Goal: Task Accomplishment & Management: Use online tool/utility

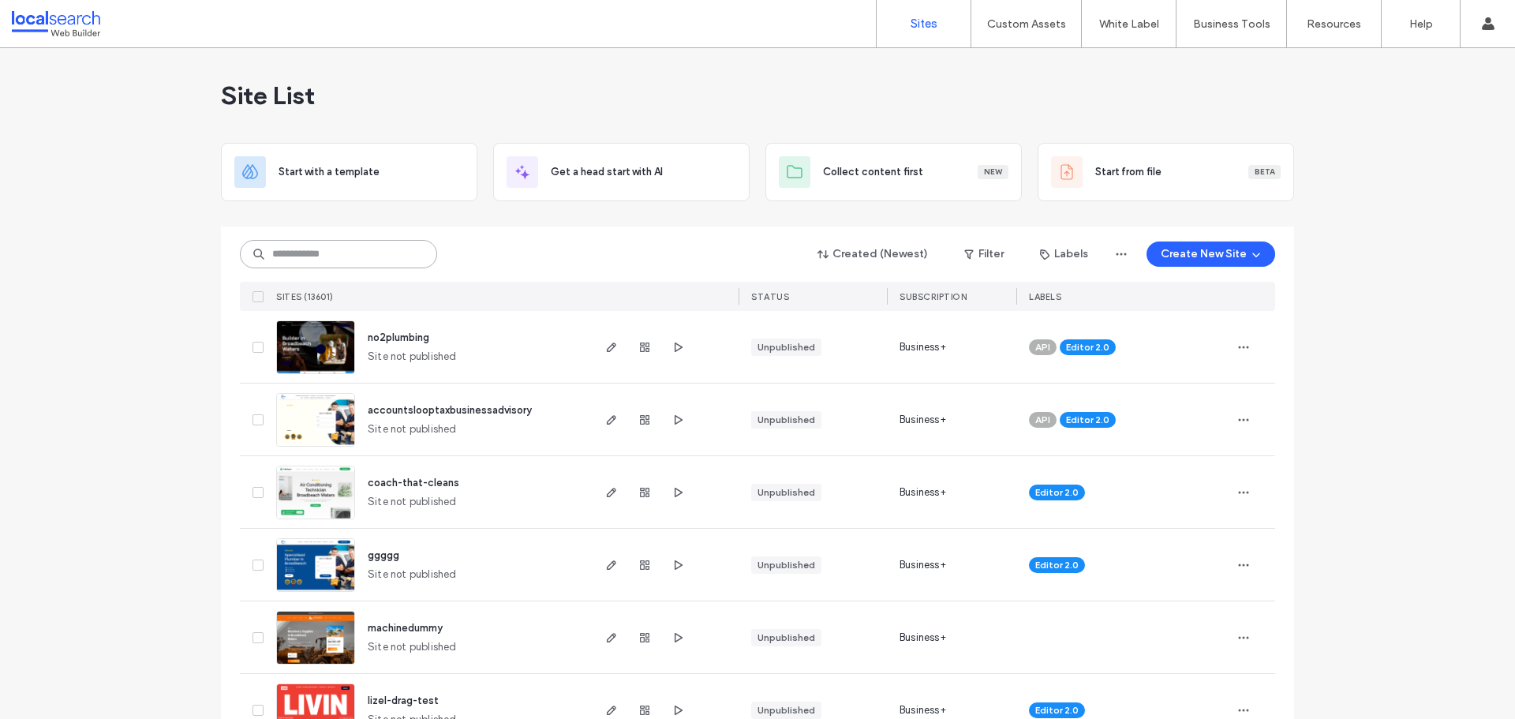
click at [327, 261] on input at bounding box center [338, 254] width 197 height 28
paste input "********"
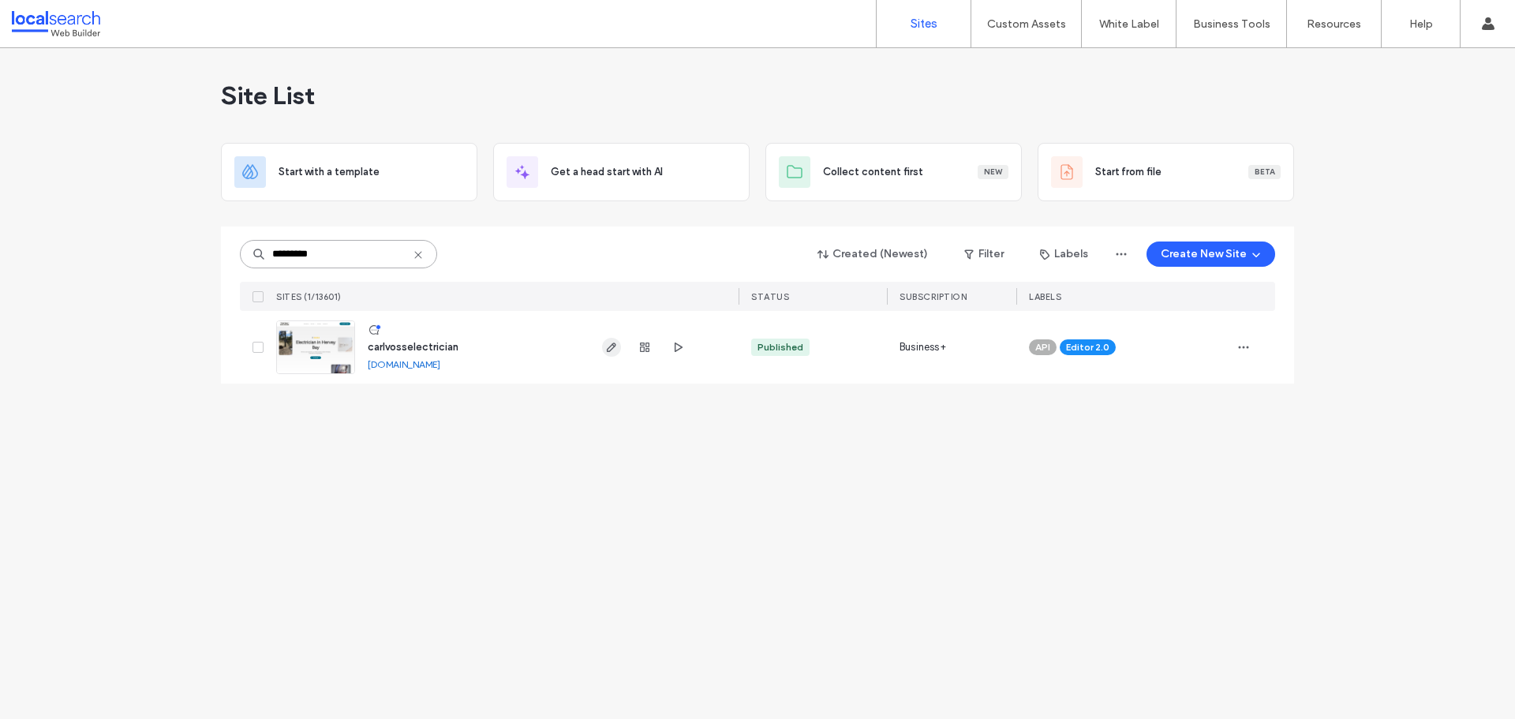
type input "********"
click at [608, 355] on span "button" at bounding box center [611, 347] width 19 height 19
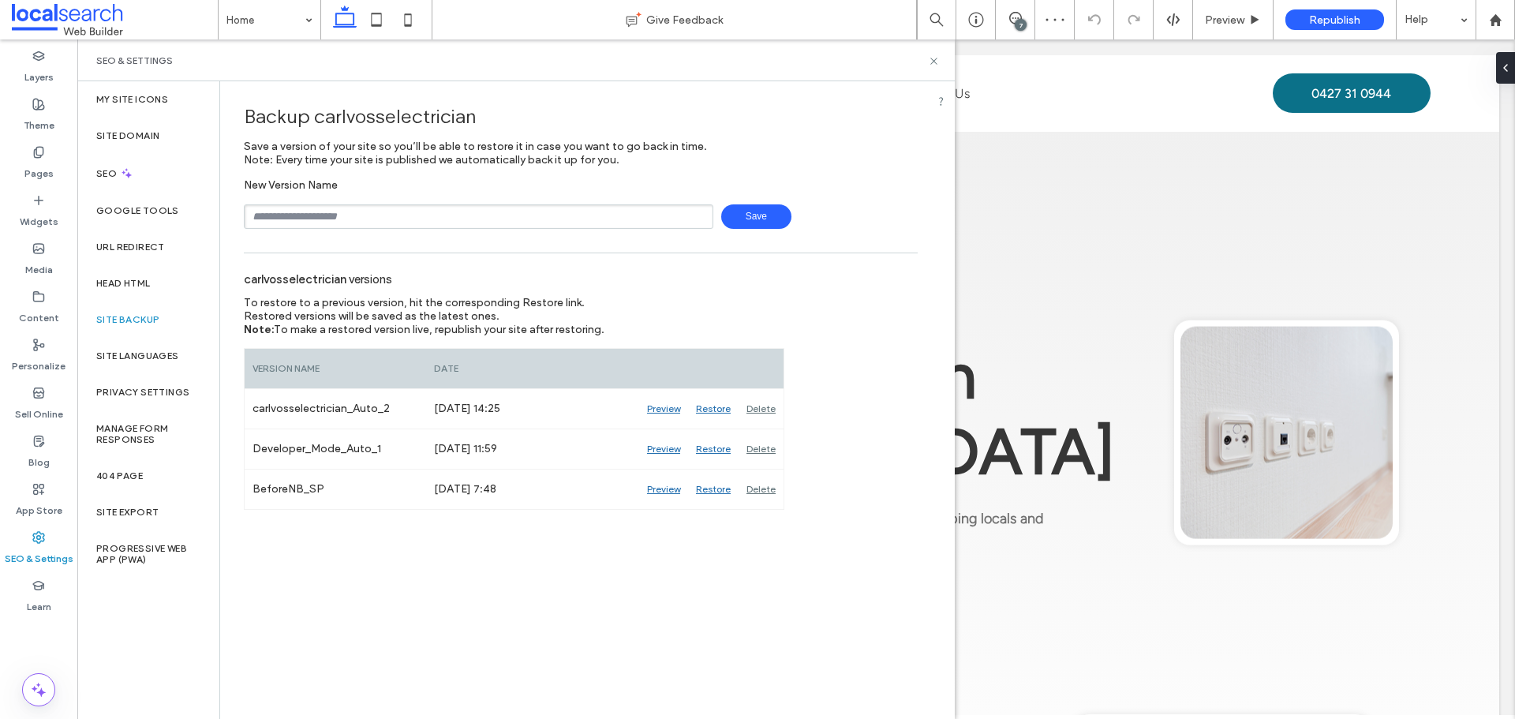
type input "**********"
click at [759, 219] on span "Save" at bounding box center [756, 216] width 70 height 24
click at [931, 59] on icon at bounding box center [934, 61] width 12 height 12
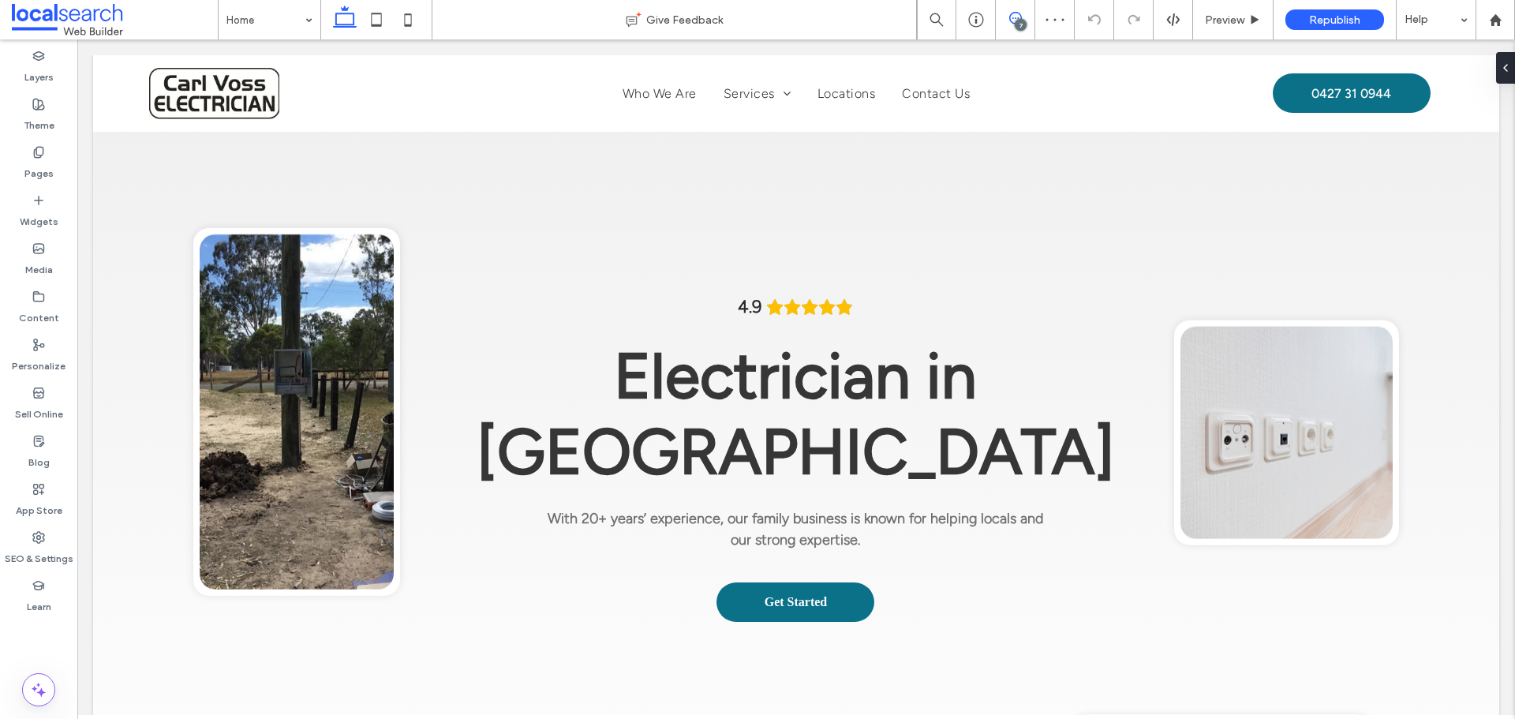
click at [1014, 20] on icon at bounding box center [1015, 18] width 13 height 13
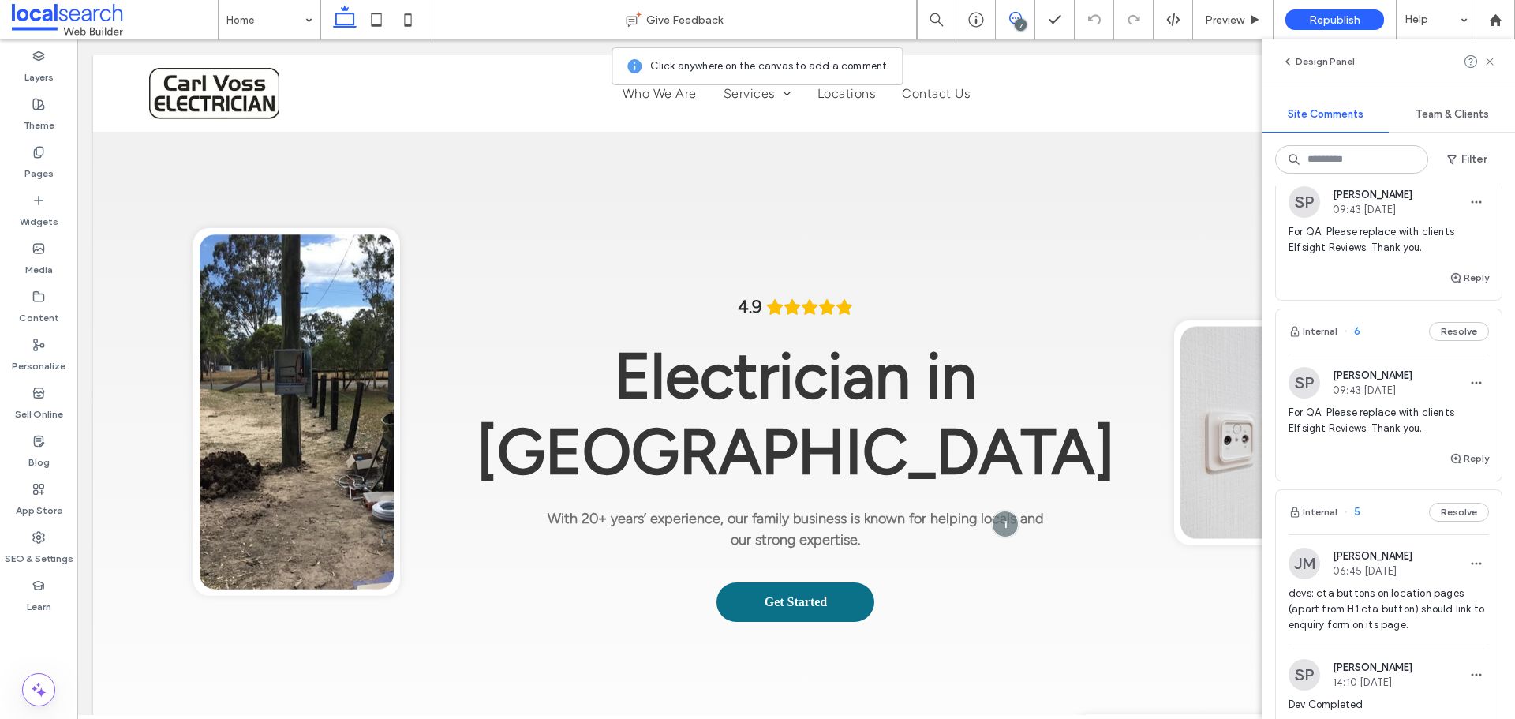
scroll to position [158, 0]
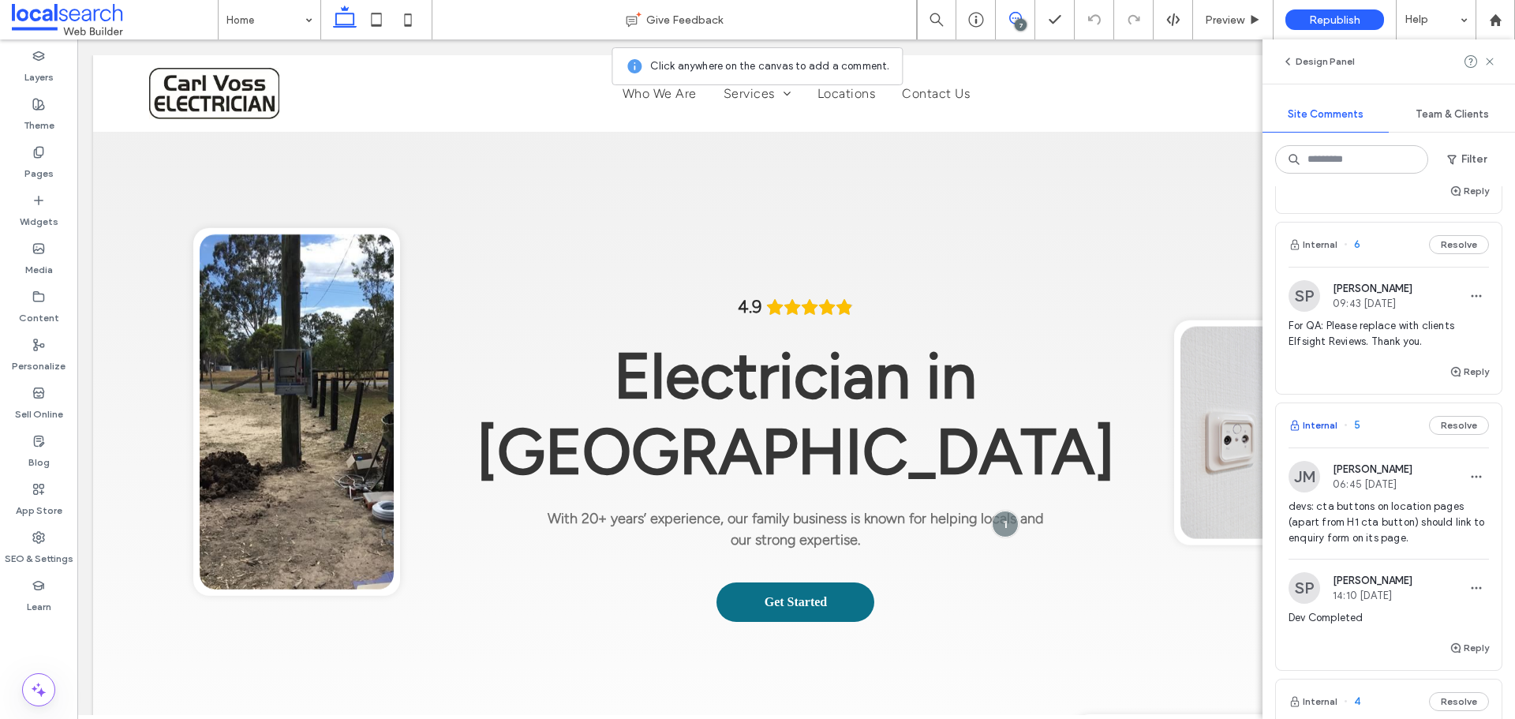
click at [1332, 430] on button "Internal" at bounding box center [1312, 425] width 49 height 19
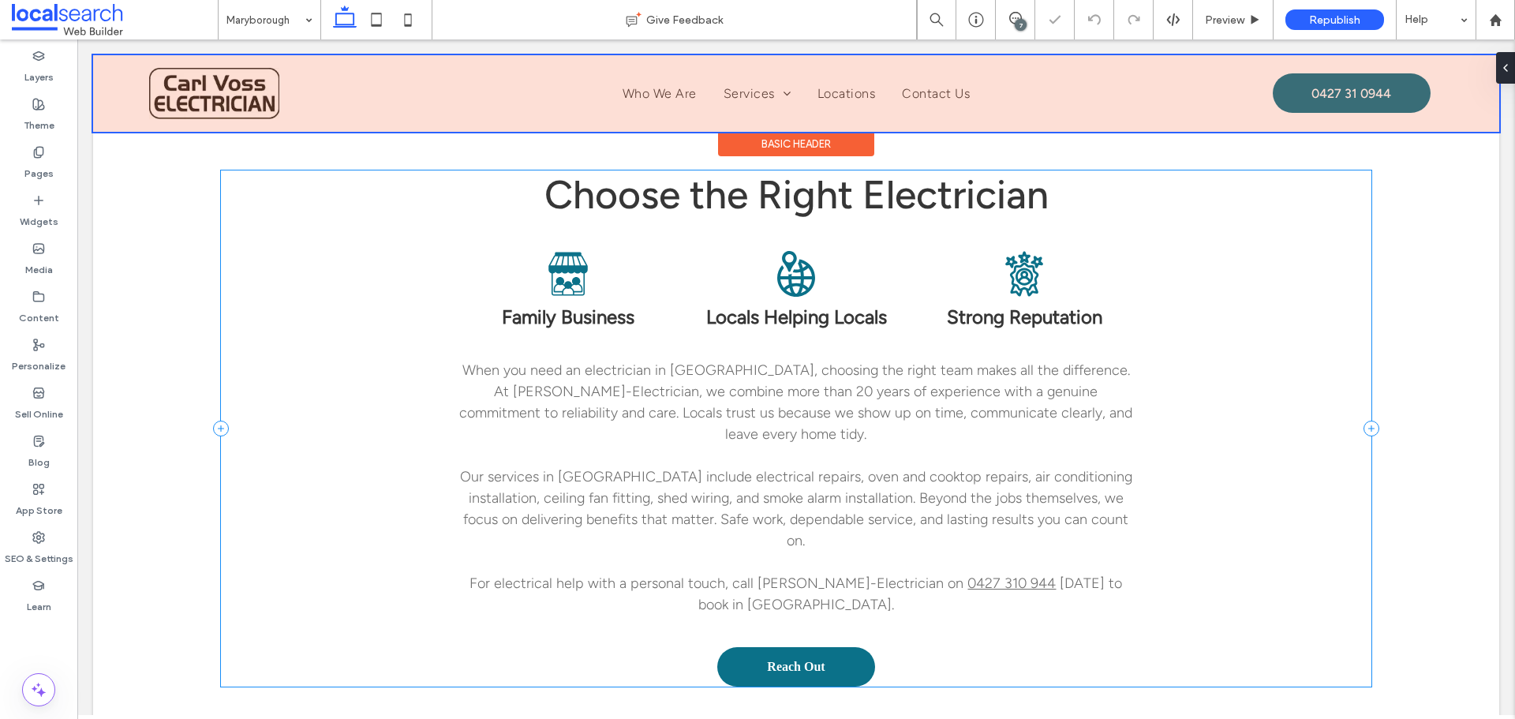
scroll to position [896, 0]
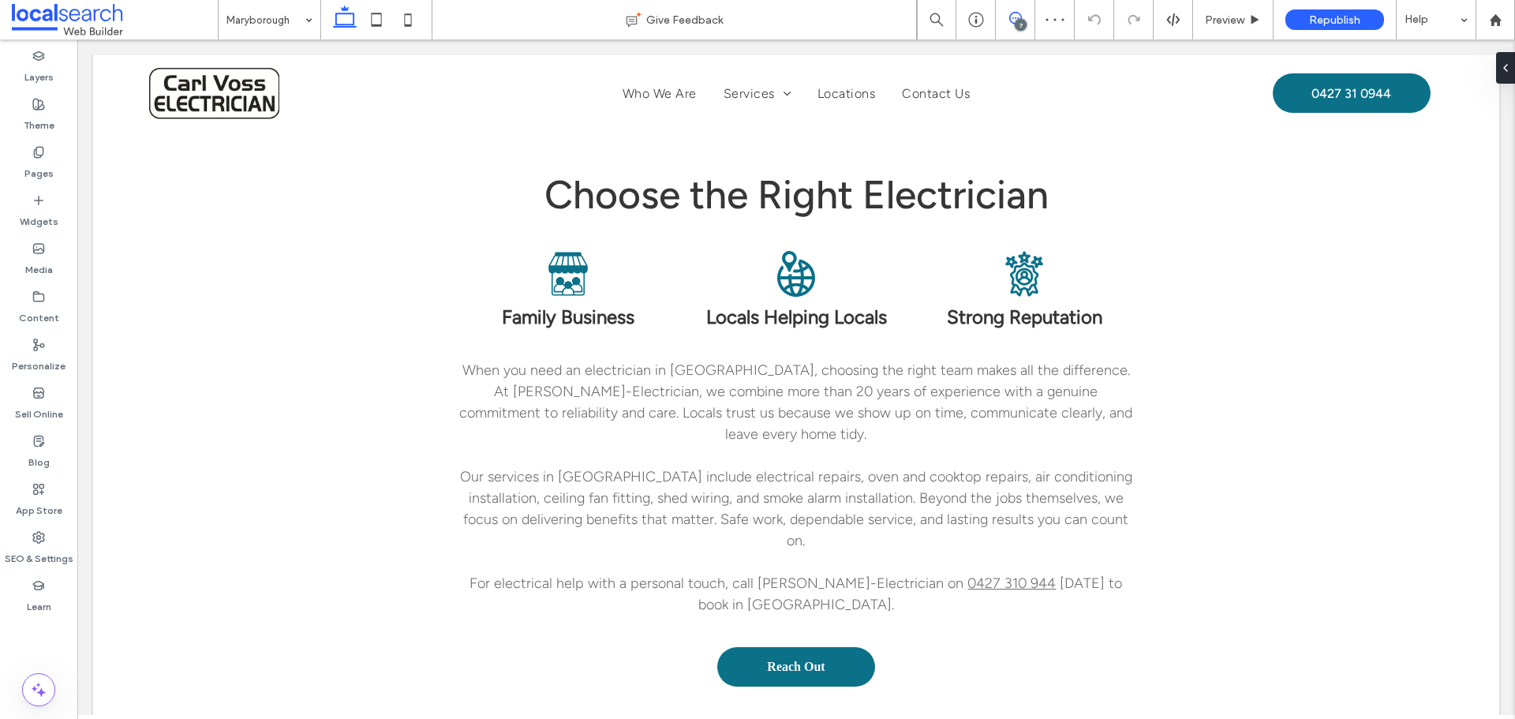
click at [1003, 17] on span at bounding box center [1015, 18] width 39 height 13
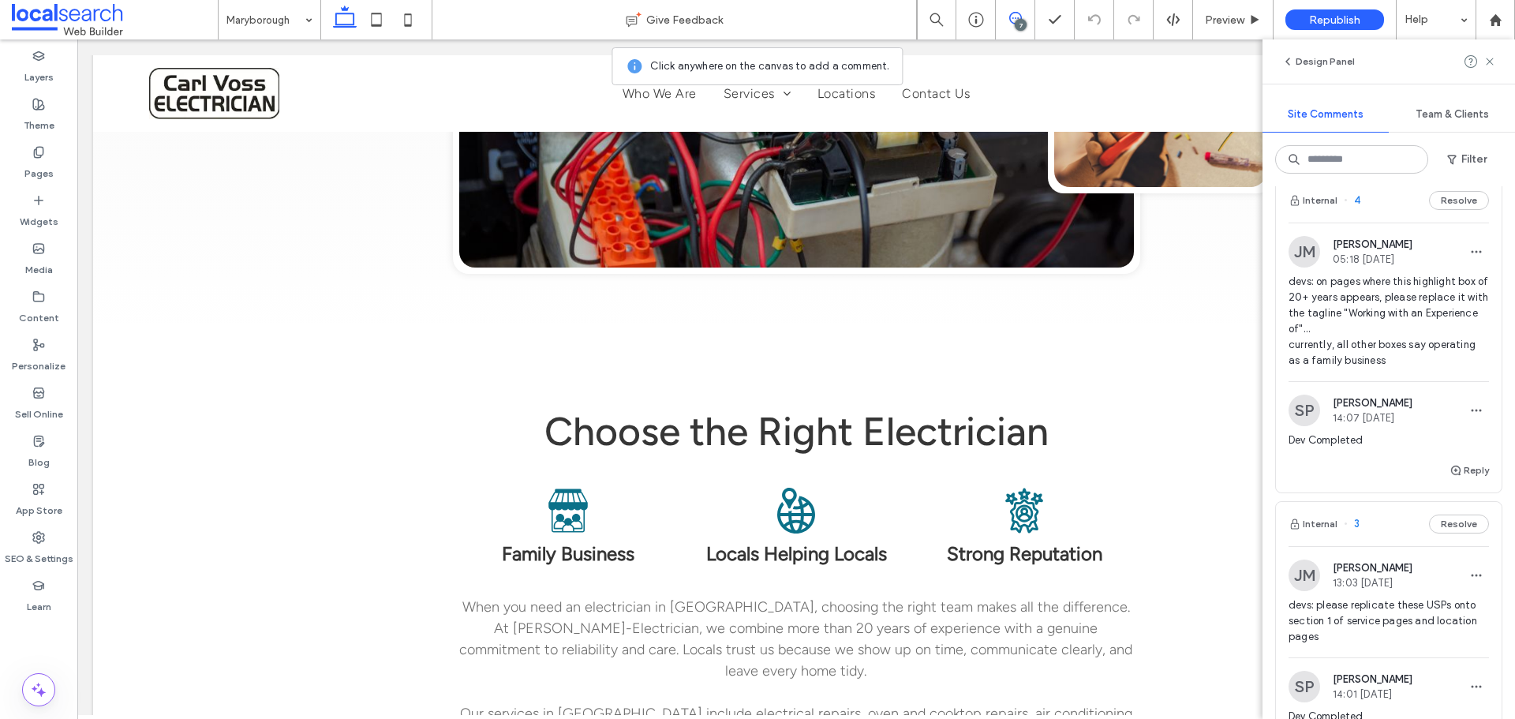
scroll to position [631, 0]
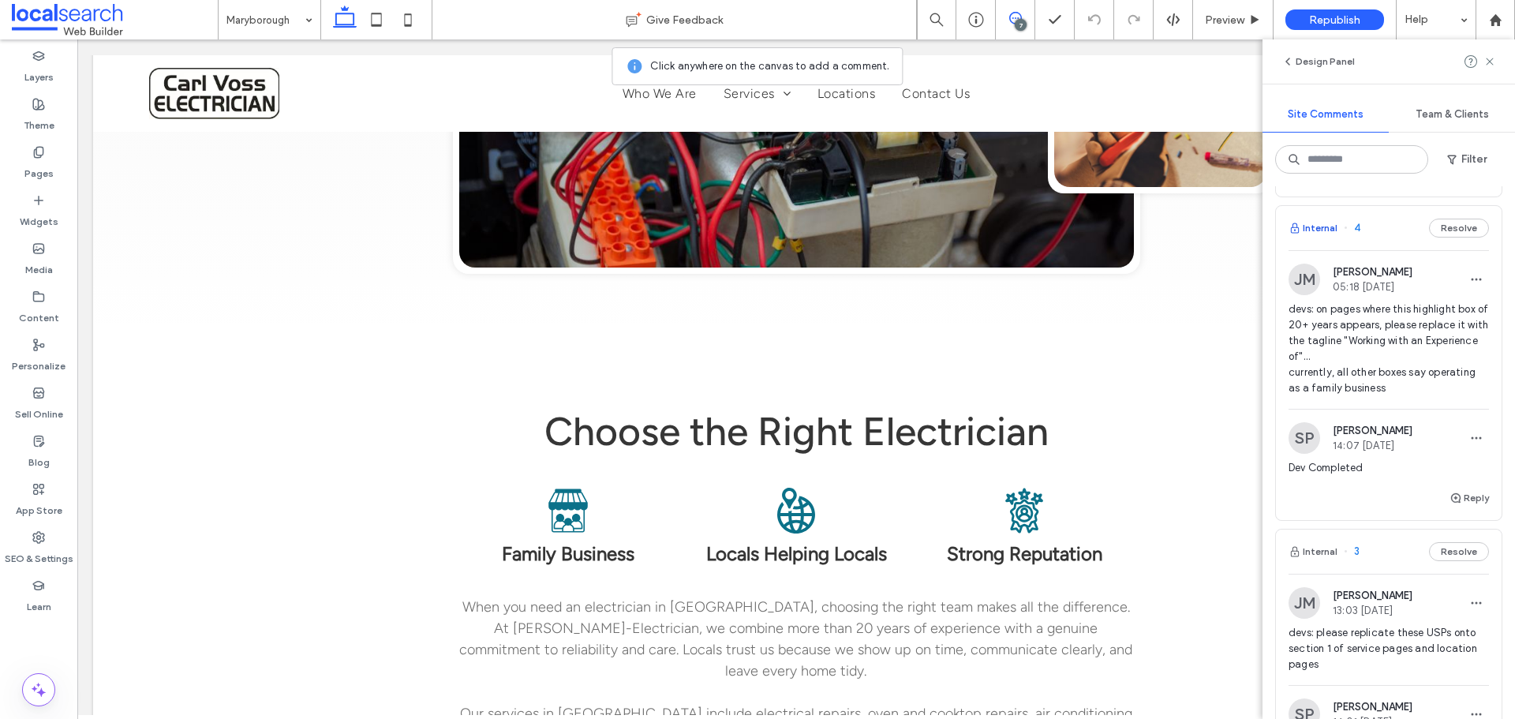
click at [1315, 224] on button "Internal" at bounding box center [1312, 228] width 49 height 19
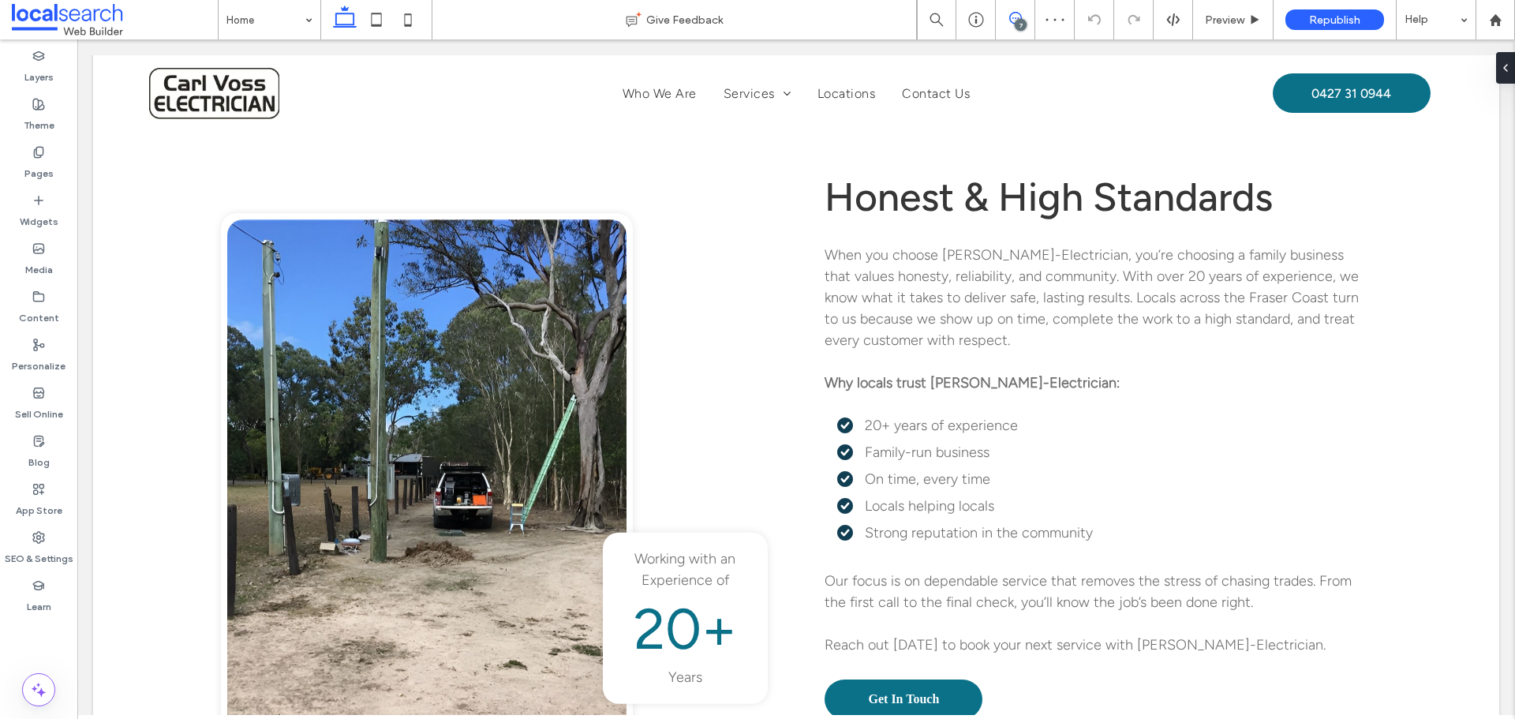
click at [1013, 13] on icon at bounding box center [1015, 18] width 13 height 13
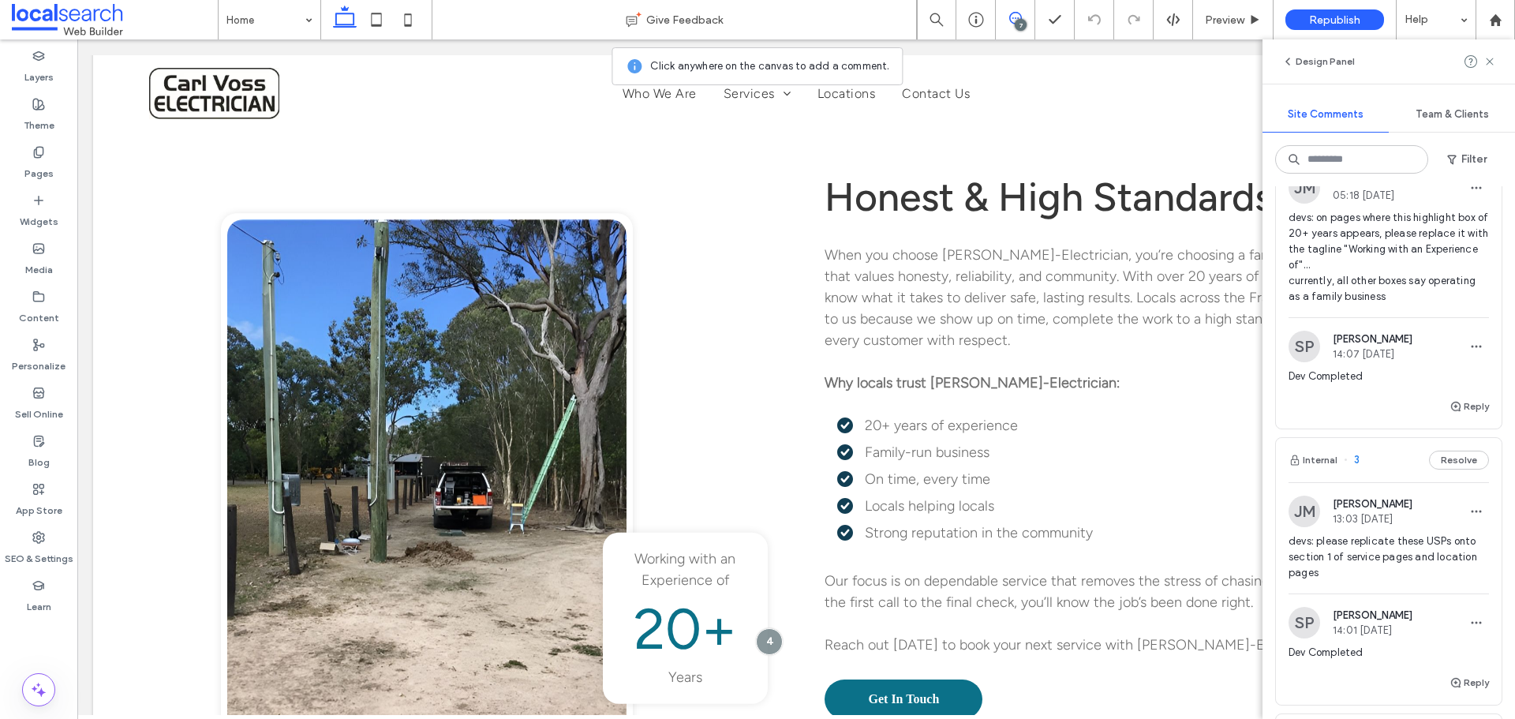
scroll to position [868, 0]
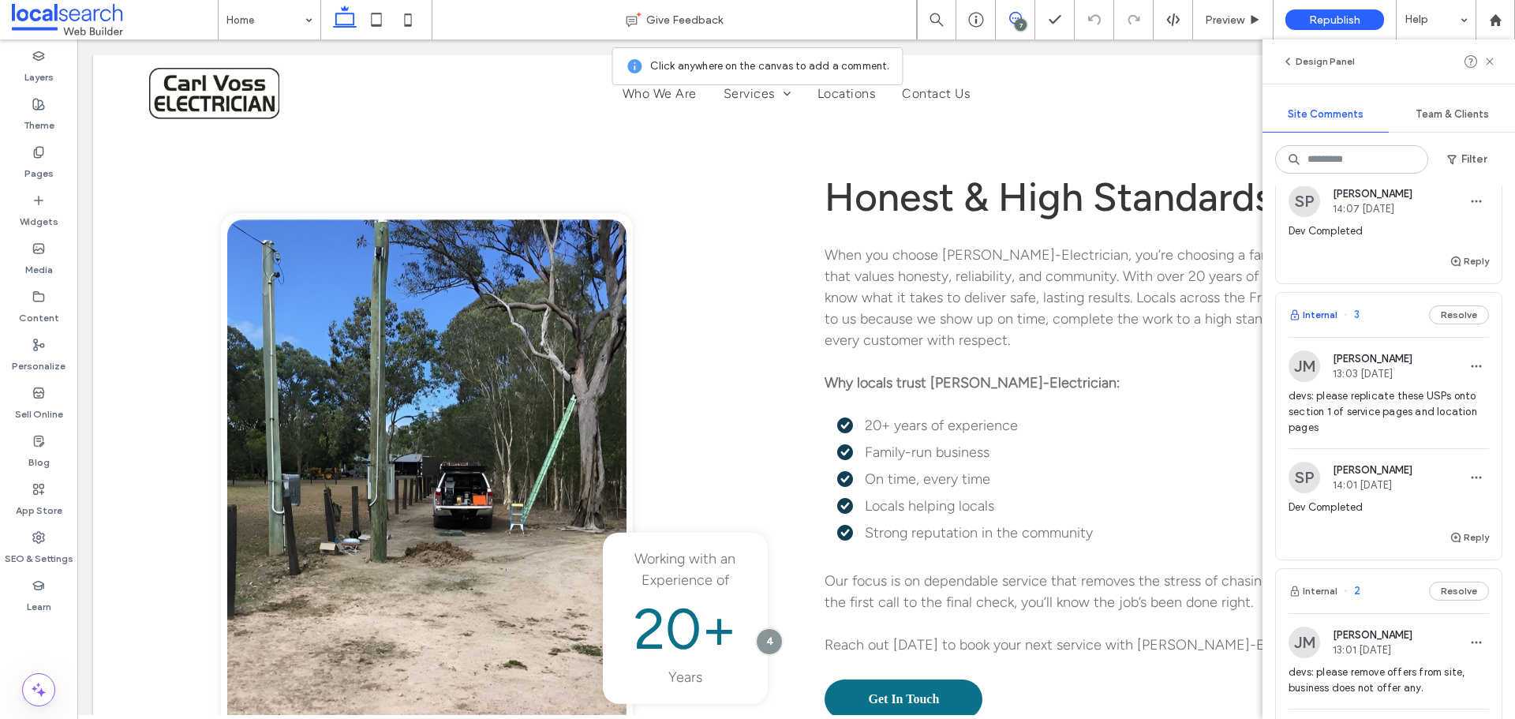
click at [1332, 317] on button "Internal" at bounding box center [1312, 314] width 49 height 19
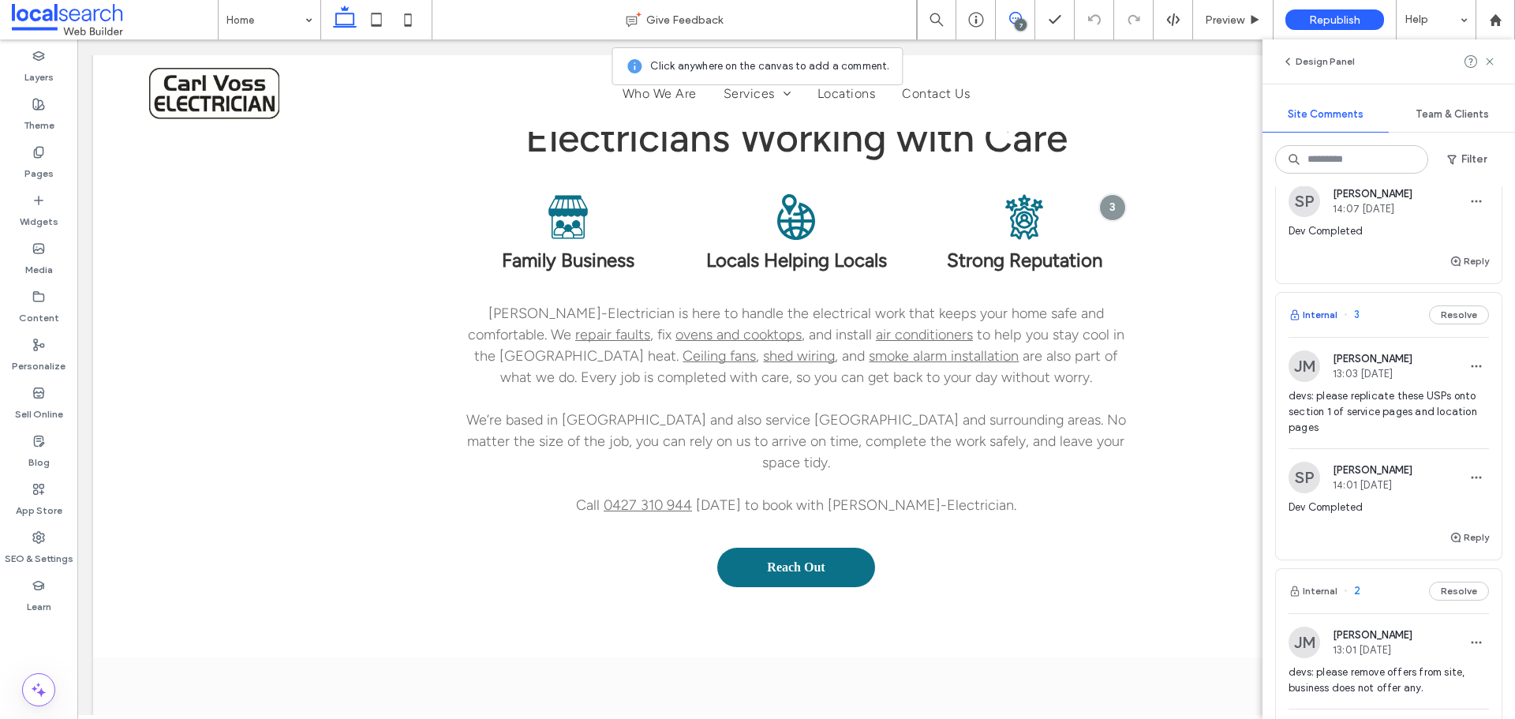
scroll to position [633, 0]
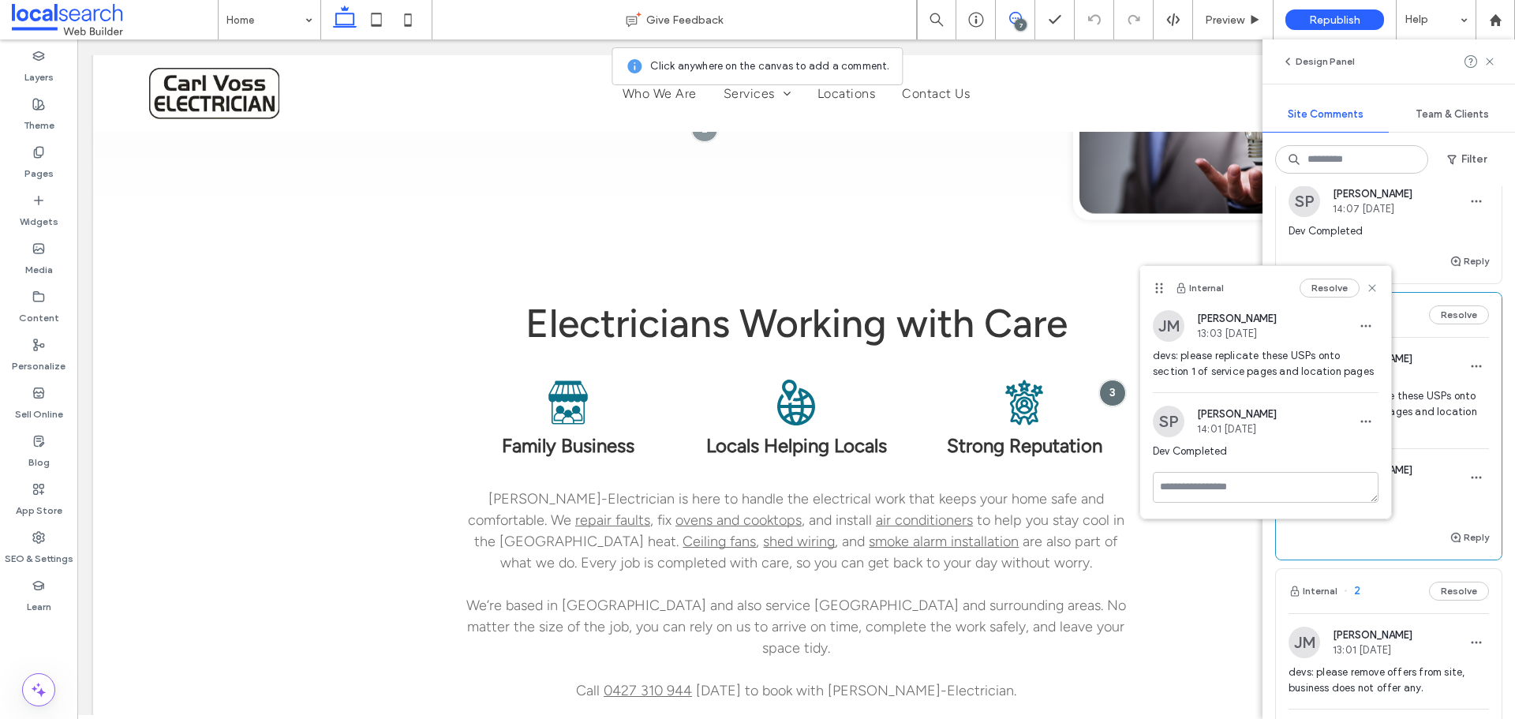
click at [1378, 285] on div "Internal Resolve" at bounding box center [1265, 288] width 251 height 44
click at [1376, 286] on icon at bounding box center [1372, 288] width 13 height 13
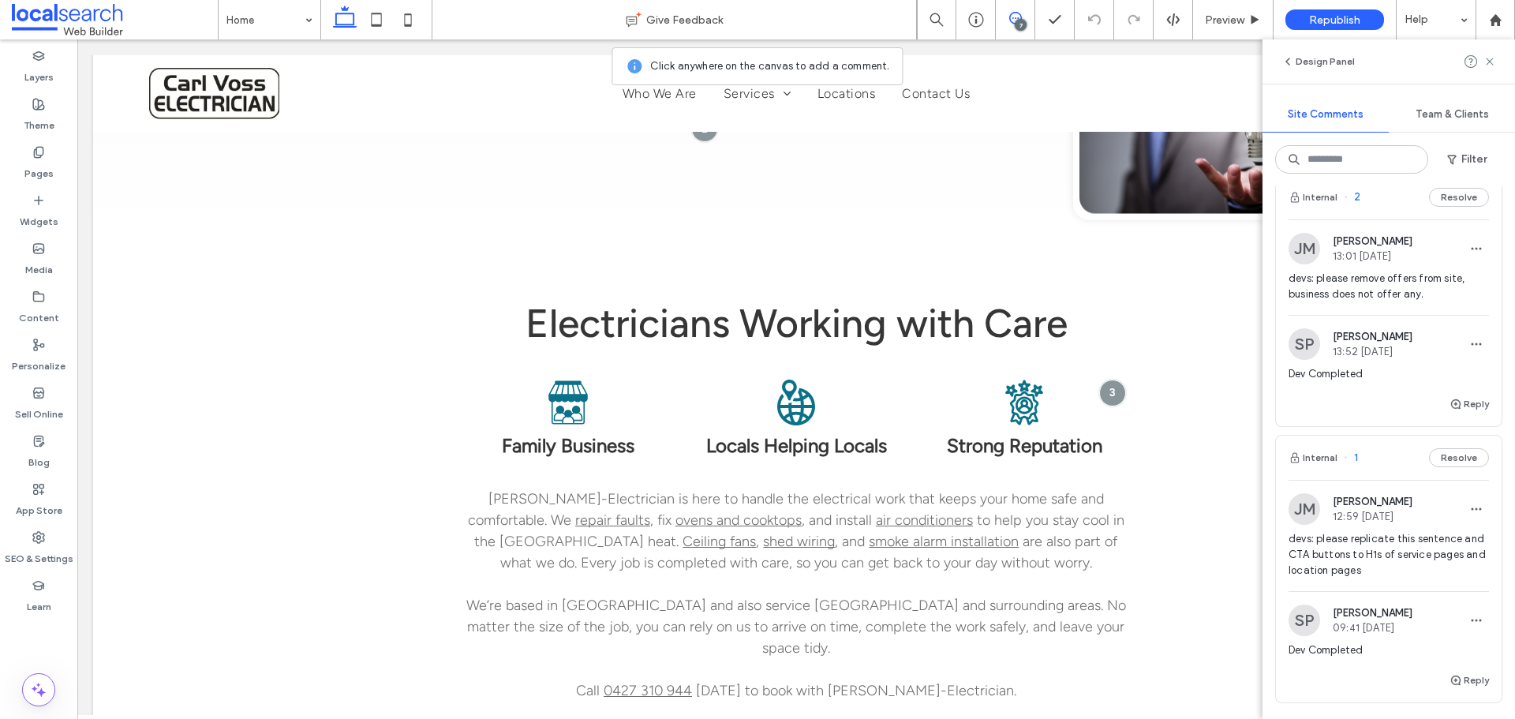
scroll to position [1262, 0]
click at [1328, 460] on button "Internal" at bounding box center [1312, 456] width 49 height 19
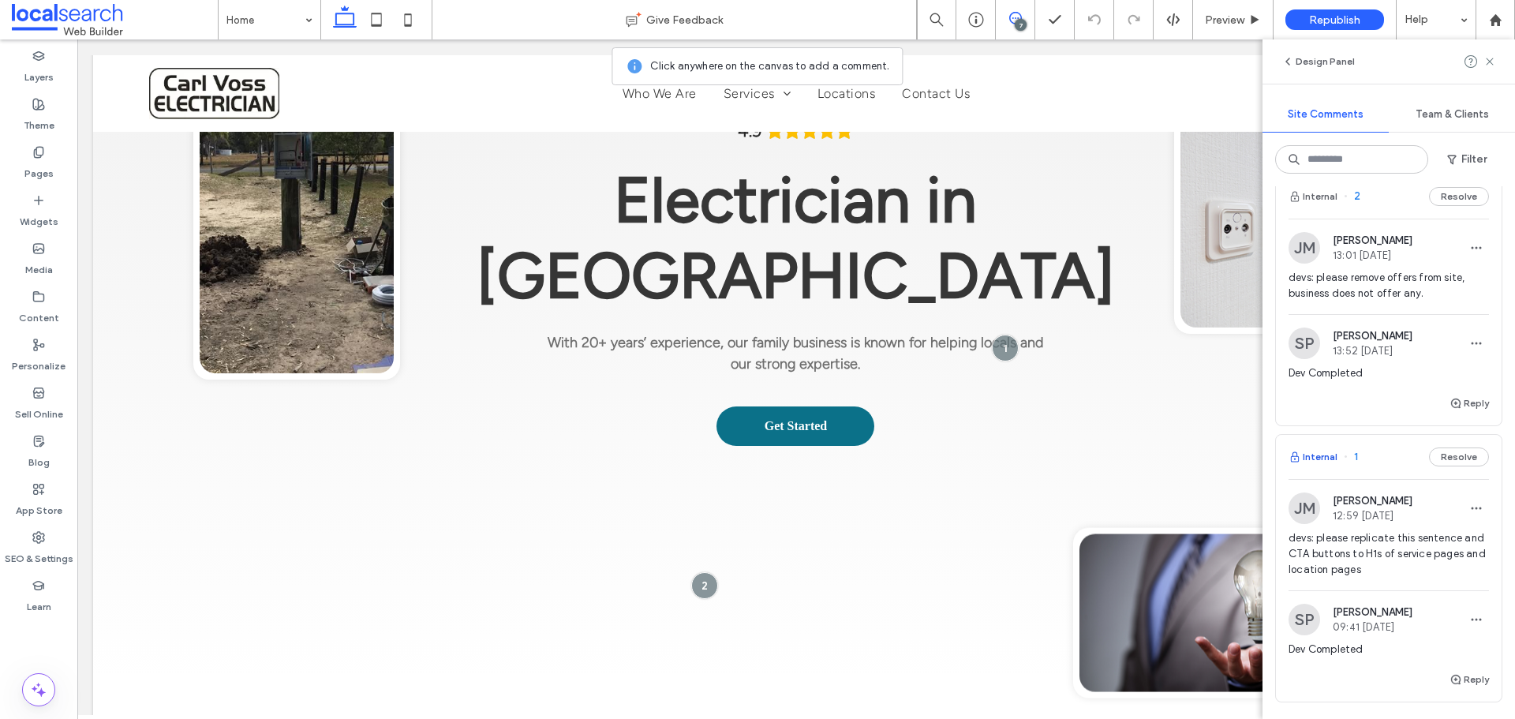
scroll to position [112, 0]
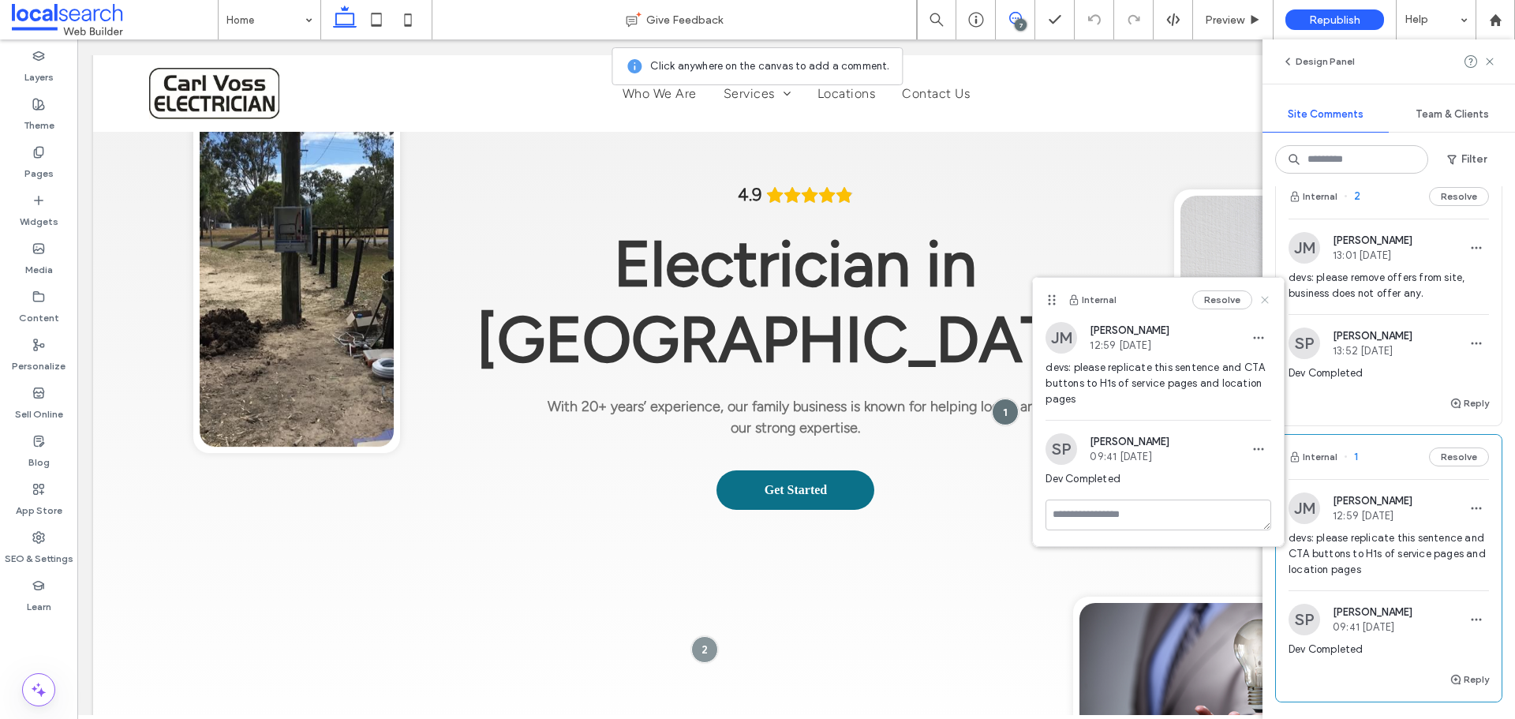
drag, startPoint x: 1266, startPoint y: 301, endPoint x: 1056, endPoint y: 422, distance: 243.2
click at [1266, 301] on use at bounding box center [1264, 299] width 7 height 7
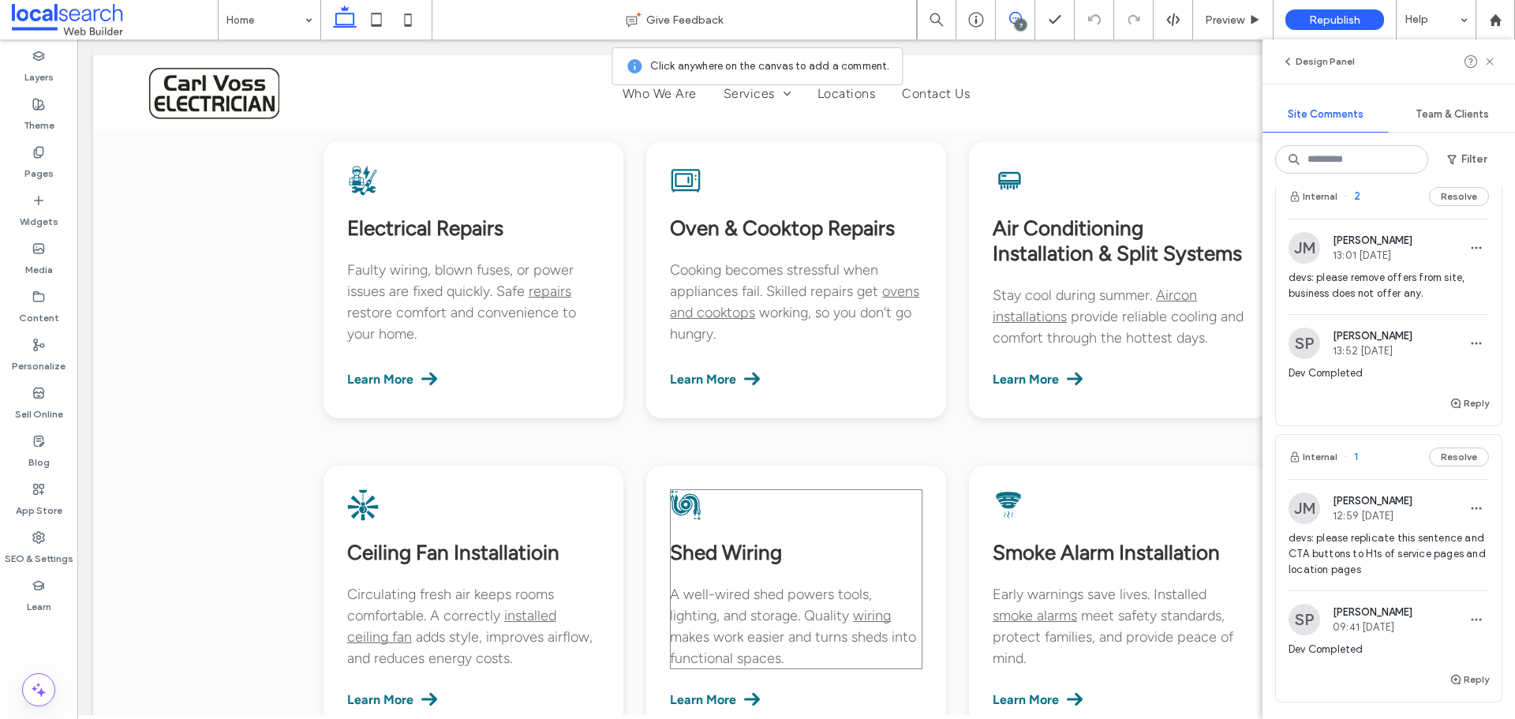
scroll to position [1611, 0]
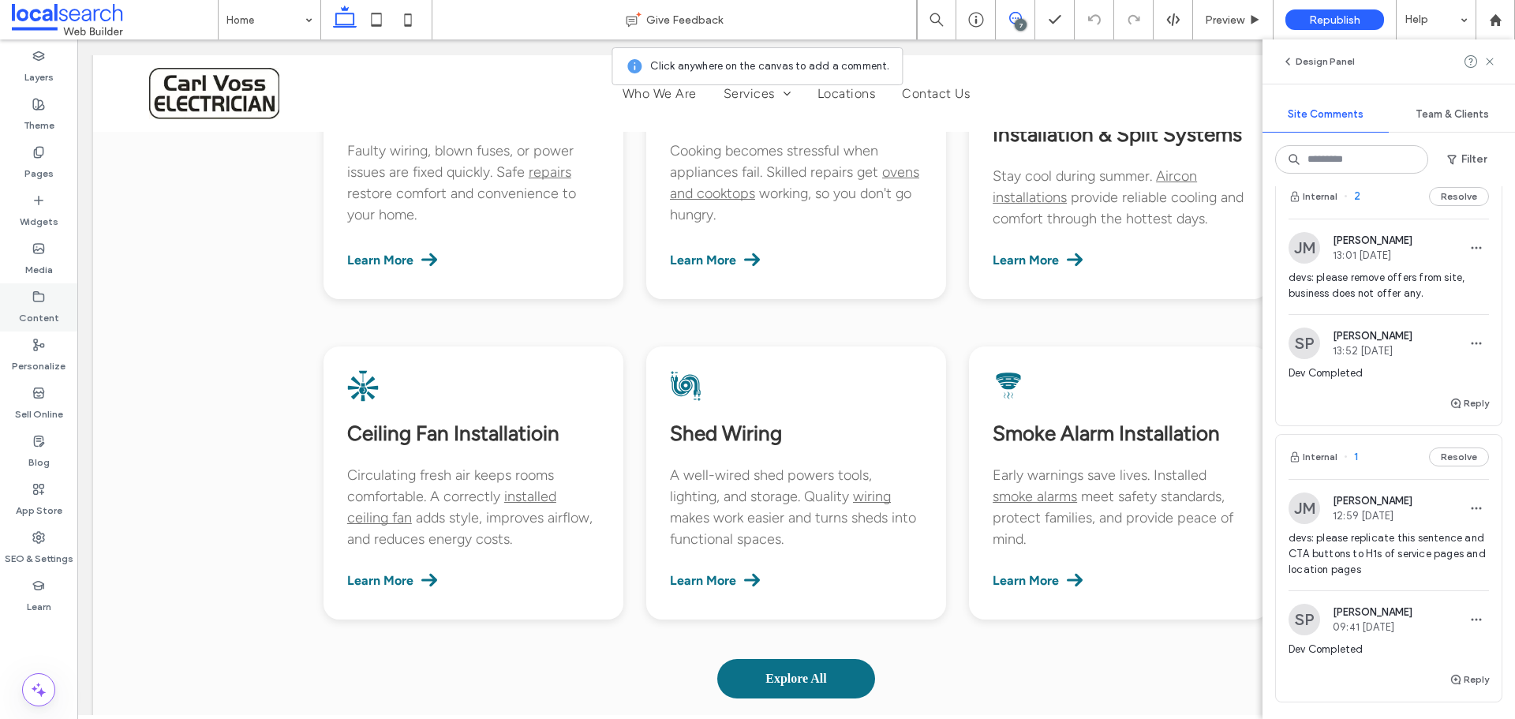
click at [43, 311] on label "Content" at bounding box center [39, 314] width 40 height 22
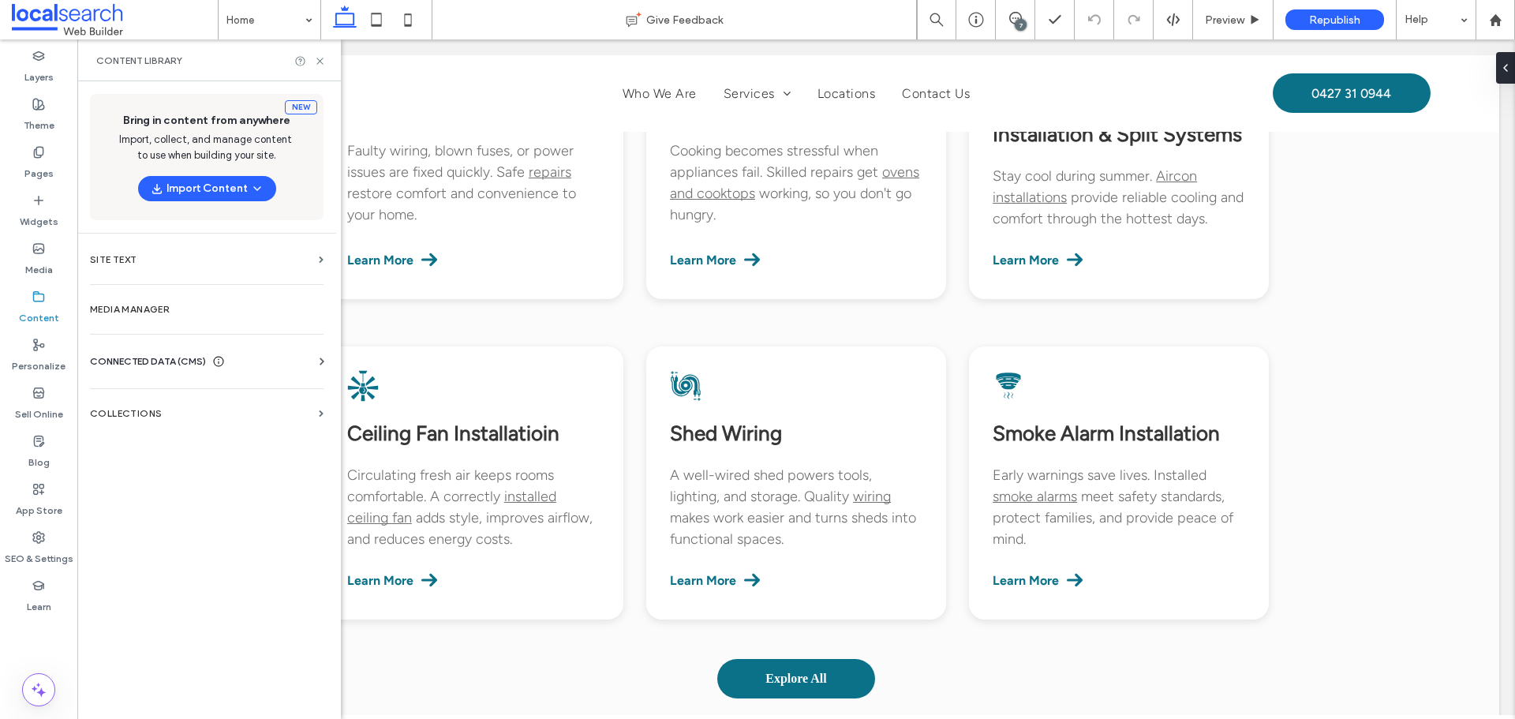
scroll to position [0, 0]
click at [132, 362] on span "CONNECTED DATA (CMS)" at bounding box center [148, 361] width 116 height 16
click at [317, 65] on div "Content Library" at bounding box center [208, 60] width 263 height 42
drag, startPoint x: 316, startPoint y: 55, endPoint x: 236, endPoint y: 17, distance: 88.9
click at [316, 55] on icon at bounding box center [320, 61] width 12 height 12
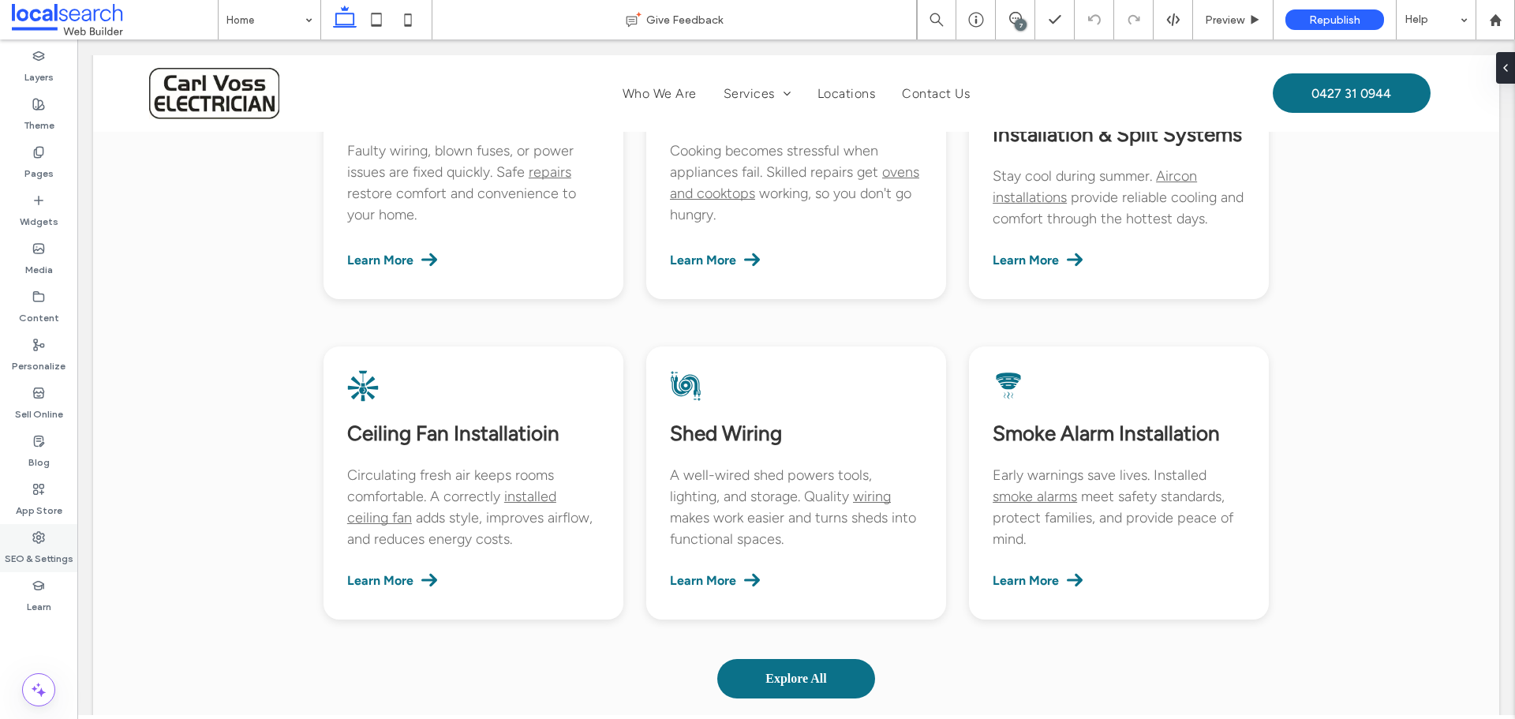
click at [36, 537] on use at bounding box center [38, 537] width 11 height 11
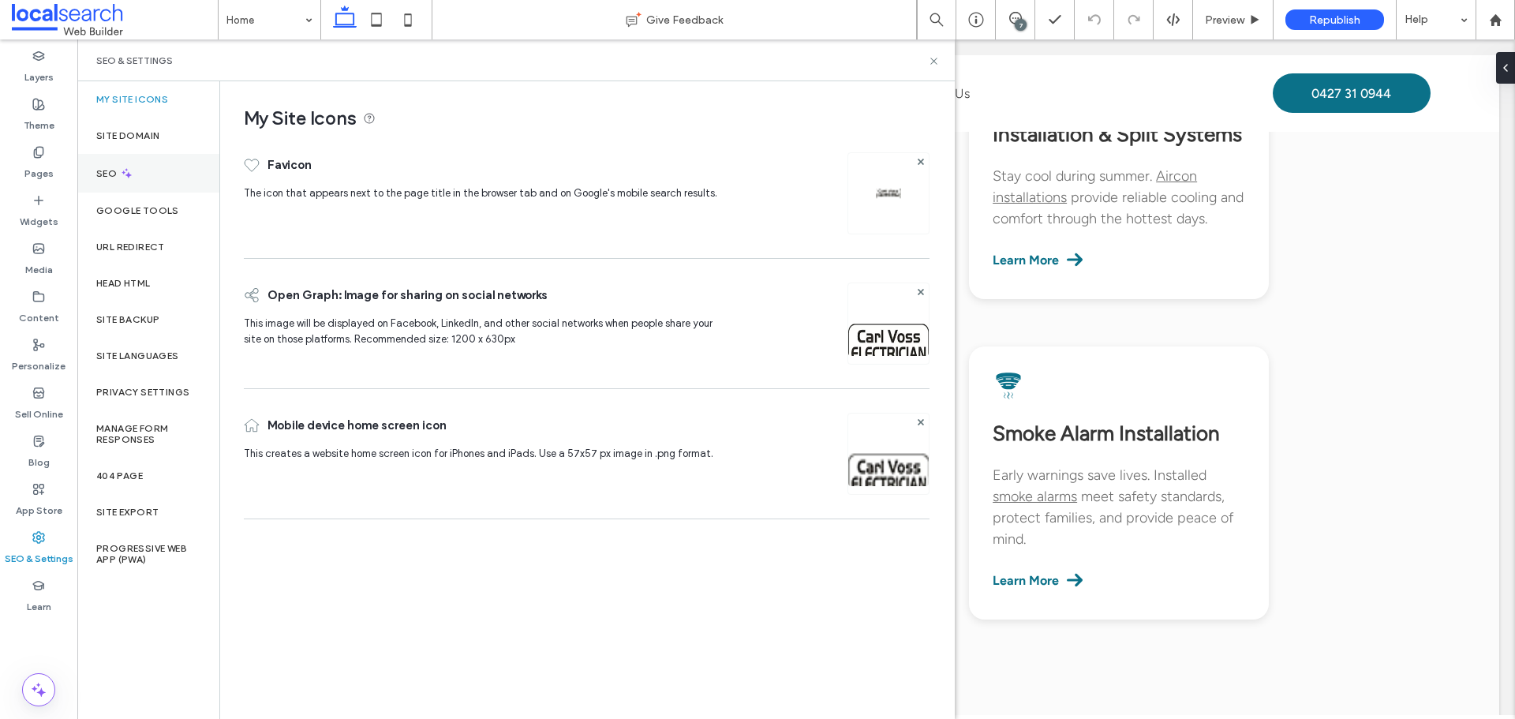
click at [112, 177] on label "SEO" at bounding box center [108, 173] width 24 height 11
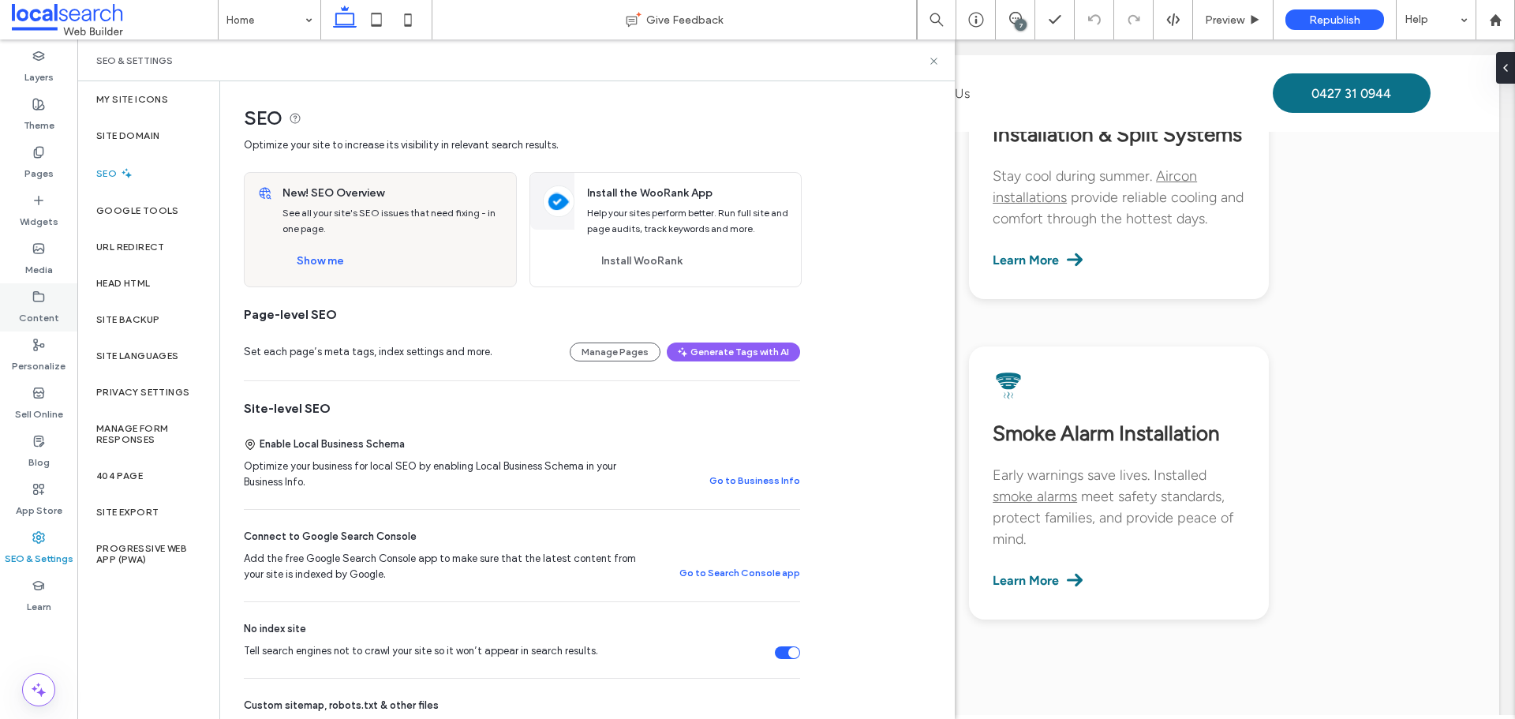
click at [51, 312] on label "Content" at bounding box center [39, 314] width 40 height 22
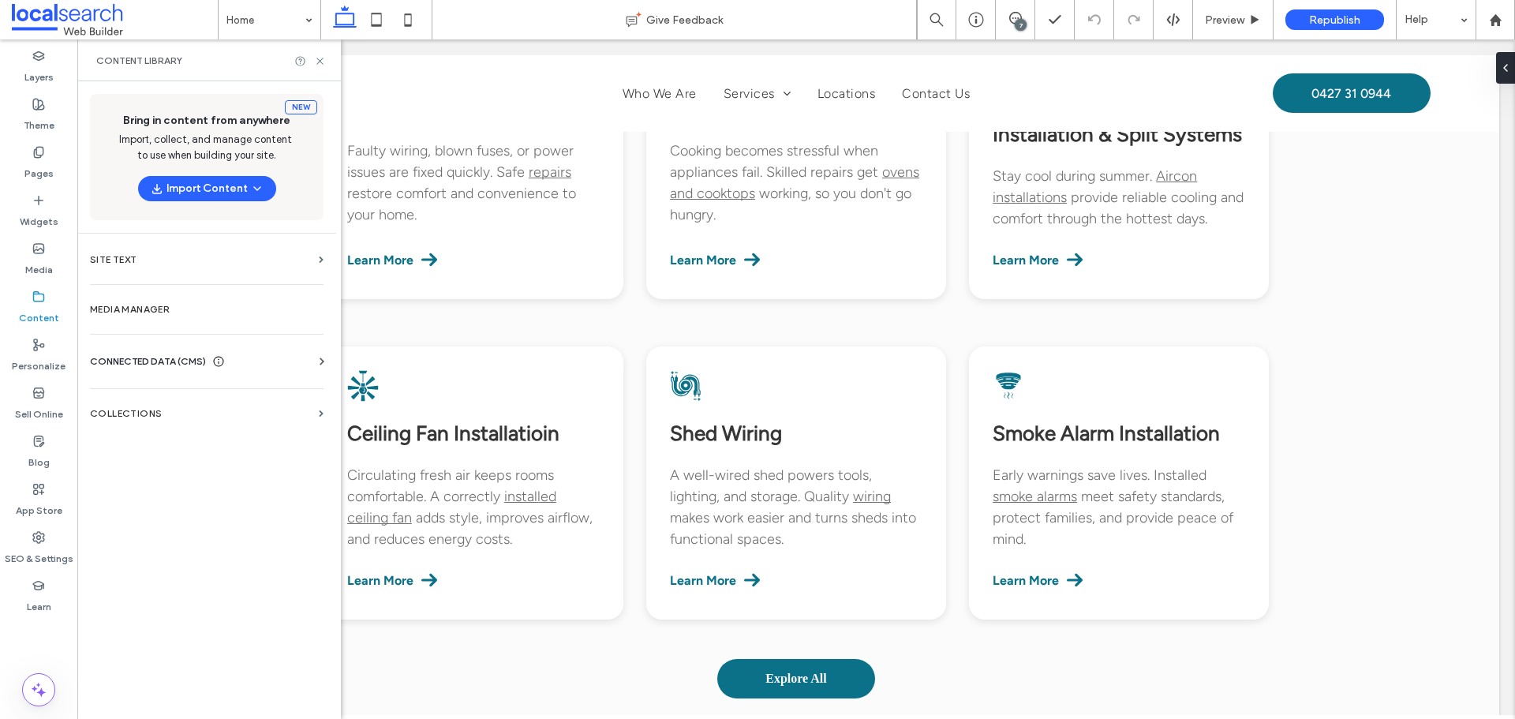
click at [238, 369] on div "Business Info Business Text Business Images Find and Replace" at bounding box center [210, 375] width 240 height 13
click at [186, 357] on span "CONNECTED DATA (CMS)" at bounding box center [148, 361] width 116 height 16
click at [185, 409] on section "Business Info" at bounding box center [210, 400] width 240 height 36
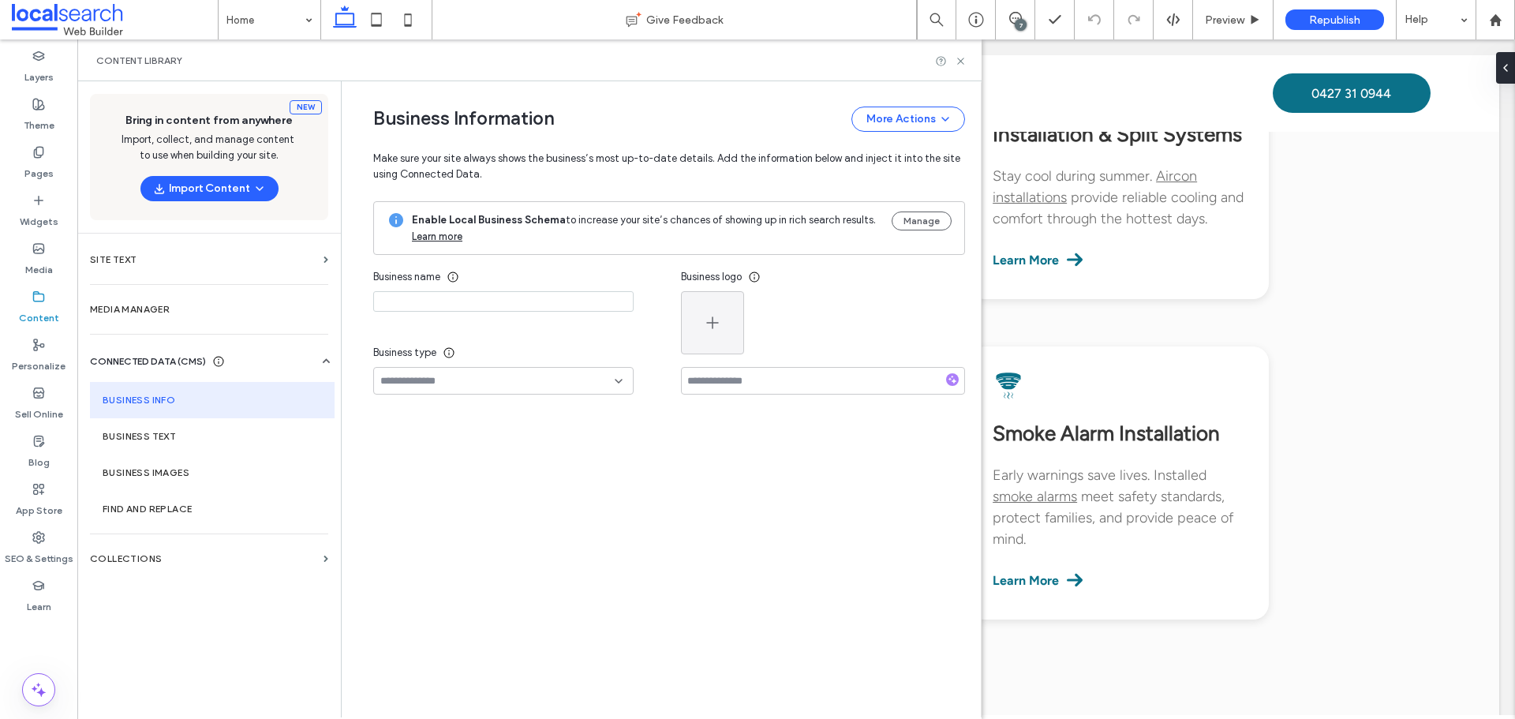
type input "**********"
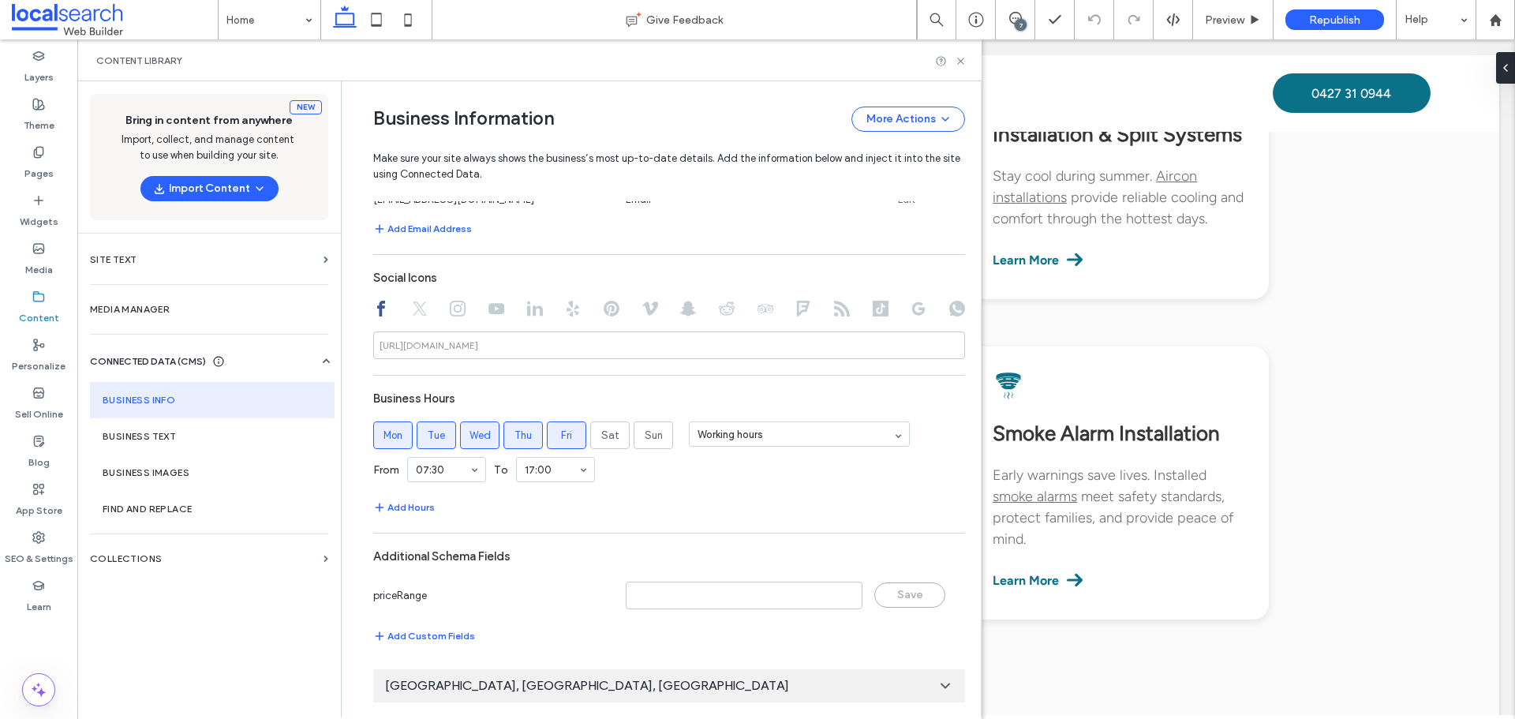
scroll to position [707, 0]
click at [956, 58] on icon at bounding box center [961, 61] width 12 height 12
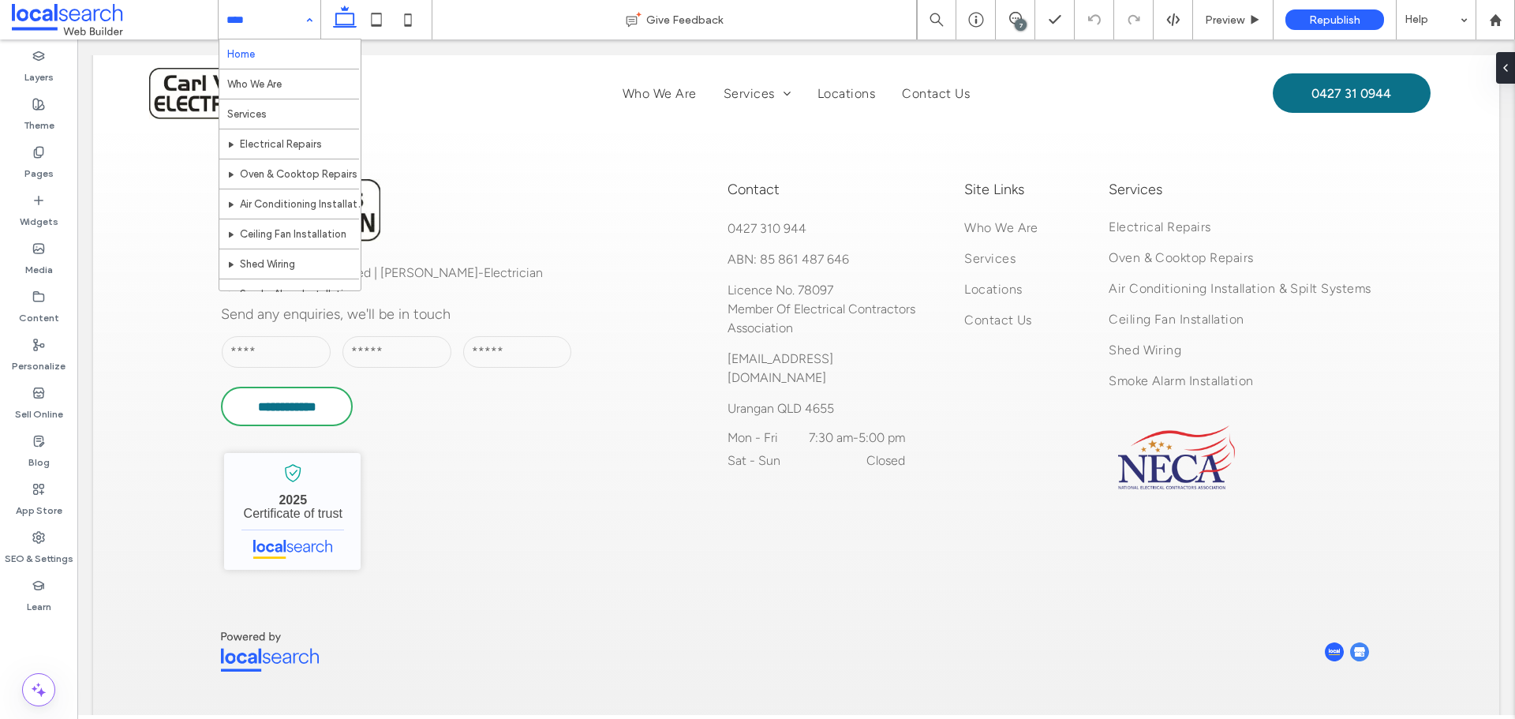
scroll to position [107, 0]
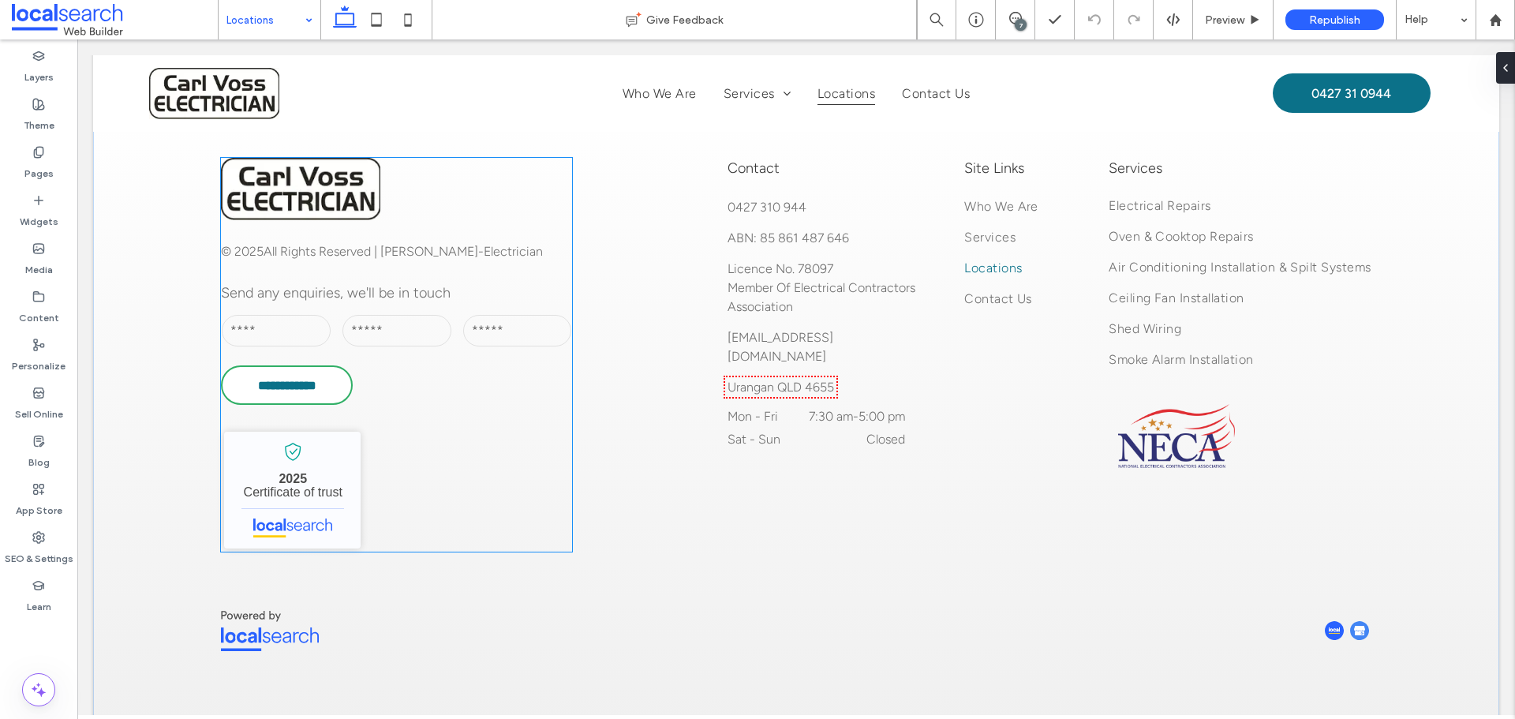
scroll to position [1294, 0]
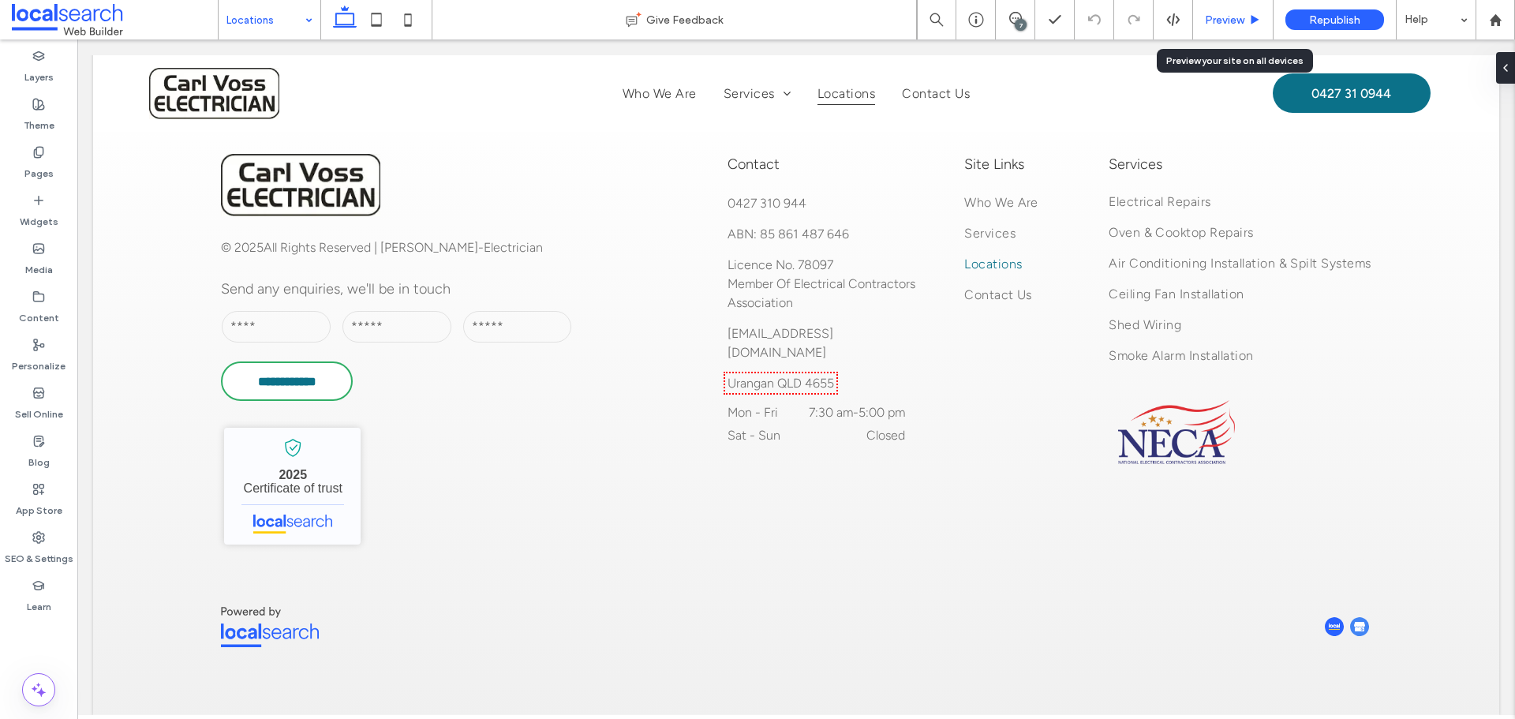
click at [1212, 26] on span "Preview" at bounding box center [1224, 19] width 39 height 13
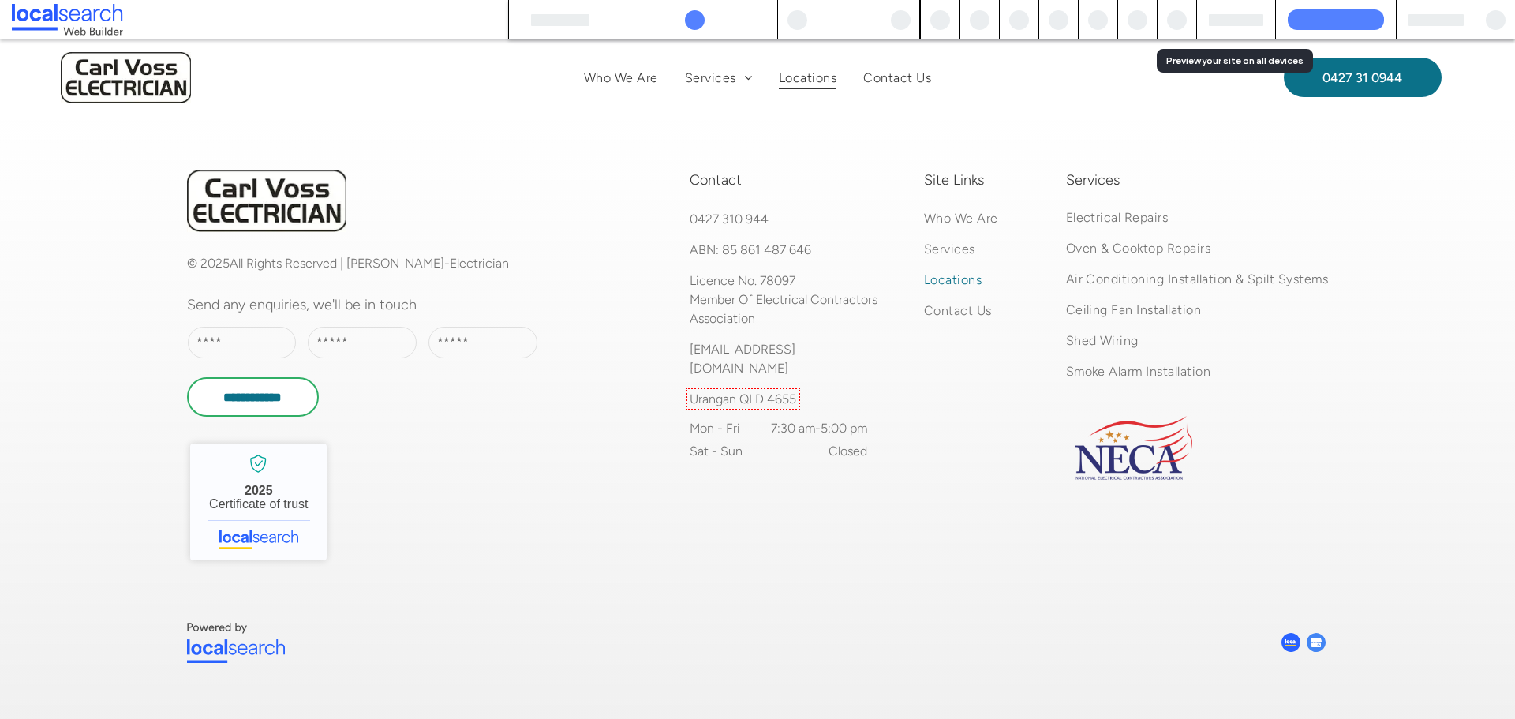
scroll to position [1296, 0]
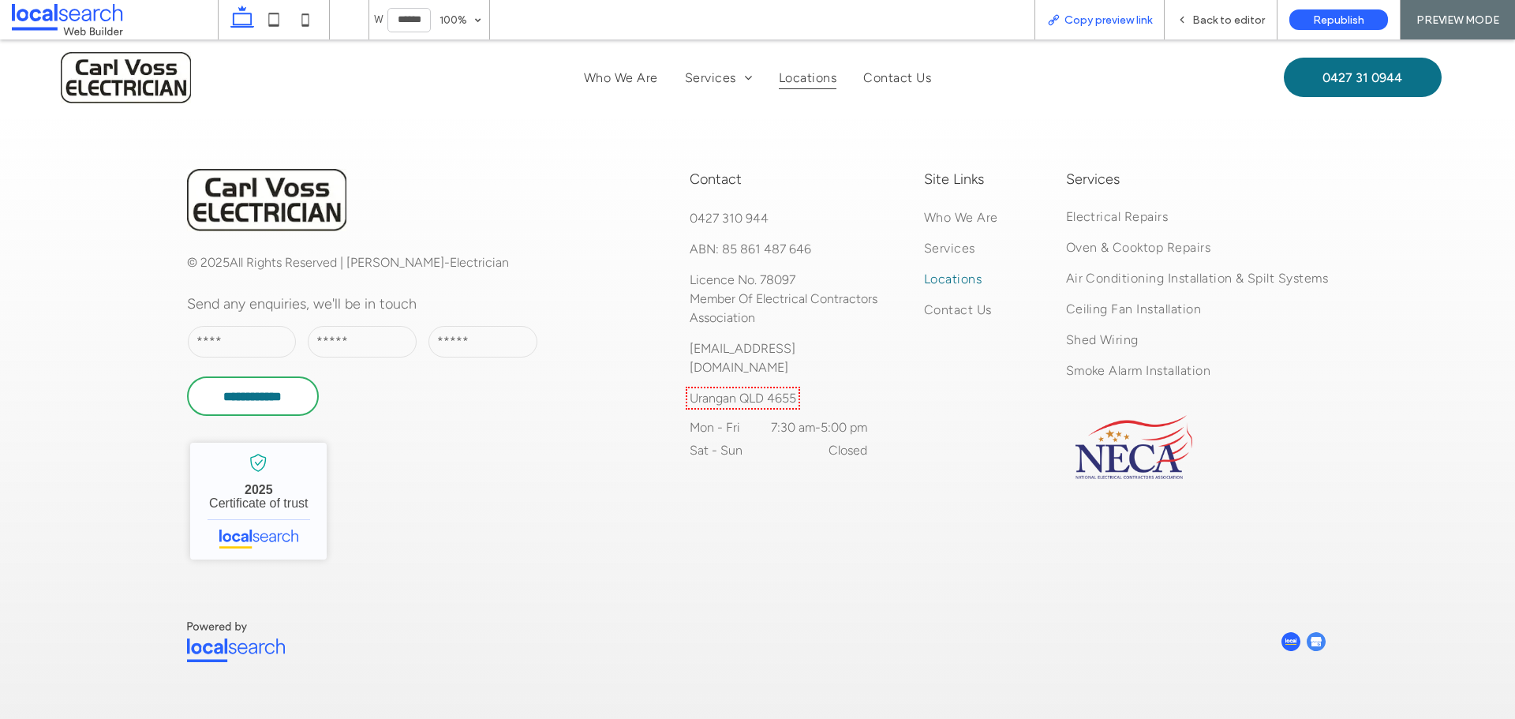
click at [1084, 9] on div "Copy preview link" at bounding box center [1099, 19] width 130 height 39
click at [1108, 20] on span "Copy preview link" at bounding box center [1108, 19] width 88 height 13
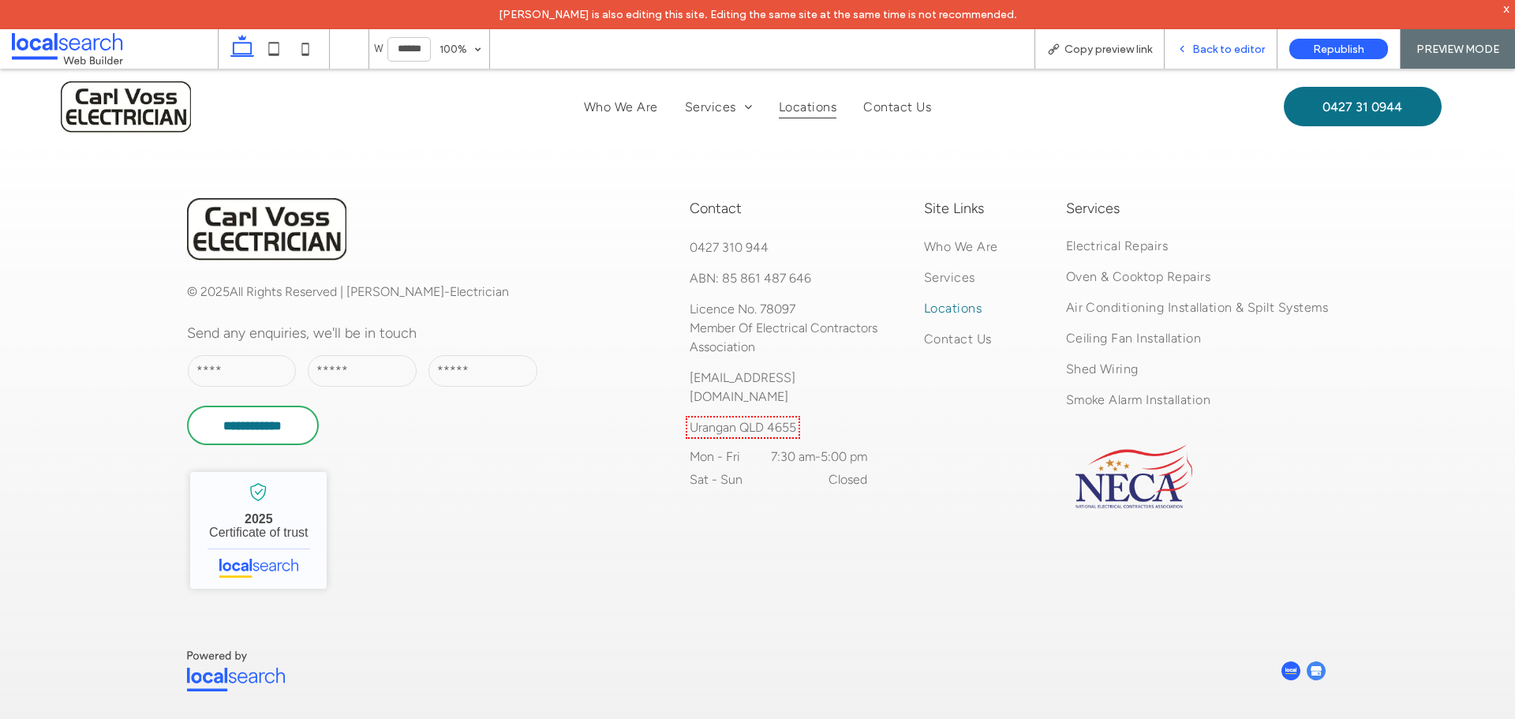
click at [1221, 54] on span "Back to editor" at bounding box center [1228, 49] width 73 height 13
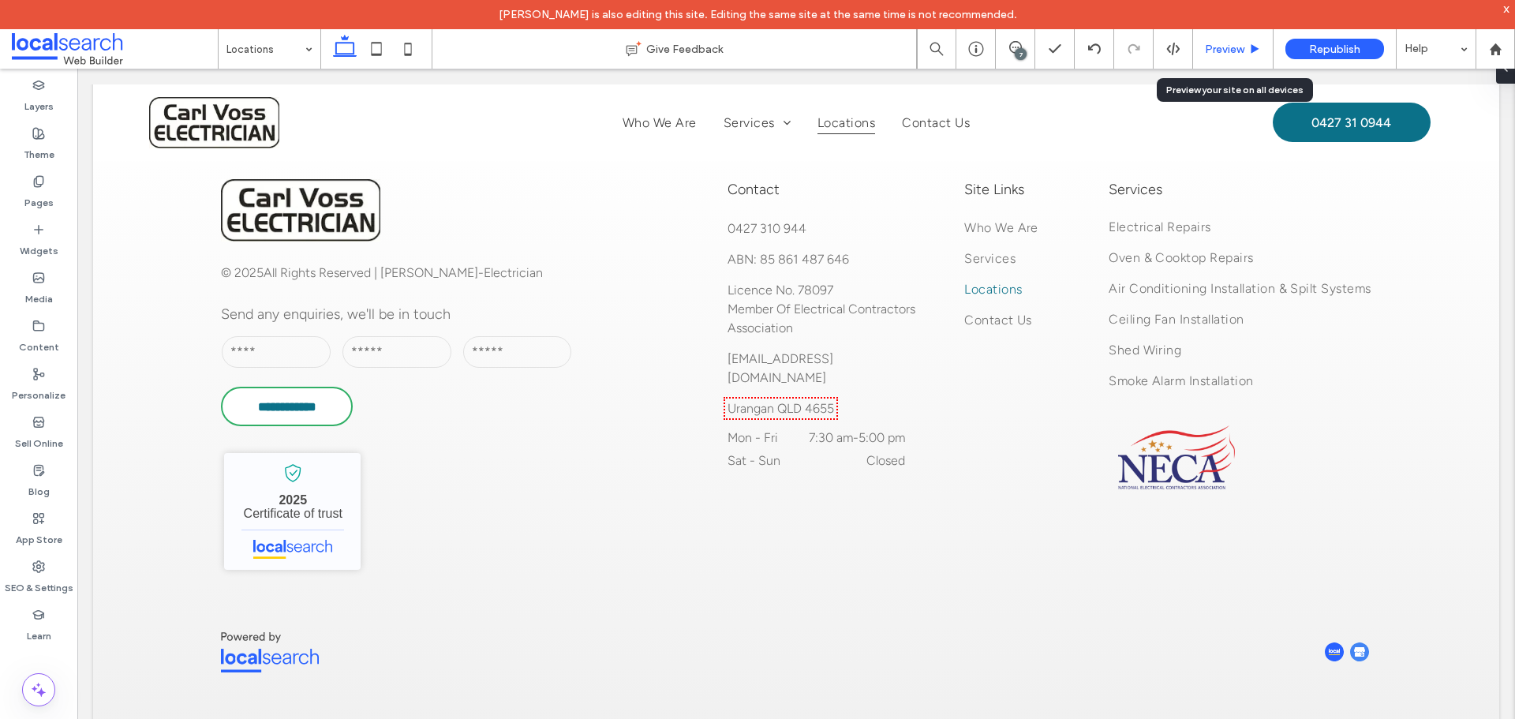
scroll to position [1294, 0]
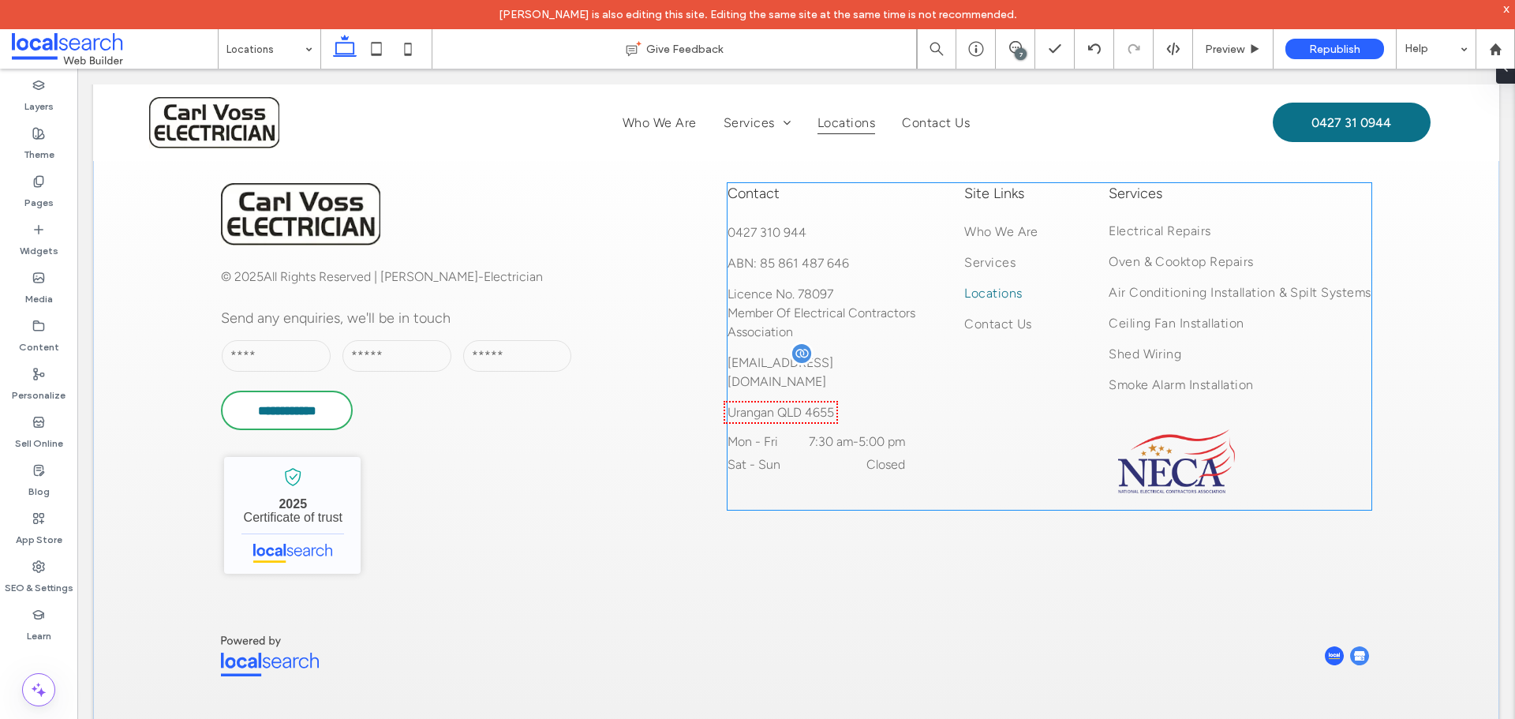
click at [770, 359] on span "[EMAIL_ADDRESS][DOMAIN_NAME]" at bounding box center [780, 372] width 106 height 34
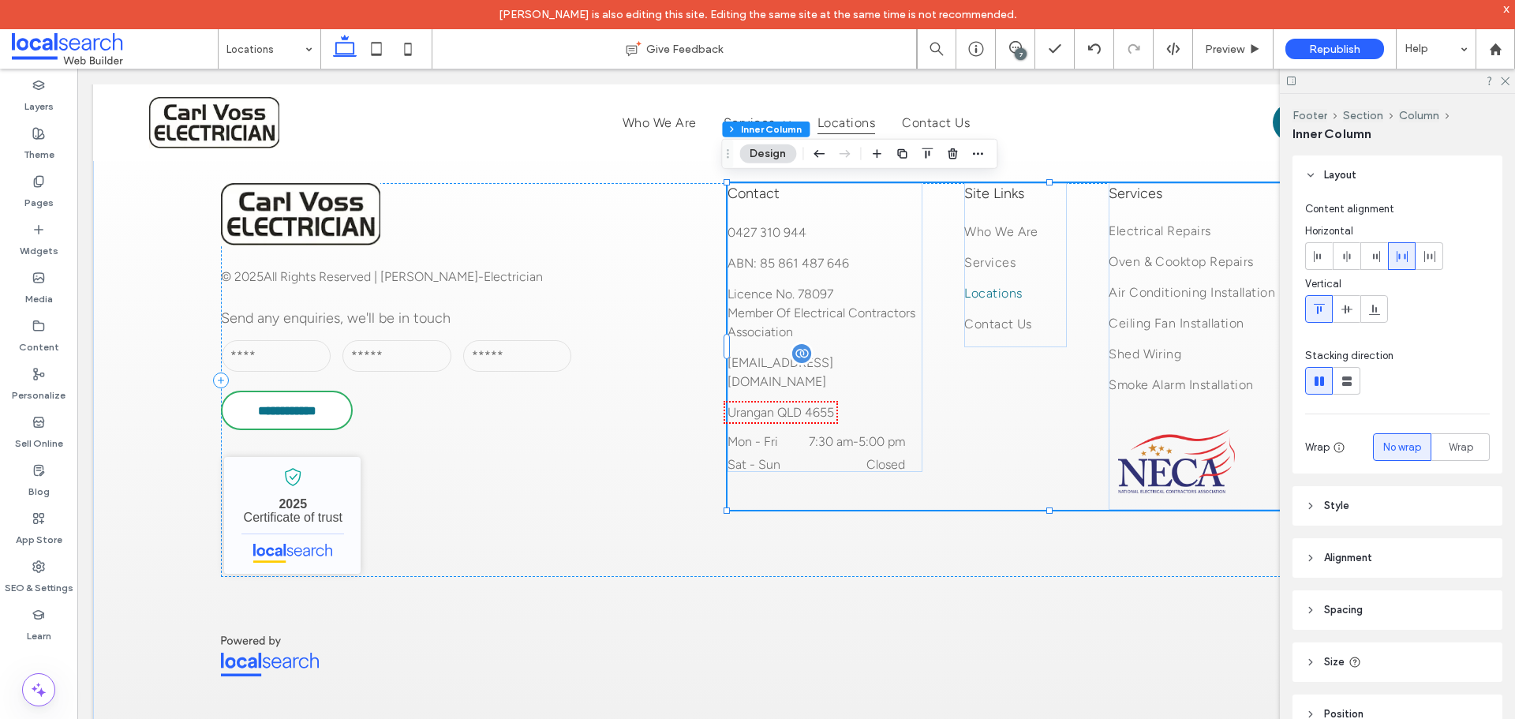
click at [770, 359] on span "[EMAIL_ADDRESS][DOMAIN_NAME]" at bounding box center [780, 372] width 106 height 34
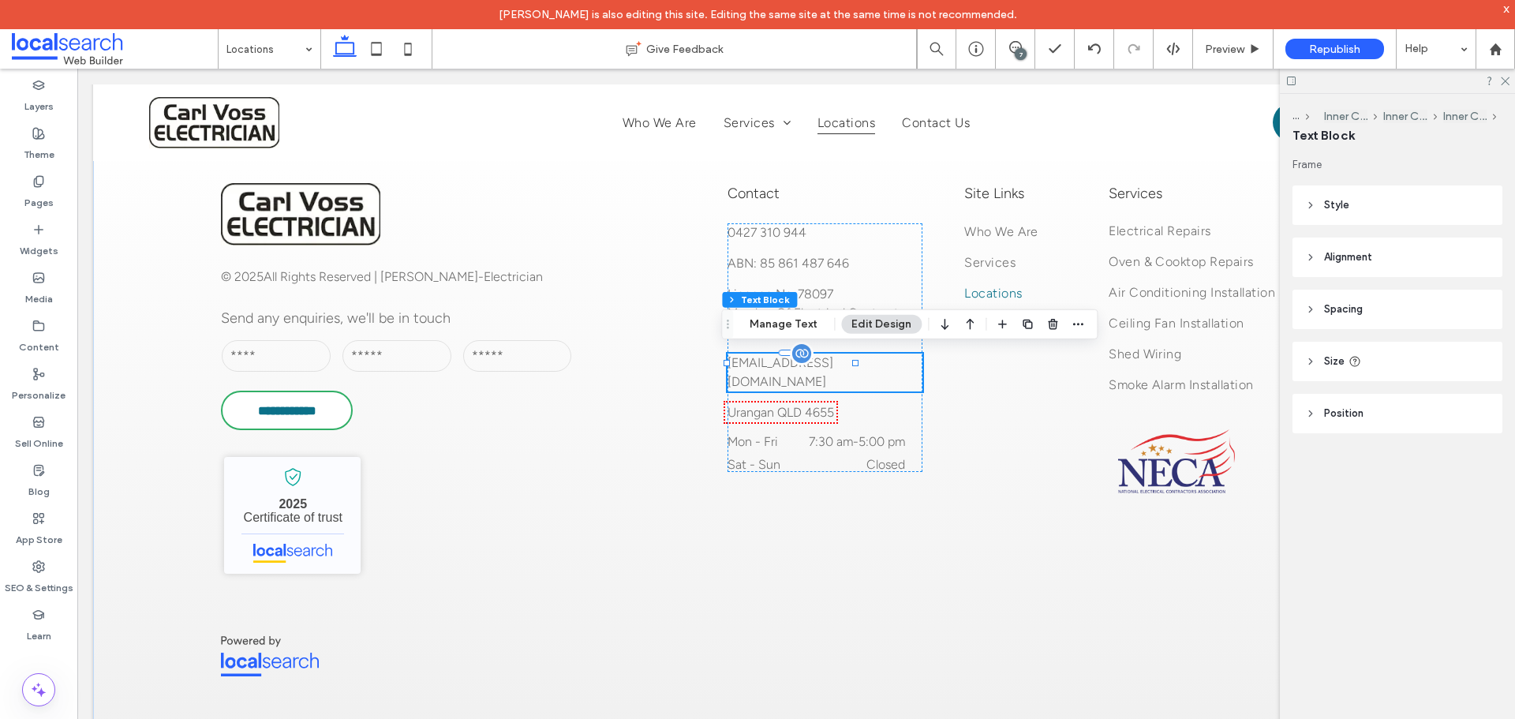
click at [770, 359] on span "[EMAIL_ADDRESS][DOMAIN_NAME]" at bounding box center [780, 372] width 106 height 34
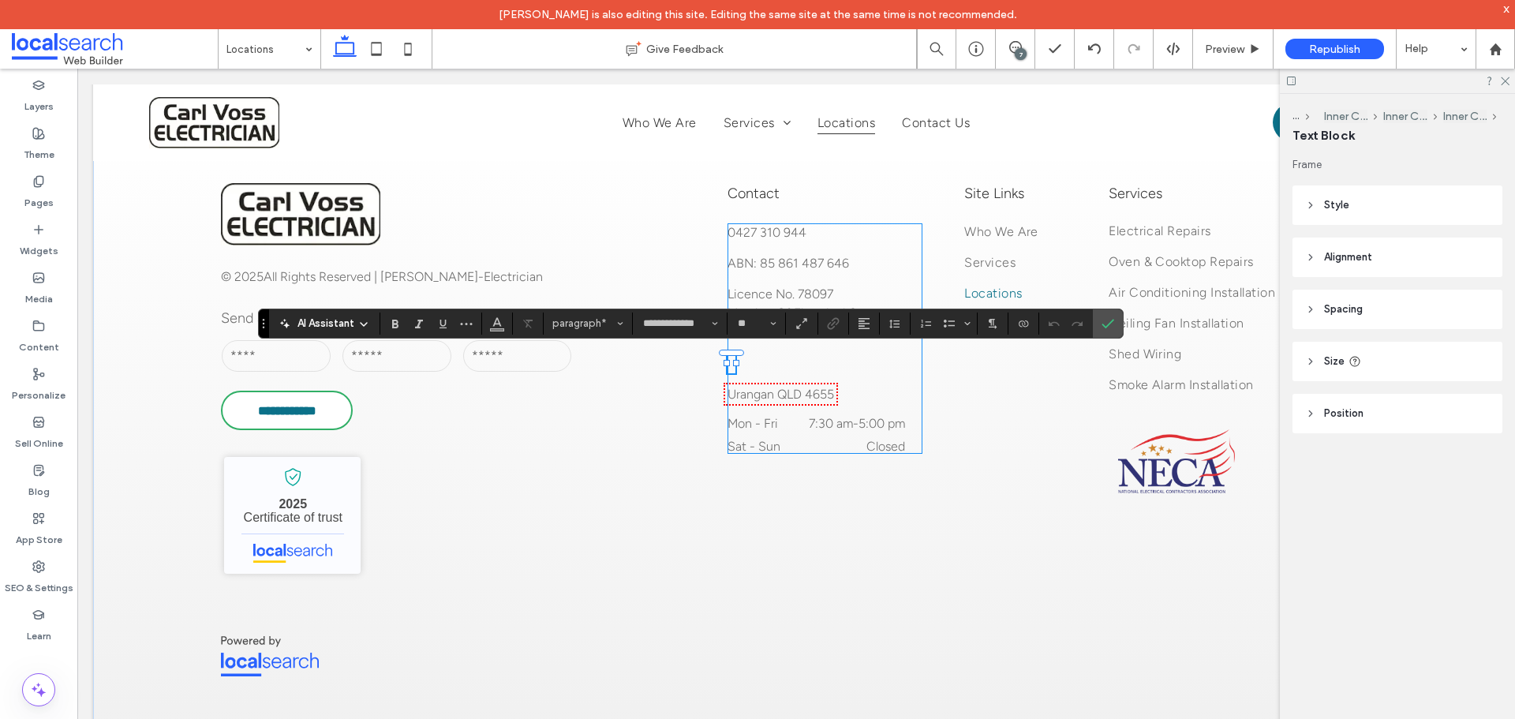
click at [850, 364] on div "0427 310 944 ABN: 85 861 487 646 Licence No. 78097 Member Of Electrical Contrac…" at bounding box center [824, 338] width 195 height 230
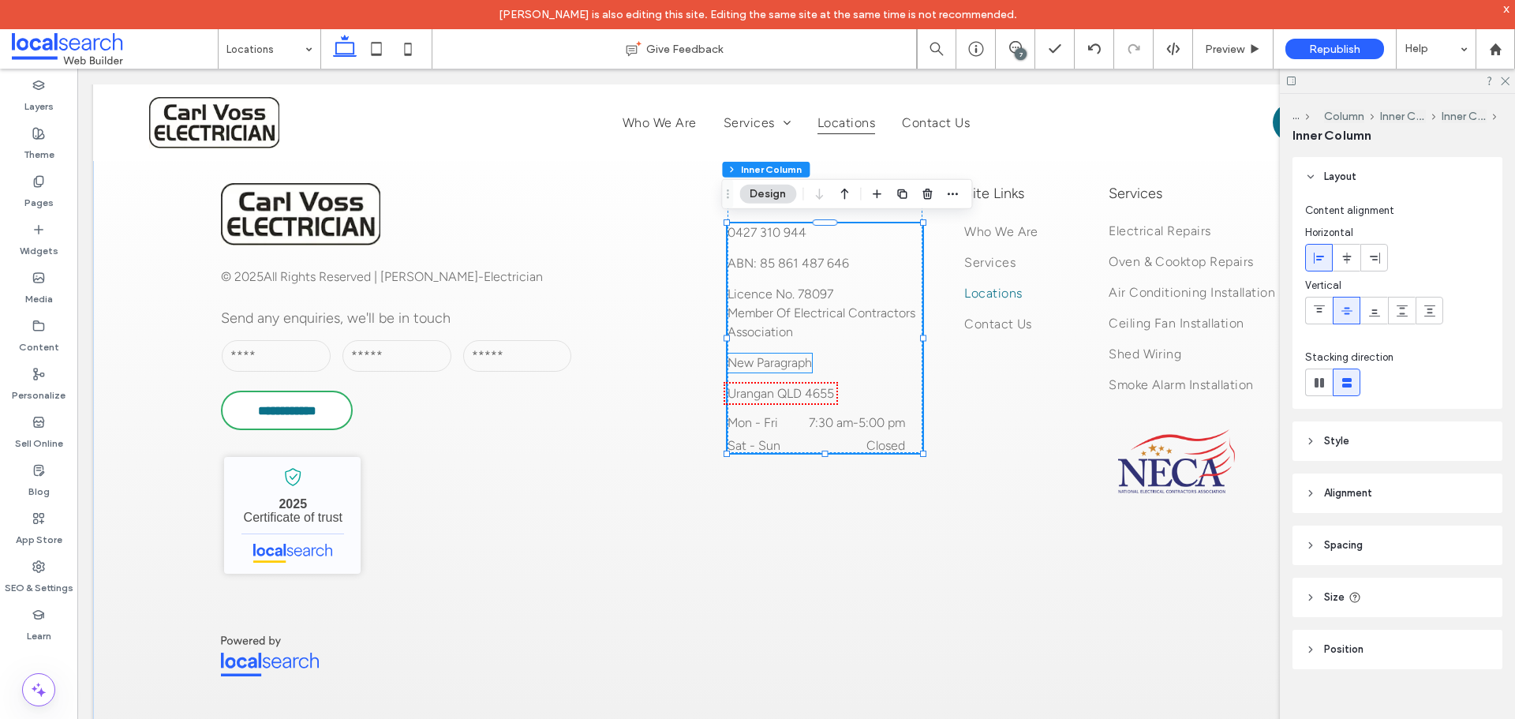
click at [783, 357] on p "New Paragraph" at bounding box center [769, 362] width 84 height 19
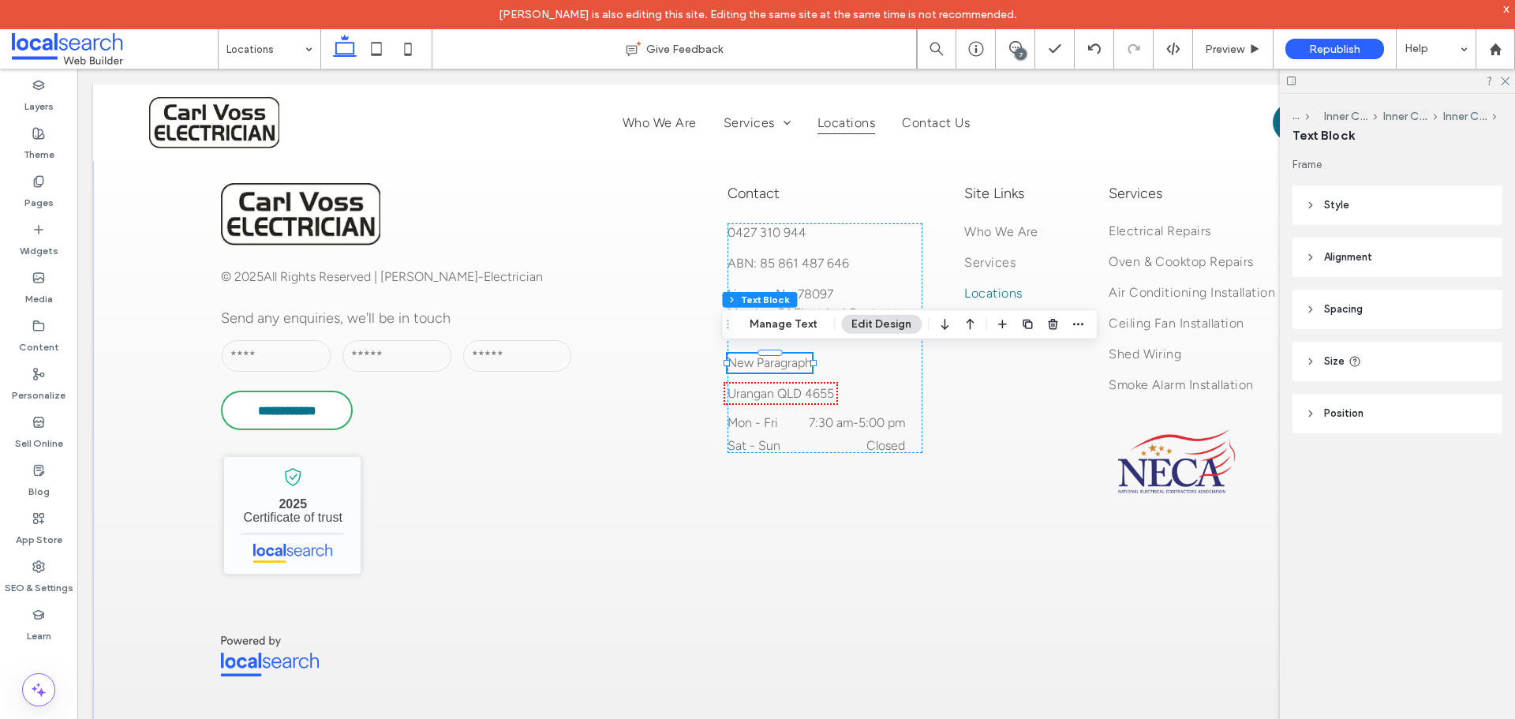
click at [783, 357] on p "New Paragraph" at bounding box center [769, 362] width 84 height 19
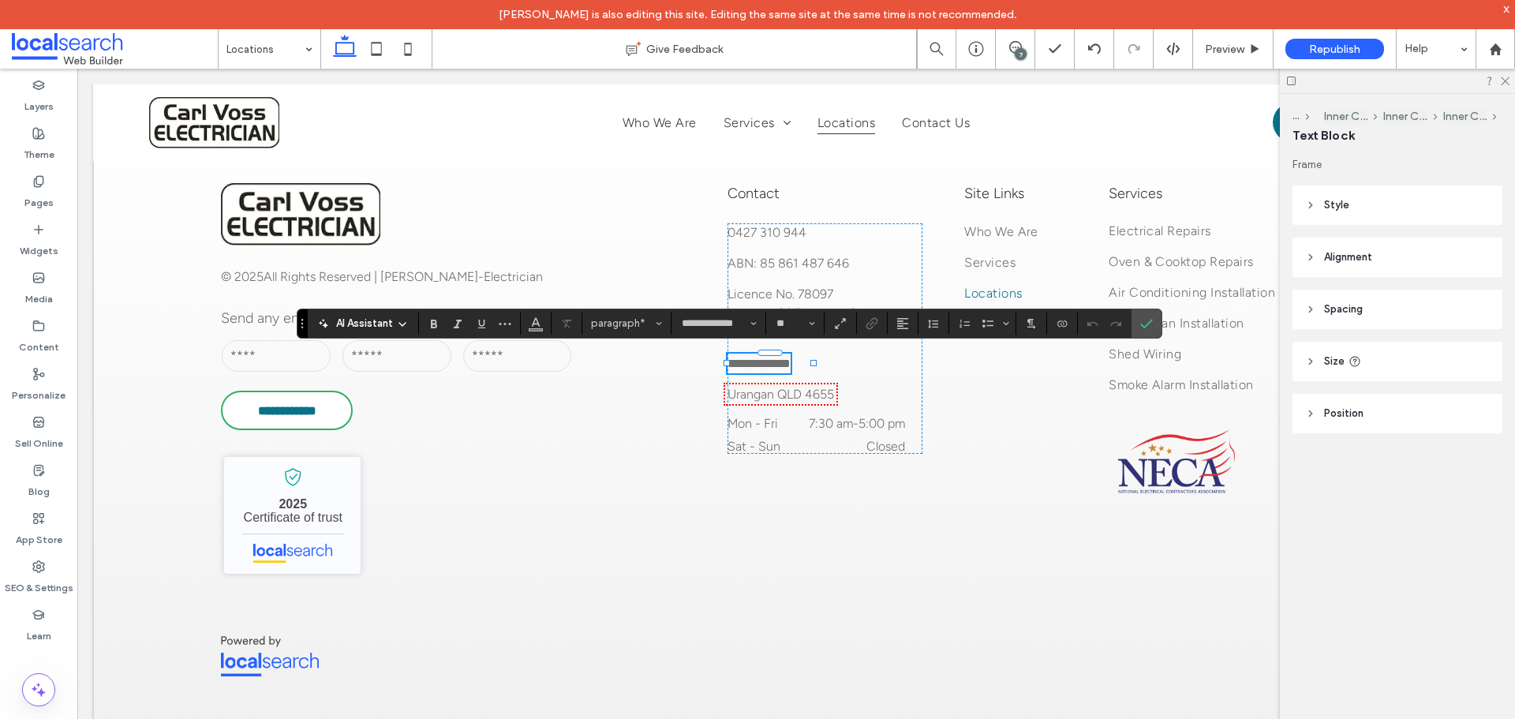
click at [783, 357] on span "**********" at bounding box center [758, 363] width 63 height 12
click at [867, 323] on icon "Link" at bounding box center [871, 323] width 13 height 13
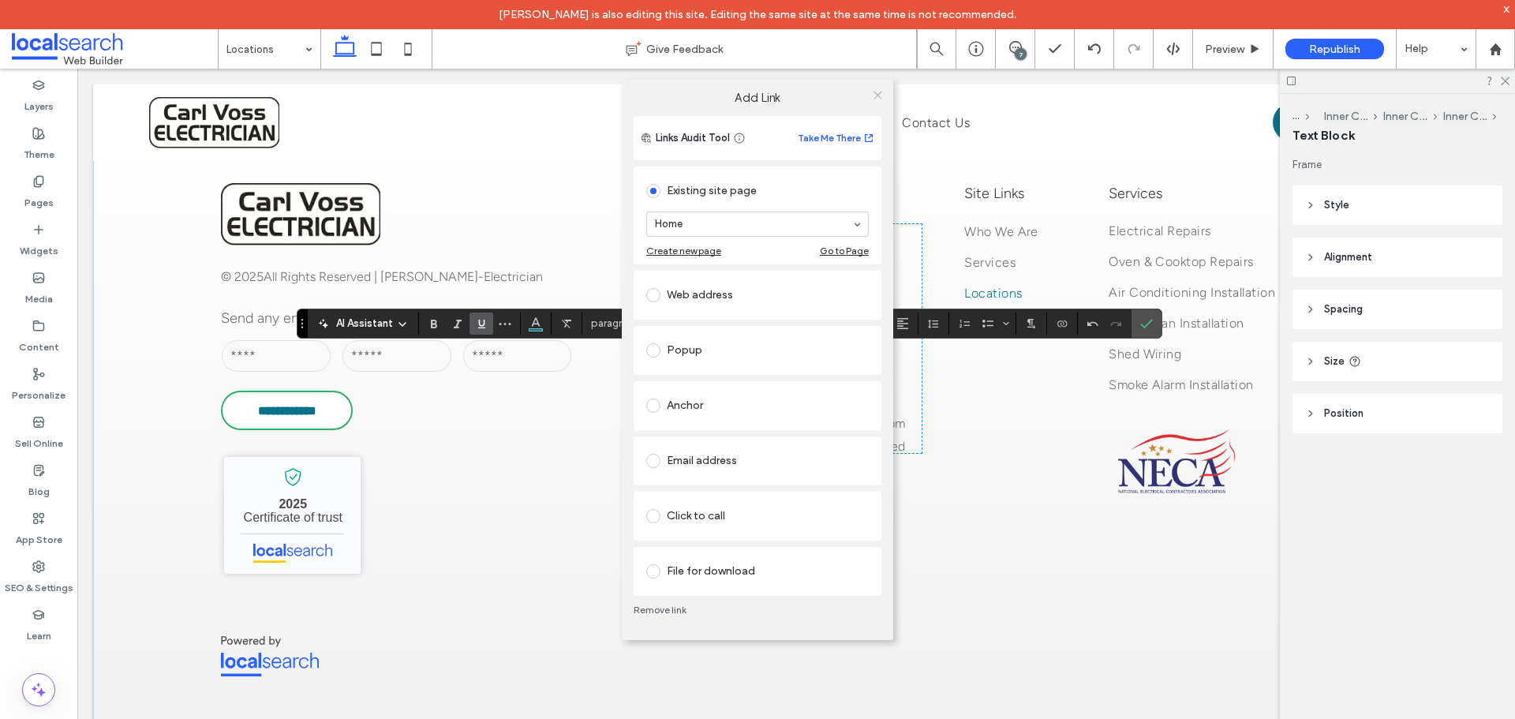
click at [876, 93] on icon at bounding box center [878, 95] width 12 height 12
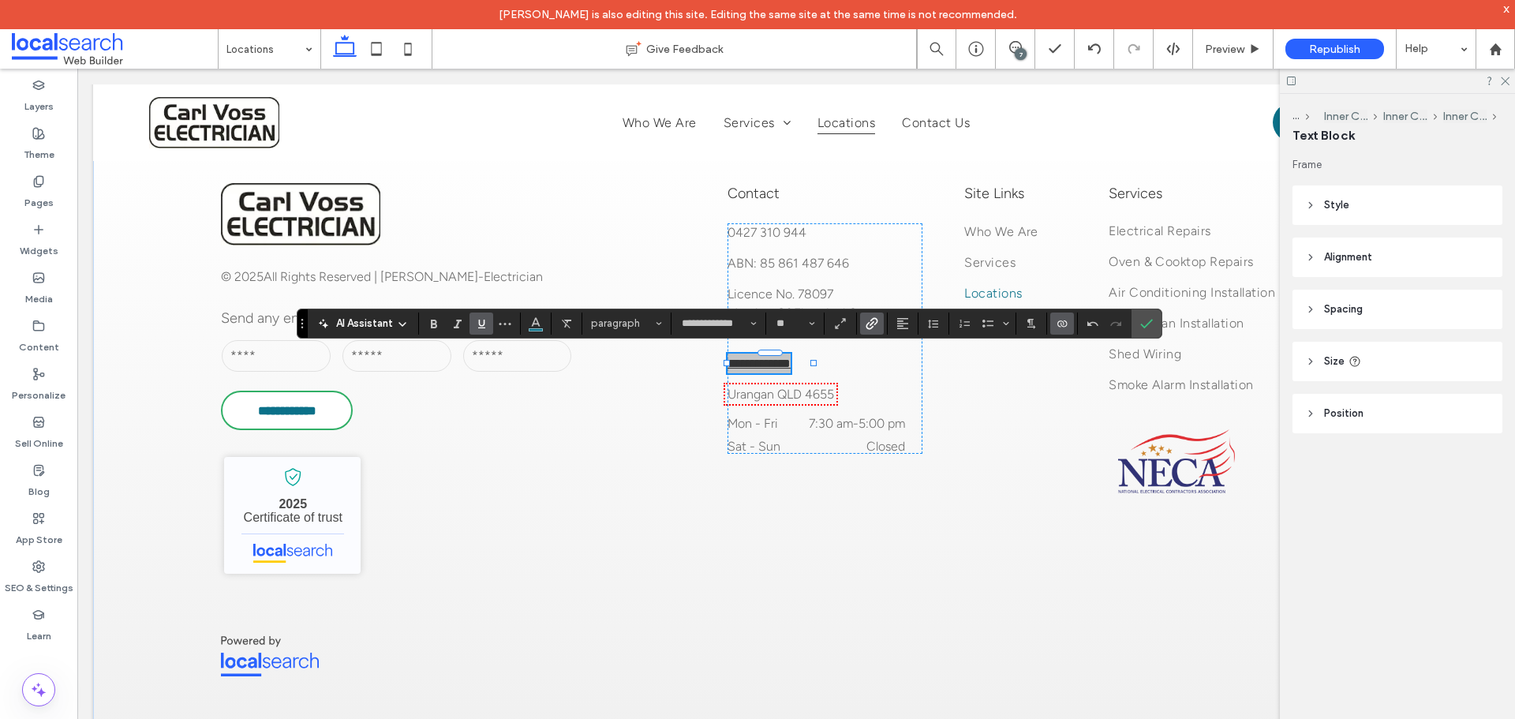
click at [1067, 320] on icon "Connect To Data" at bounding box center [1062, 323] width 13 height 13
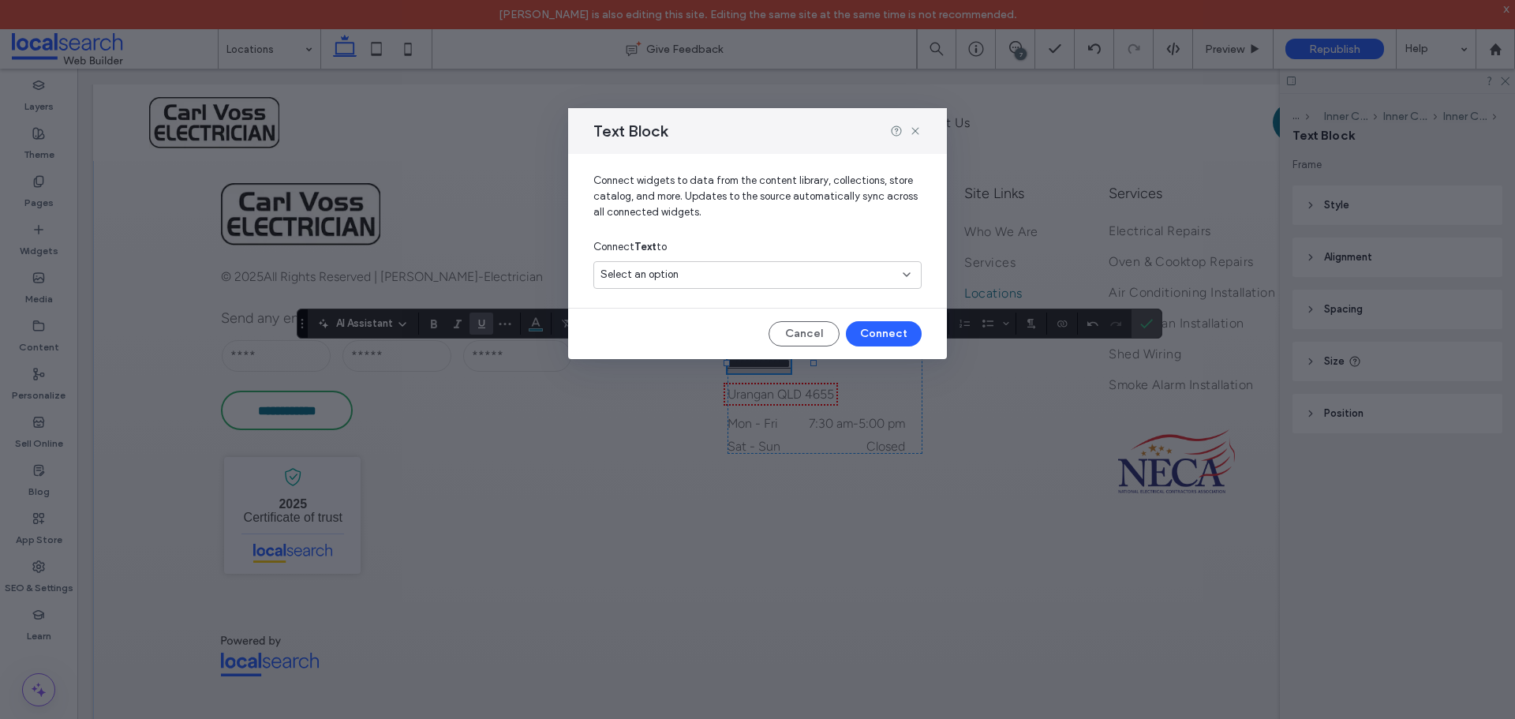
click at [652, 269] on span "Select an option" at bounding box center [639, 275] width 78 height 16
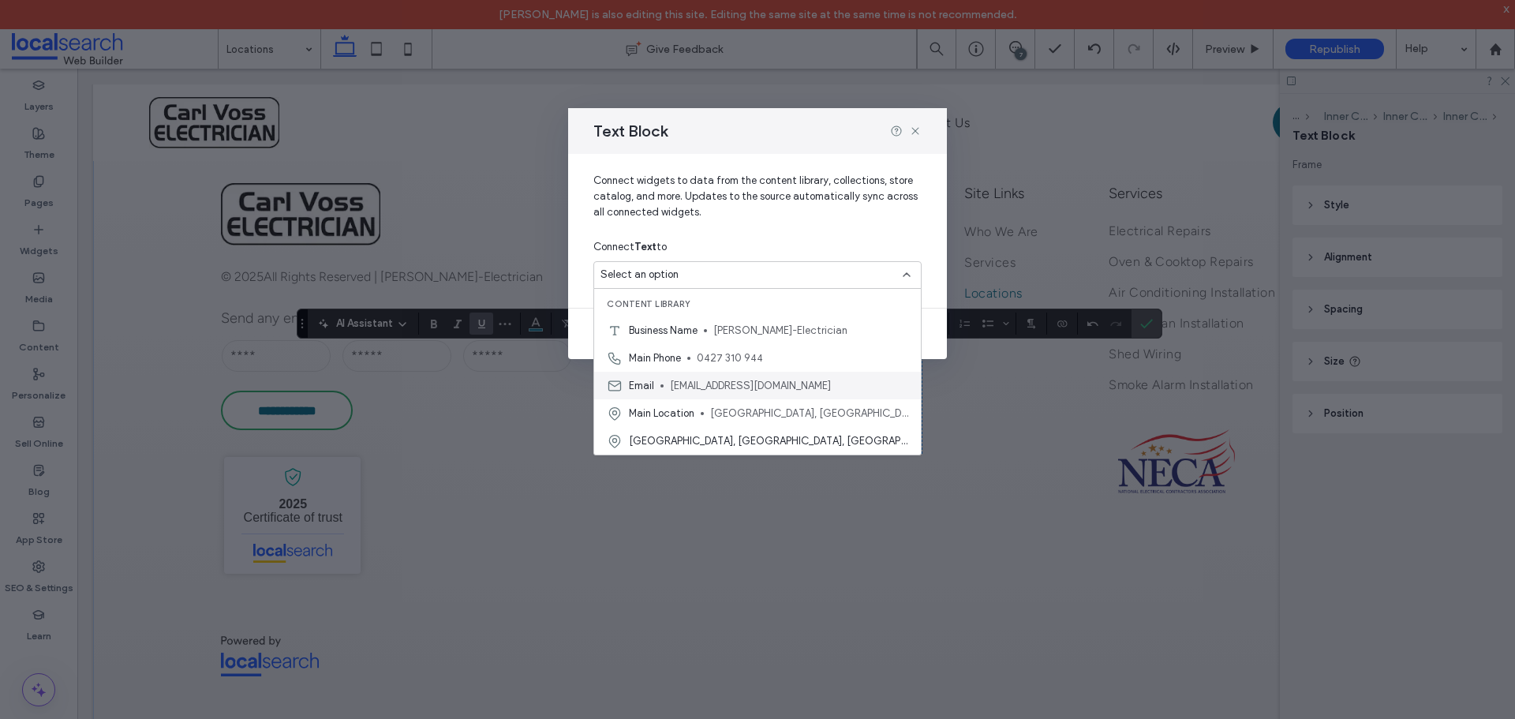
click at [697, 389] on span "[EMAIL_ADDRESS][DOMAIN_NAME]" at bounding box center [789, 386] width 238 height 16
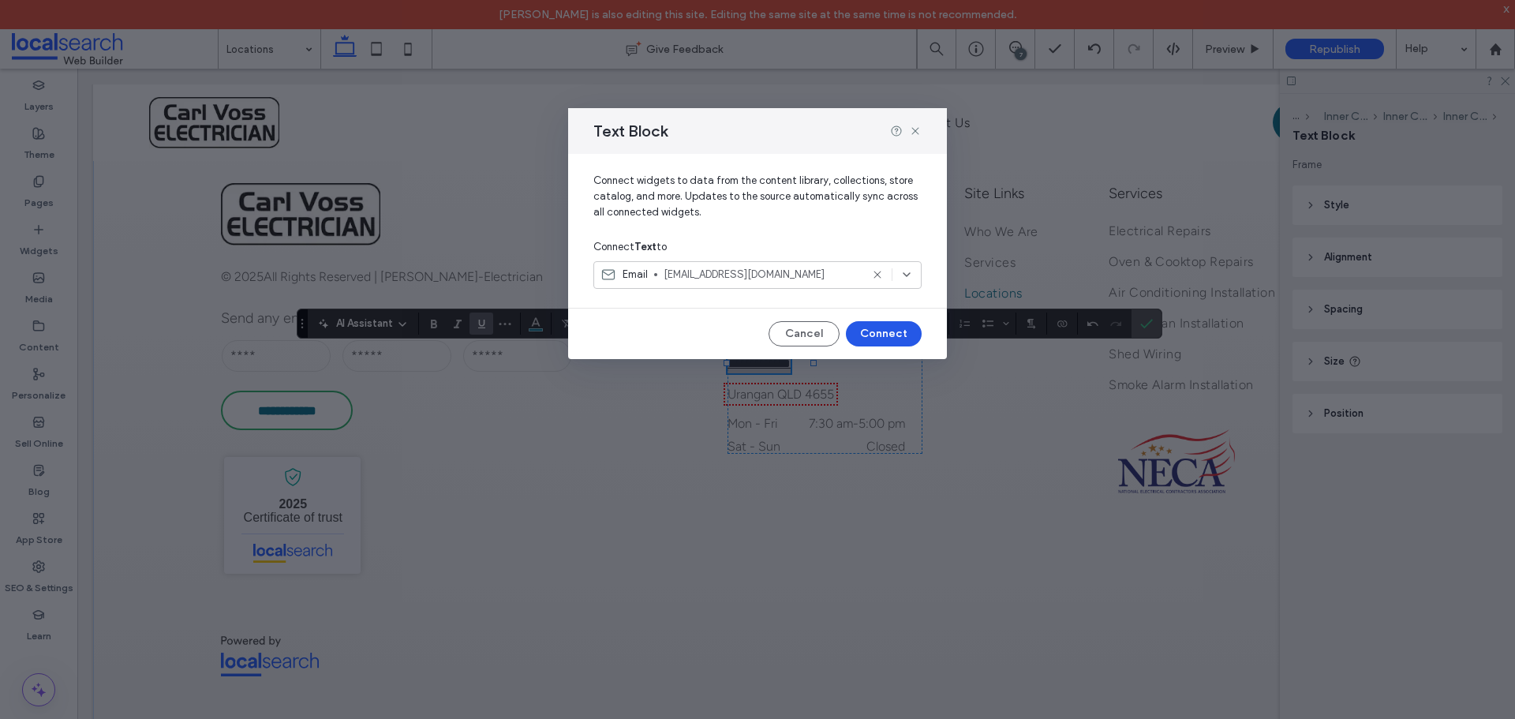
drag, startPoint x: 867, startPoint y: 338, endPoint x: 787, endPoint y: 271, distance: 104.7
click at [867, 338] on button "Connect" at bounding box center [884, 333] width 76 height 25
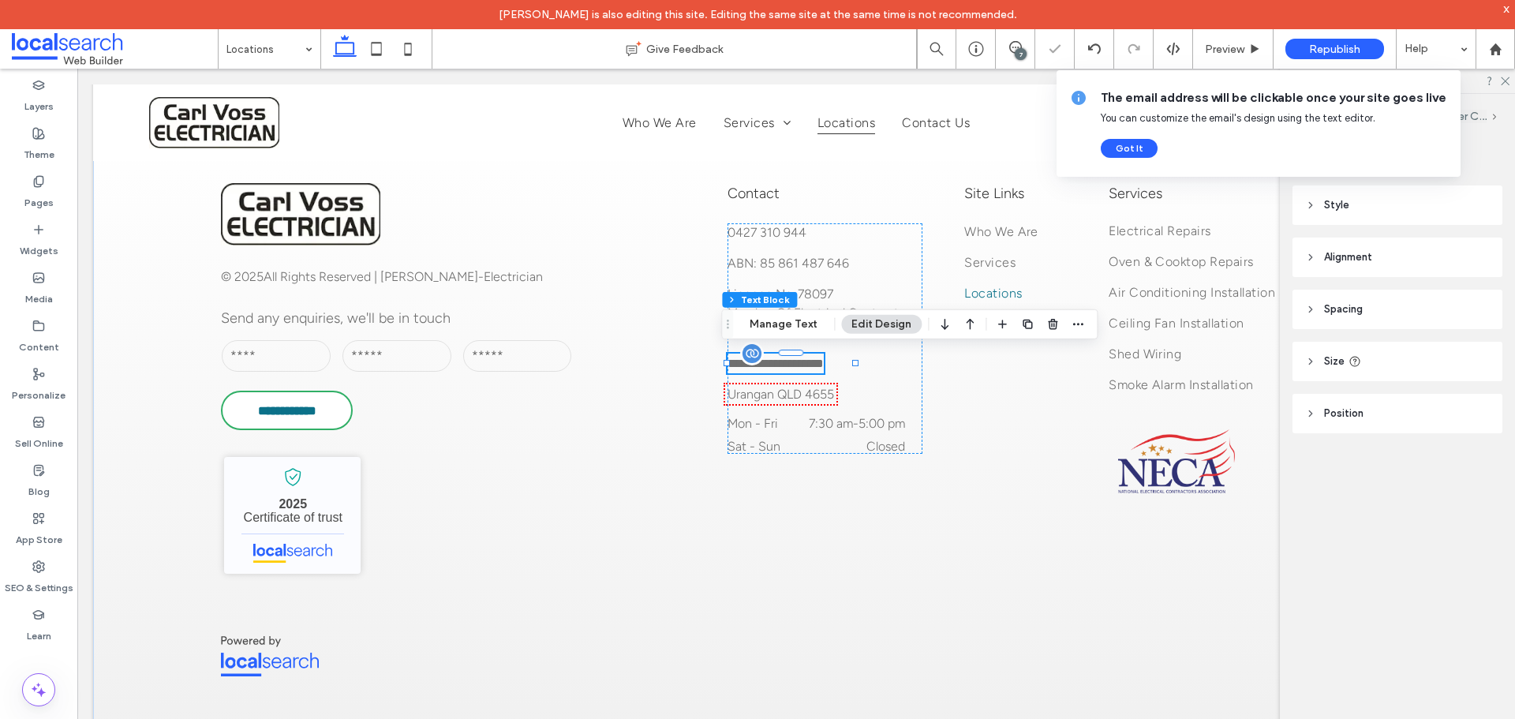
click at [783, 366] on span "**********" at bounding box center [775, 363] width 96 height 12
type input "**********"
type input "**"
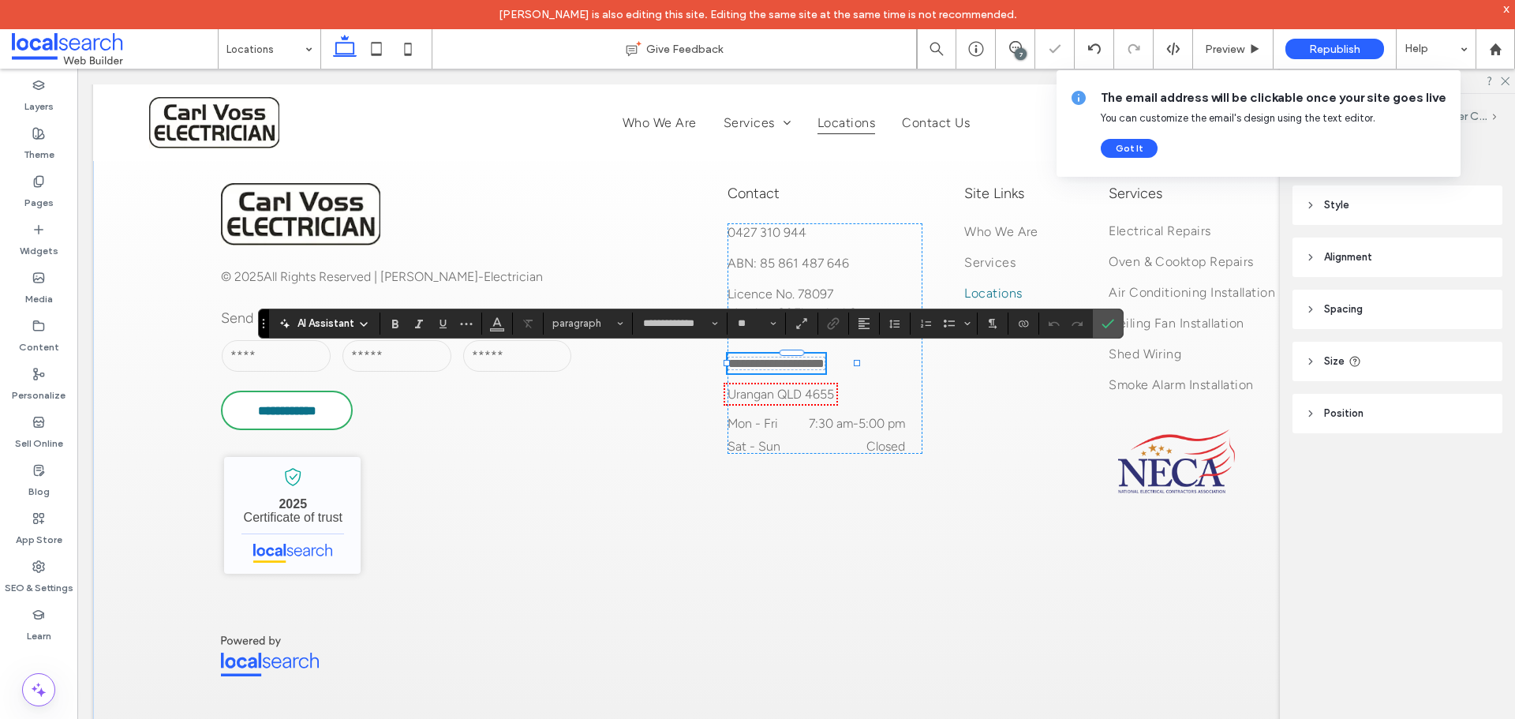
click at [781, 366] on span "**********" at bounding box center [776, 363] width 96 height 12
click at [783, 359] on span "**********" at bounding box center [776, 363] width 96 height 12
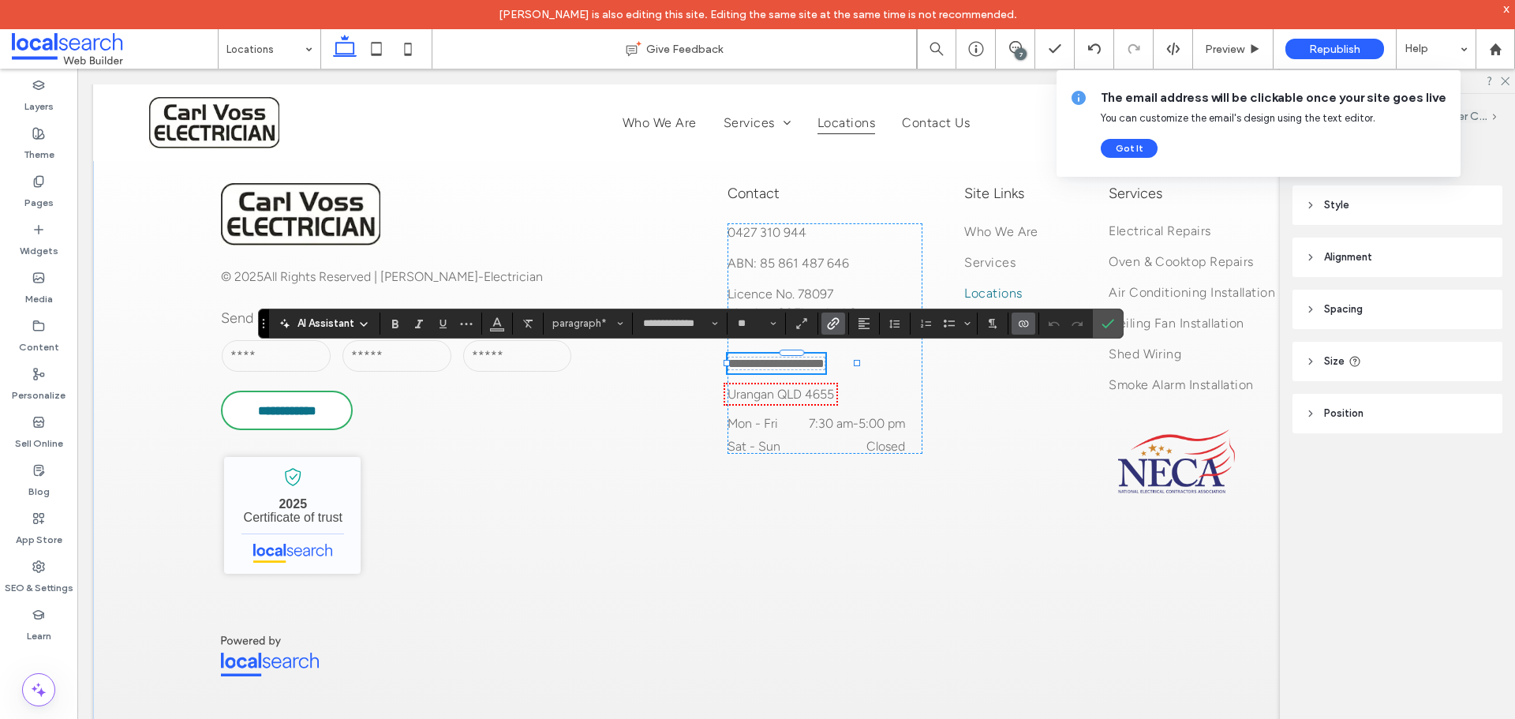
click at [839, 322] on icon "Link" at bounding box center [833, 323] width 13 height 13
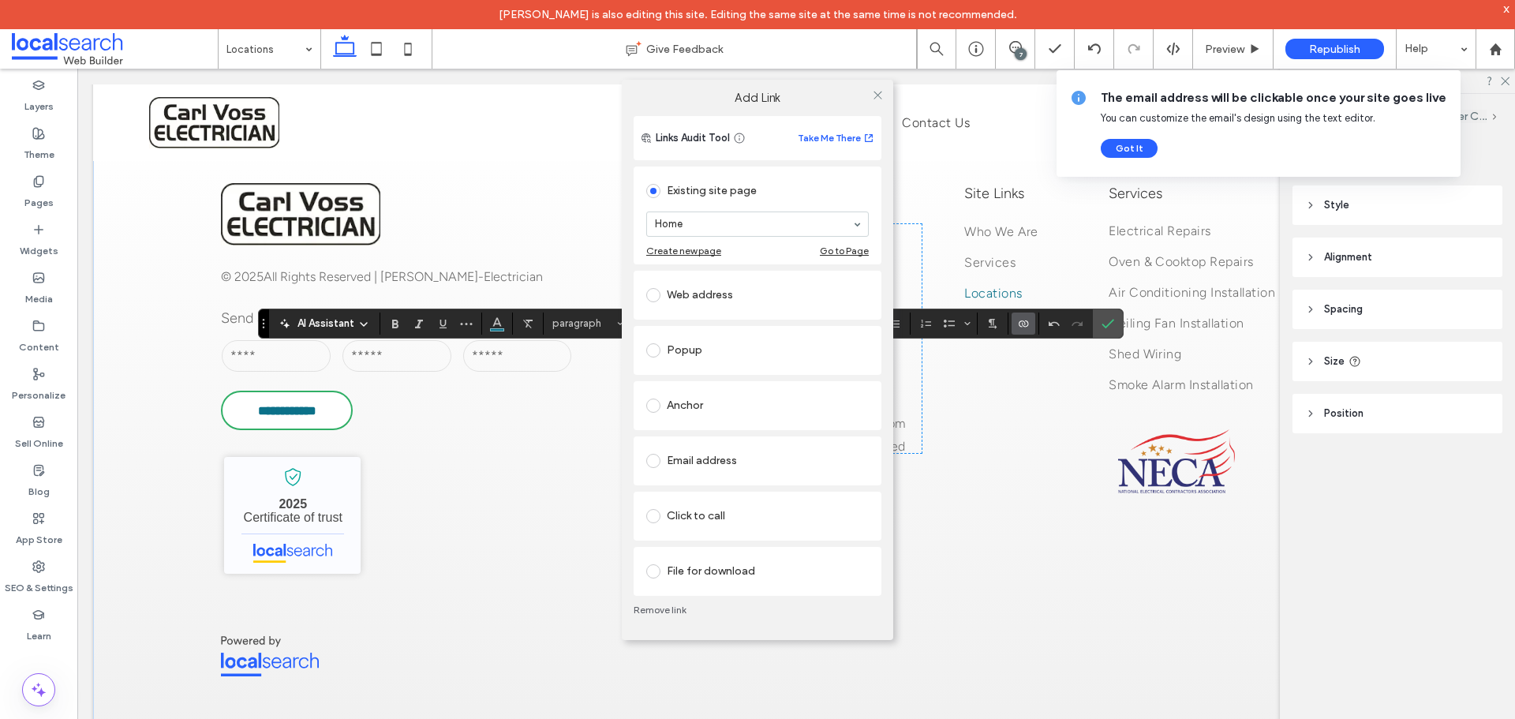
click at [738, 460] on div "Email address" at bounding box center [757, 460] width 222 height 25
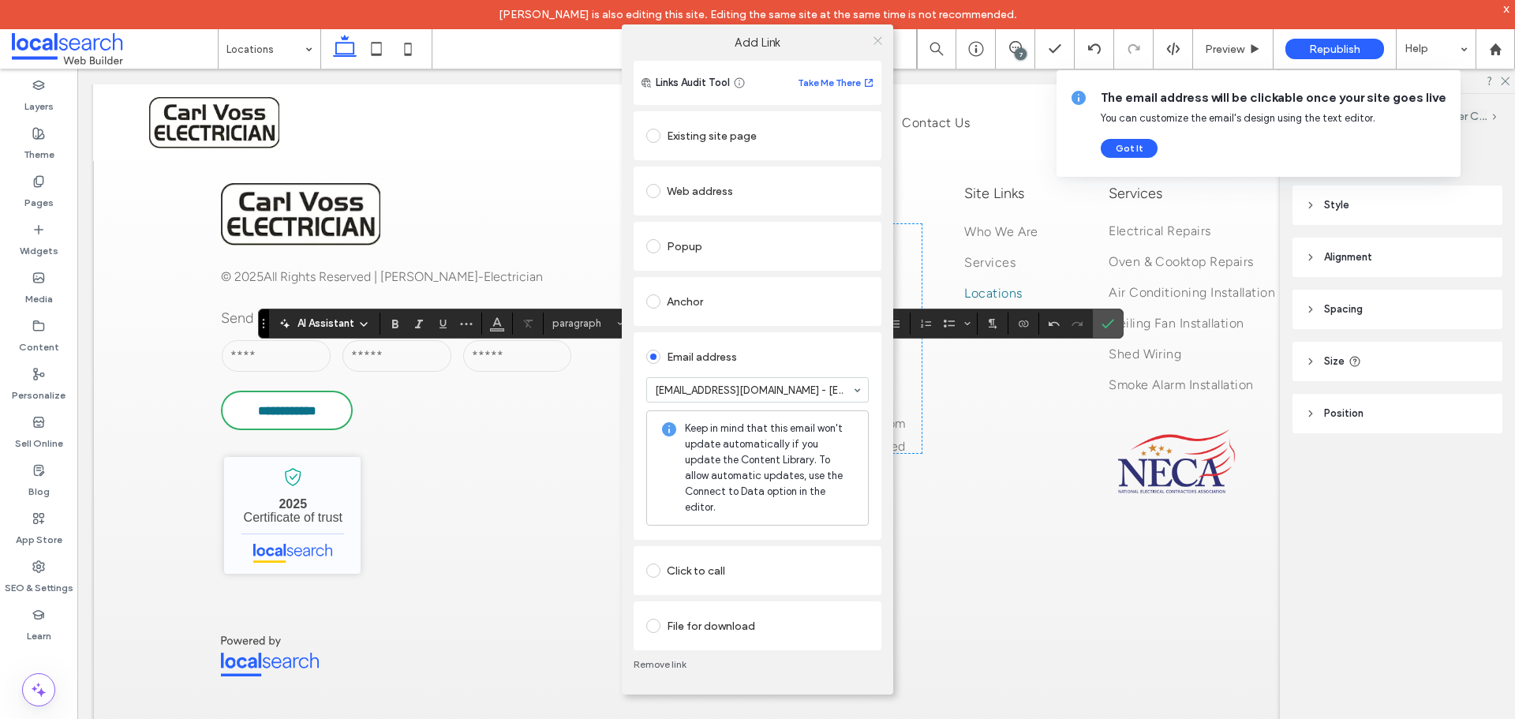
click at [876, 47] on icon at bounding box center [878, 41] width 12 height 12
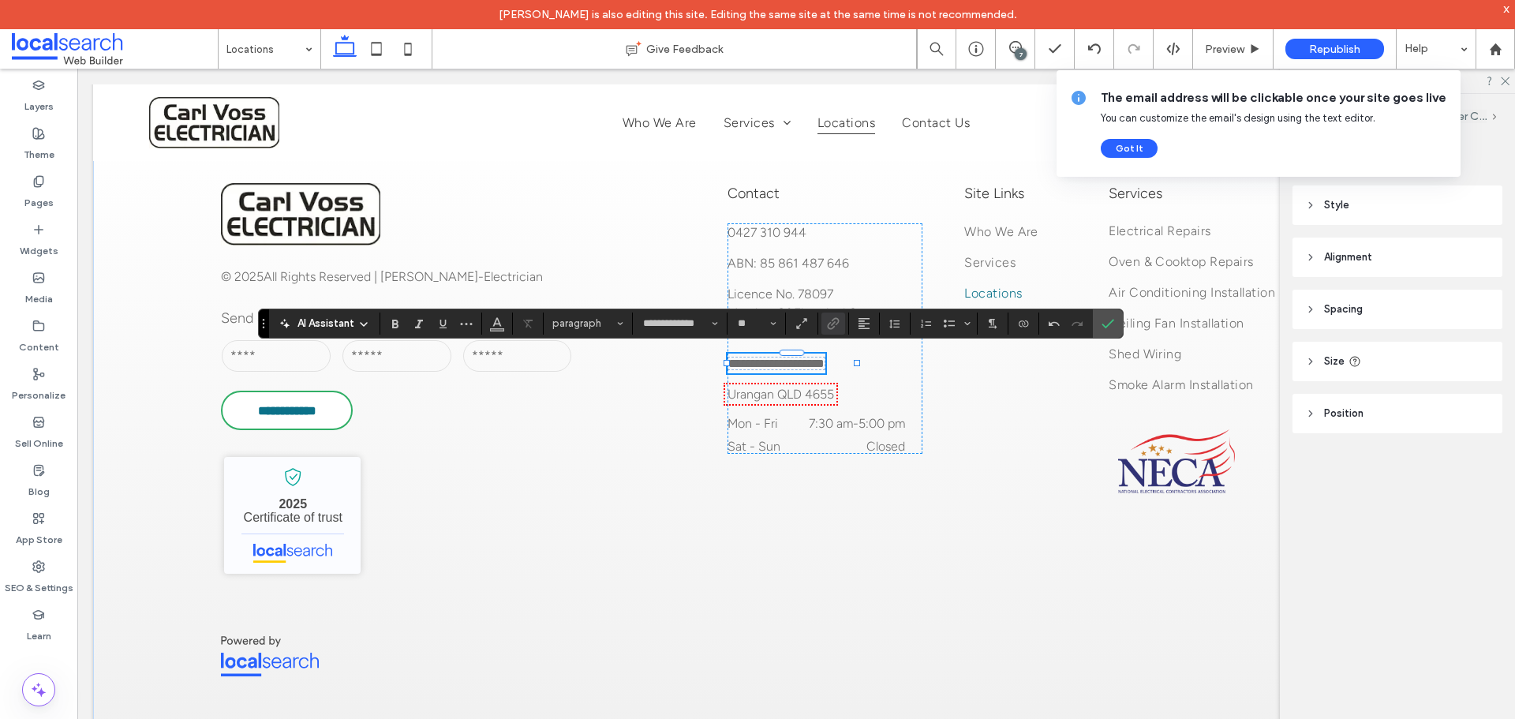
click at [788, 360] on span "**********" at bounding box center [776, 363] width 96 height 12
click at [832, 327] on use "Link" at bounding box center [833, 323] width 12 height 12
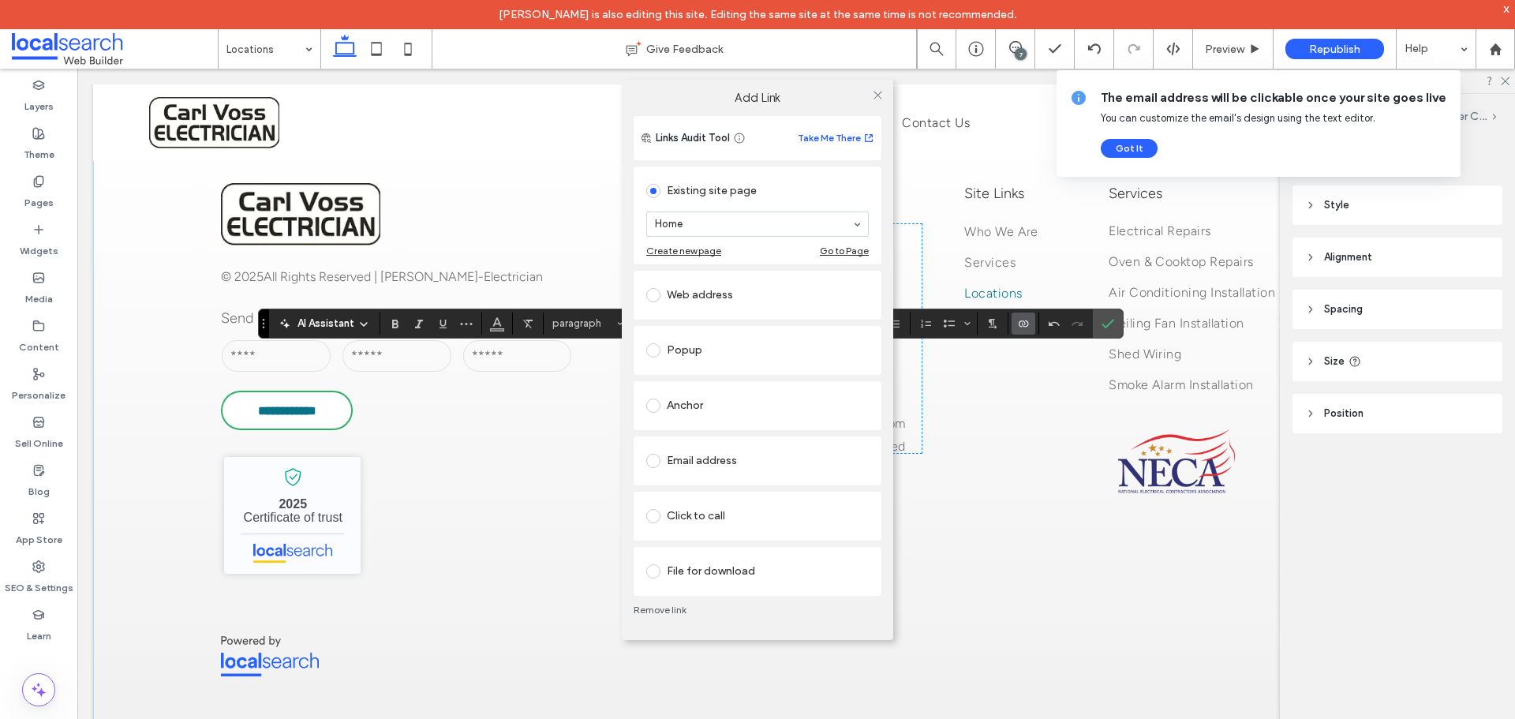
click at [671, 610] on link "Remove link" at bounding box center [757, 610] width 248 height 13
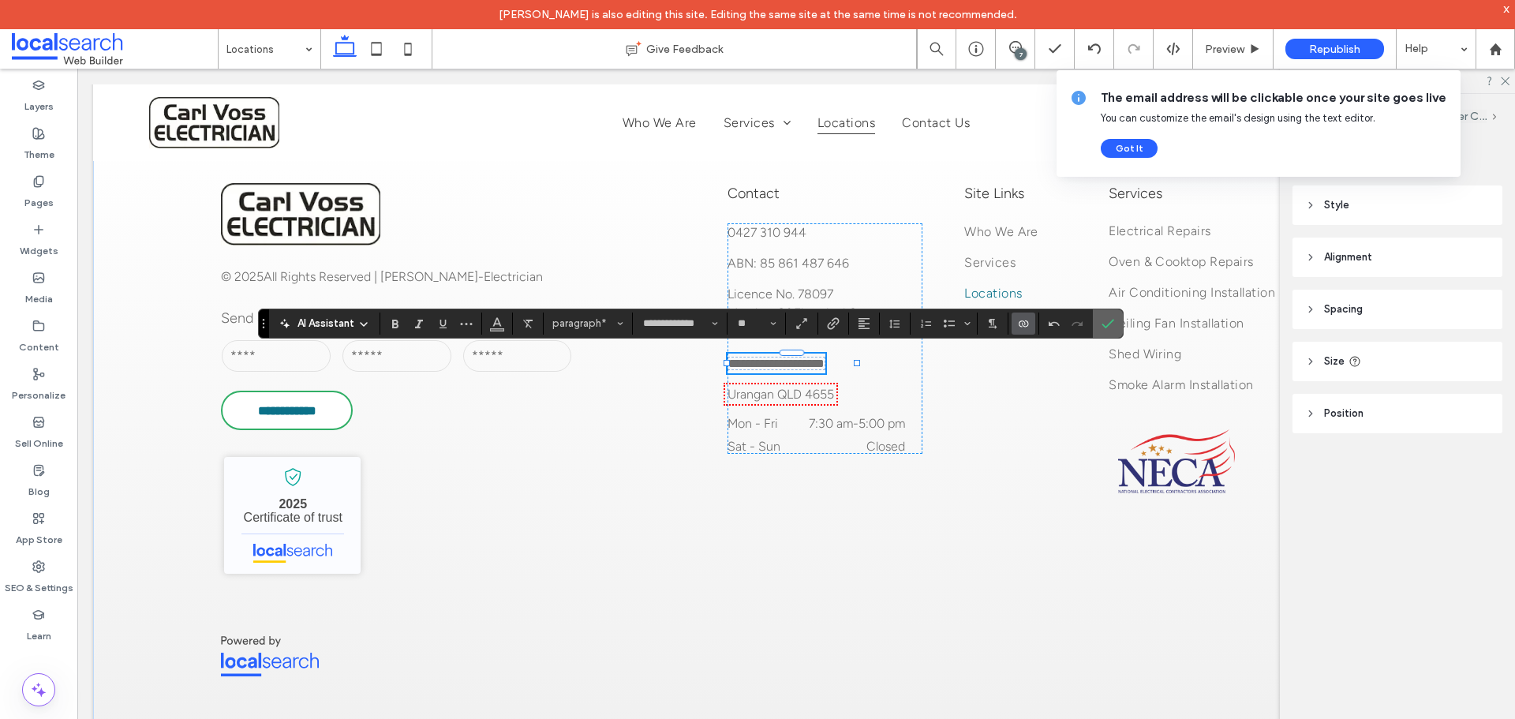
drag, startPoint x: 1108, startPoint y: 324, endPoint x: 1034, endPoint y: 272, distance: 90.0
click at [1108, 324] on use "Confirm" at bounding box center [1107, 323] width 13 height 9
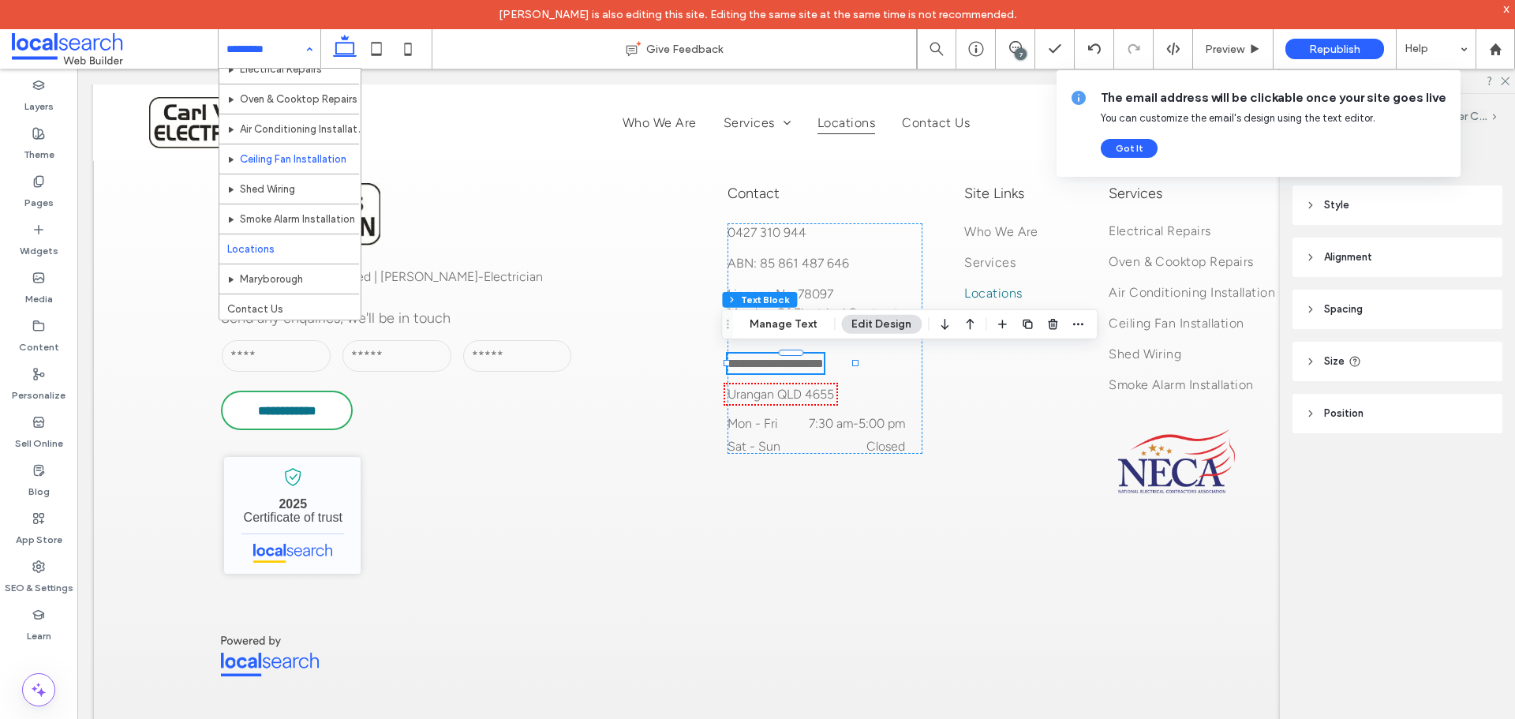
scroll to position [107, 0]
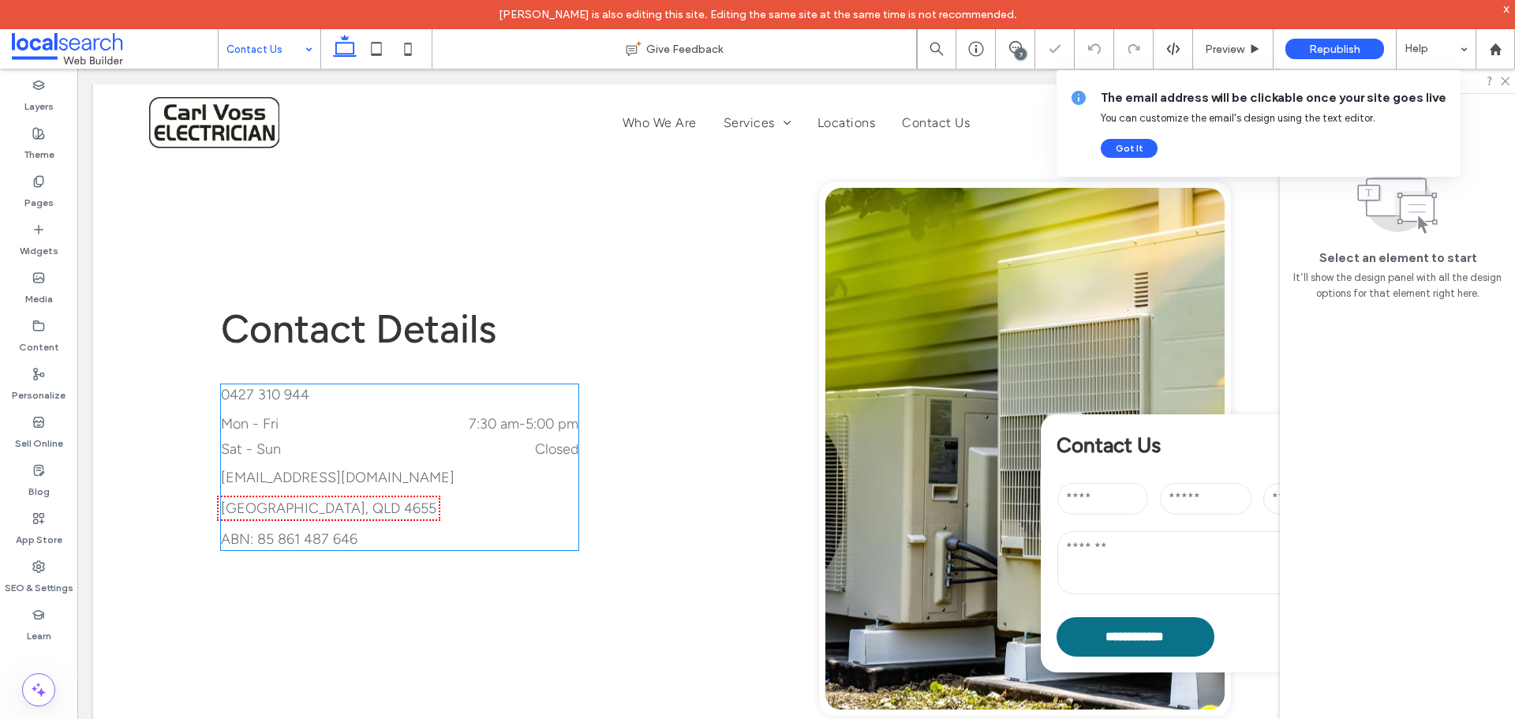
scroll to position [237, 0]
click at [297, 470] on span "[EMAIL_ADDRESS][DOMAIN_NAME]" at bounding box center [338, 477] width 234 height 17
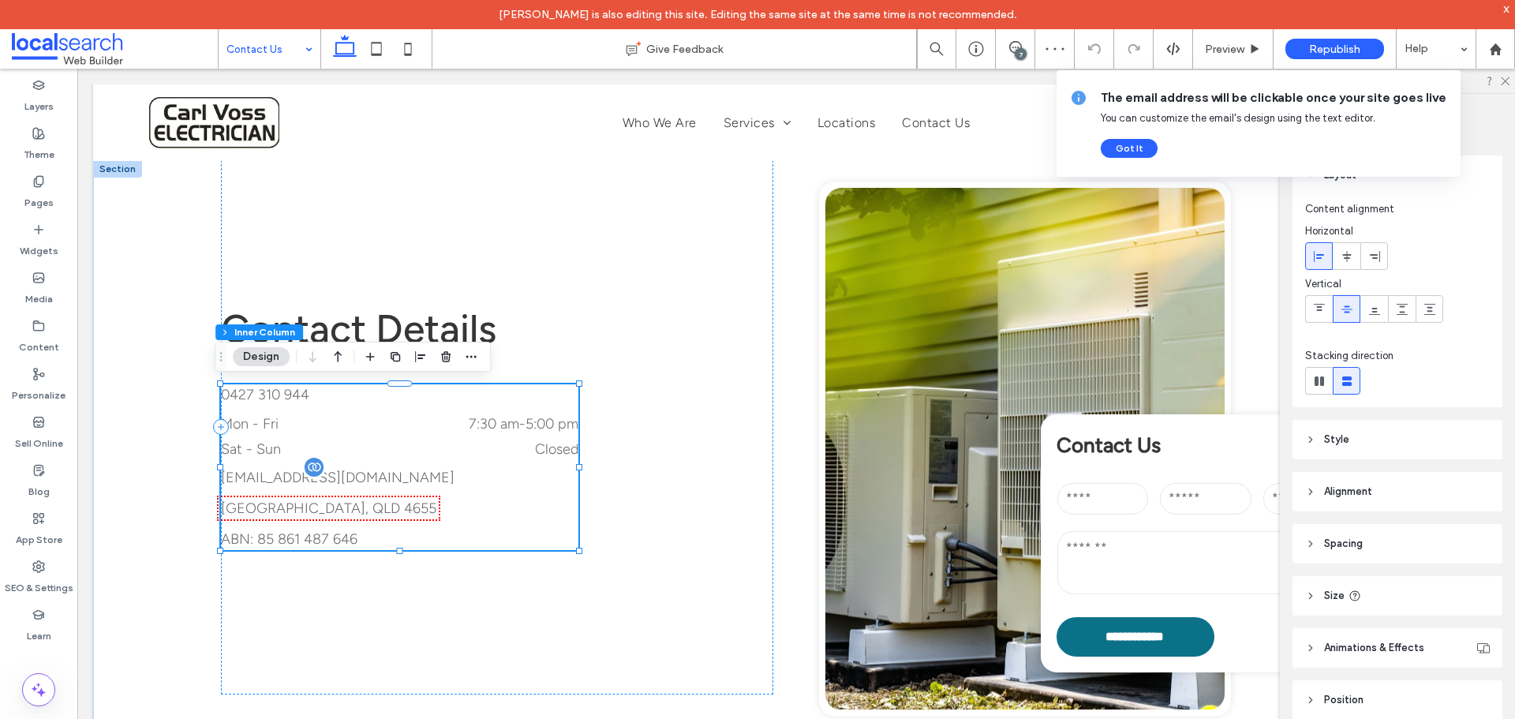
click at [297, 470] on span "[EMAIL_ADDRESS][DOMAIN_NAME]" at bounding box center [338, 477] width 234 height 17
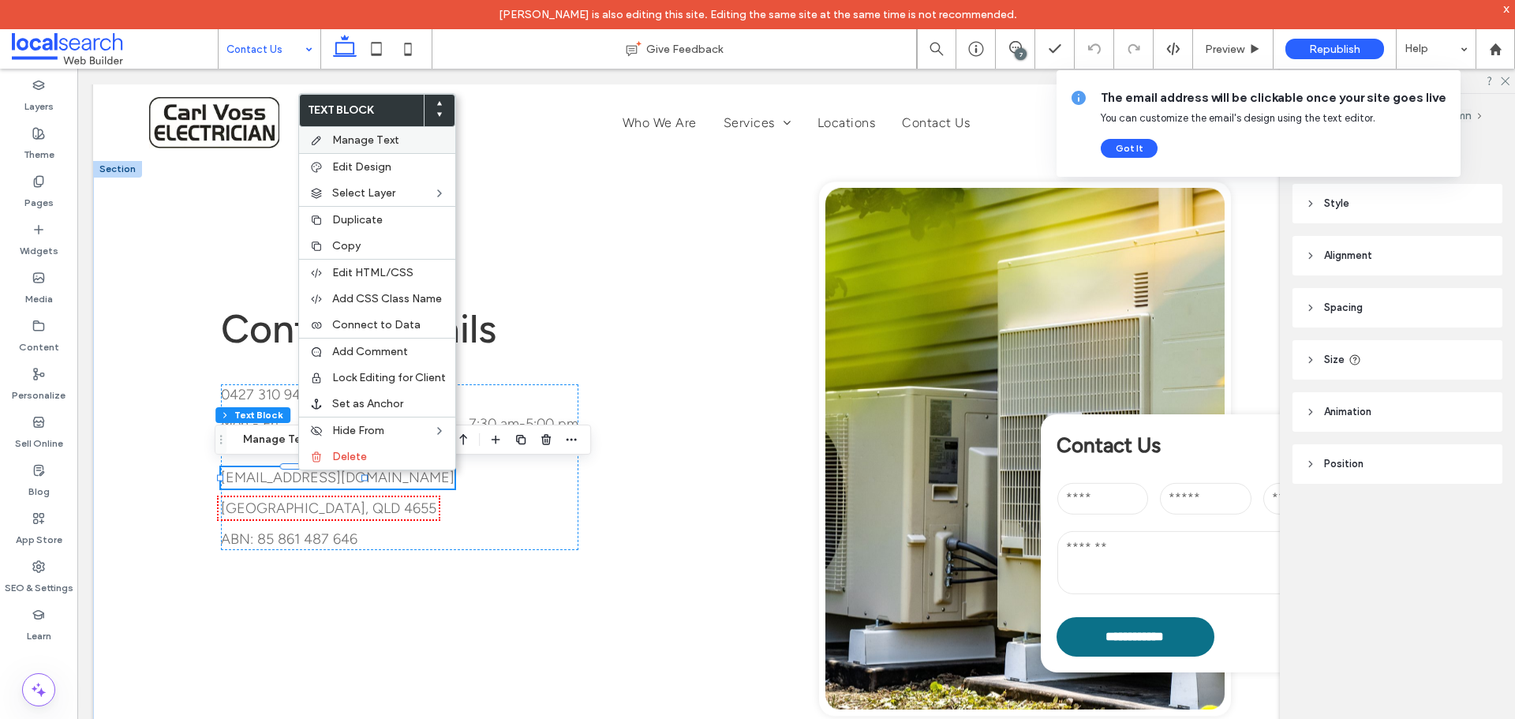
click at [384, 146] on span "Manage Text" at bounding box center [365, 139] width 67 height 13
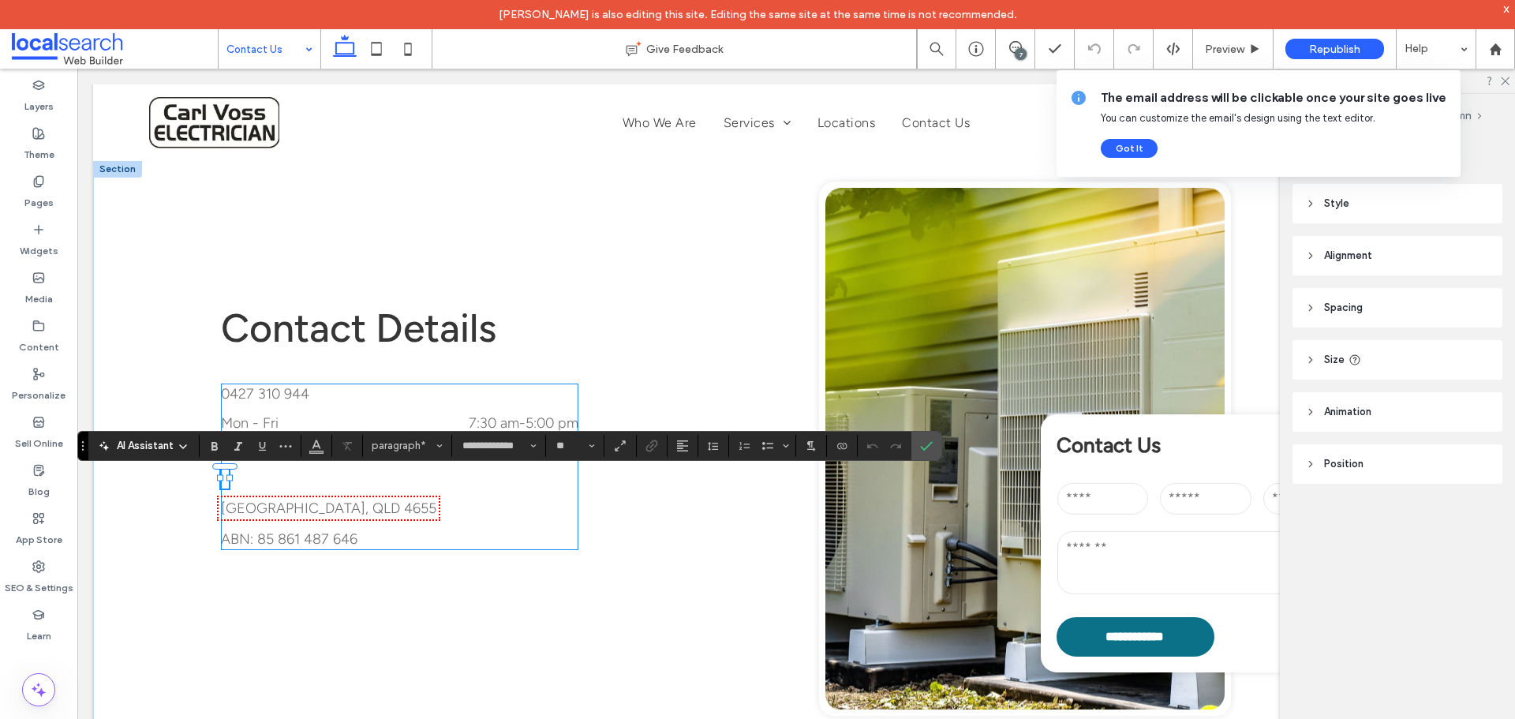
click at [253, 484] on div "0427 310 944 ﻿ Urangan, QLD 4655 Mon - Fri 7:30 am - 5:00 pm Sat - Sun Closed A…" at bounding box center [399, 466] width 357 height 166
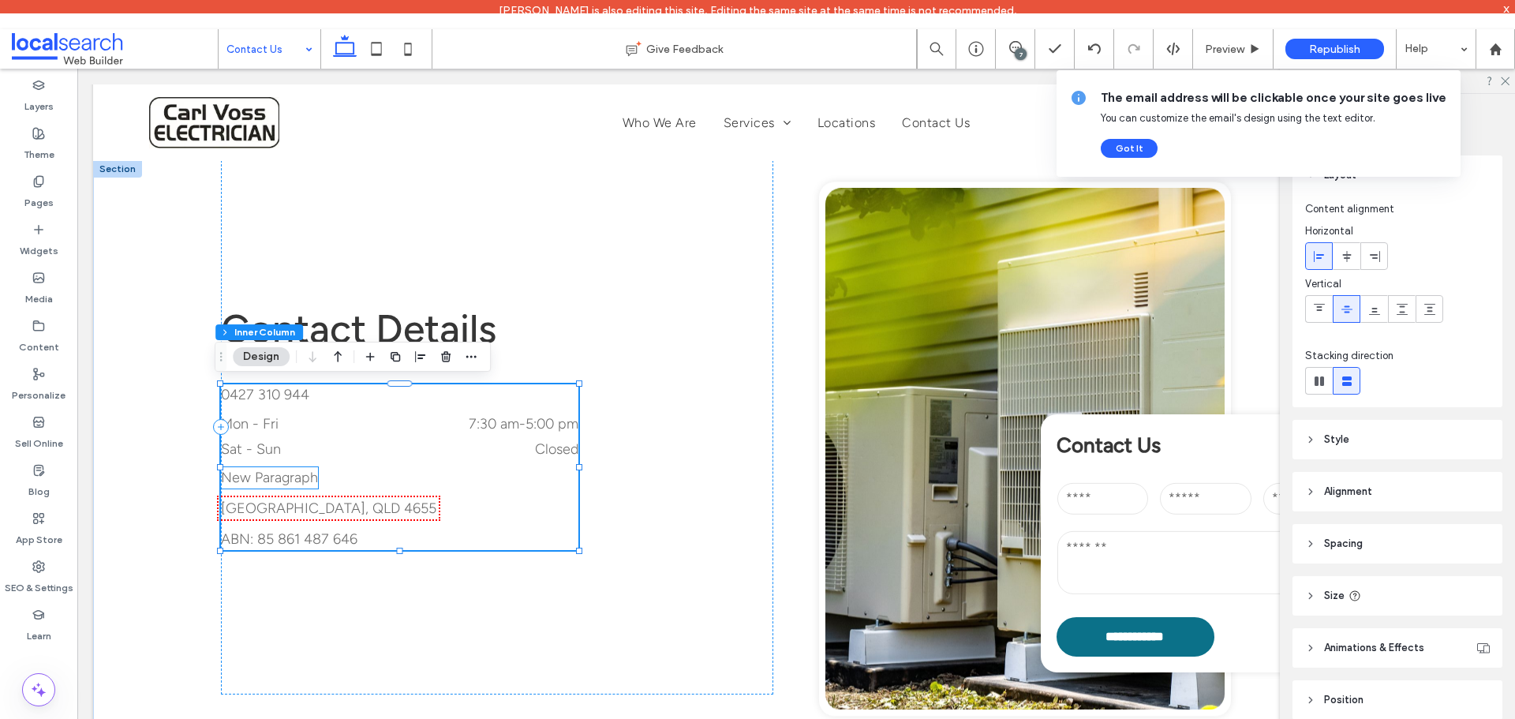
click at [252, 478] on p "New Paragraph" at bounding box center [269, 477] width 97 height 21
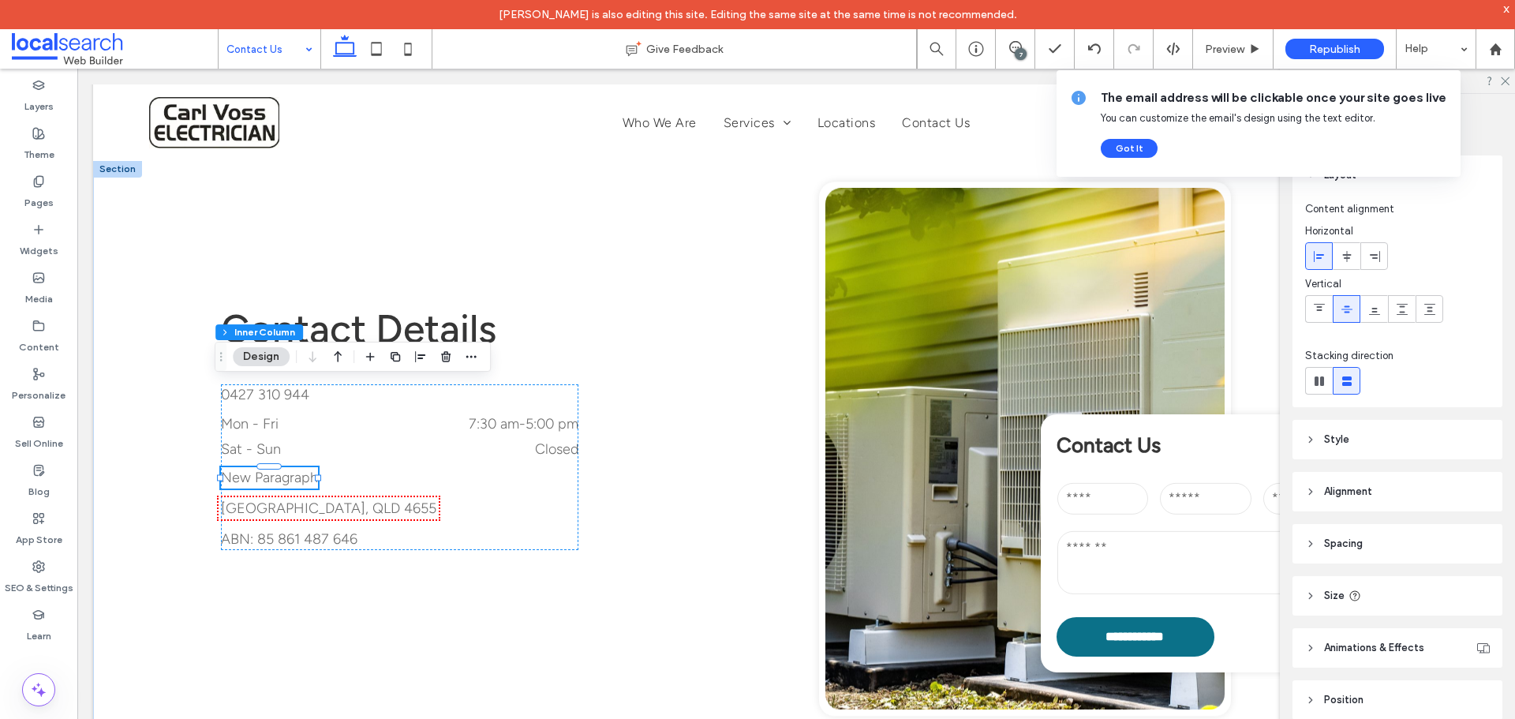
click at [252, 478] on div "New Paragraph" at bounding box center [269, 477] width 97 height 21
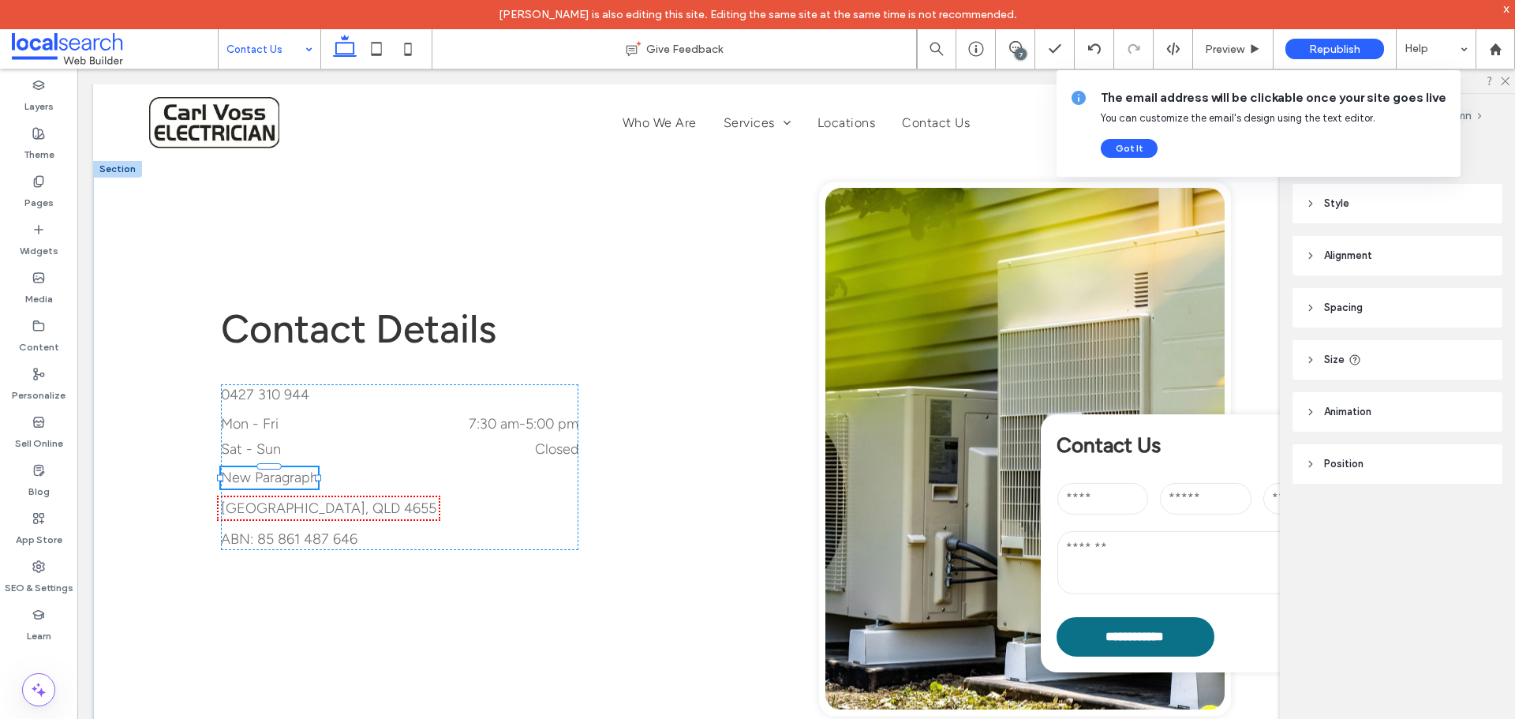
type input "**********"
type input "**"
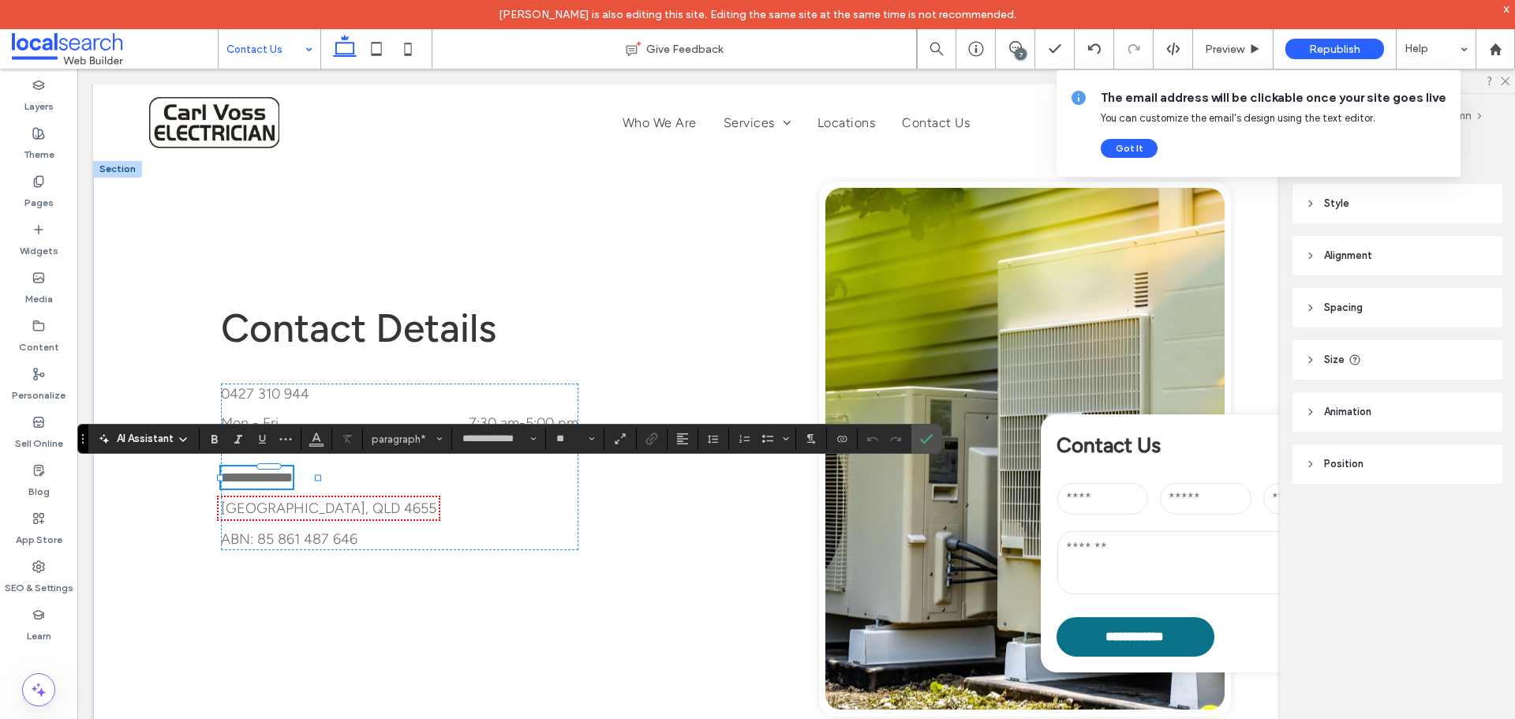
click at [252, 478] on span "**********" at bounding box center [257, 477] width 72 height 14
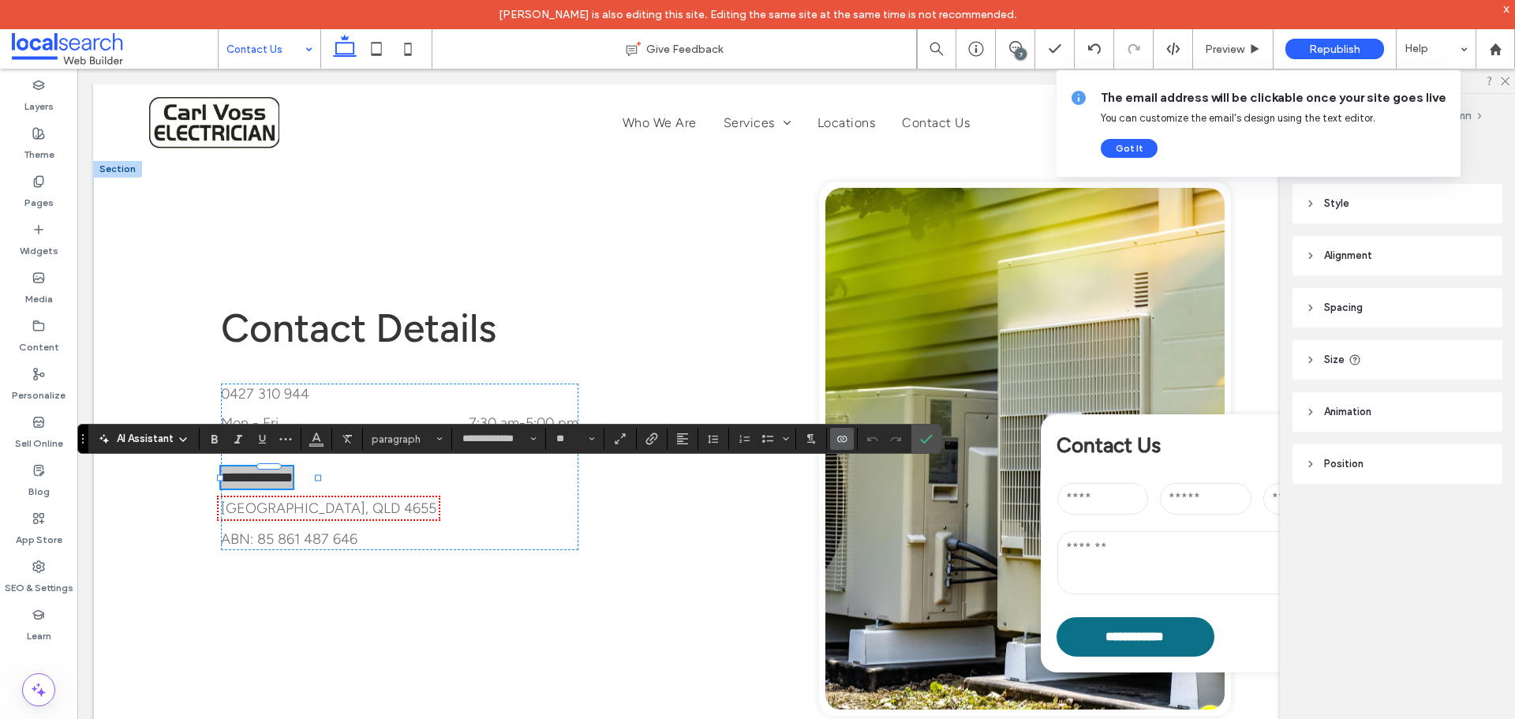
click at [835, 434] on icon "Connect To Data" at bounding box center [841, 438] width 13 height 13
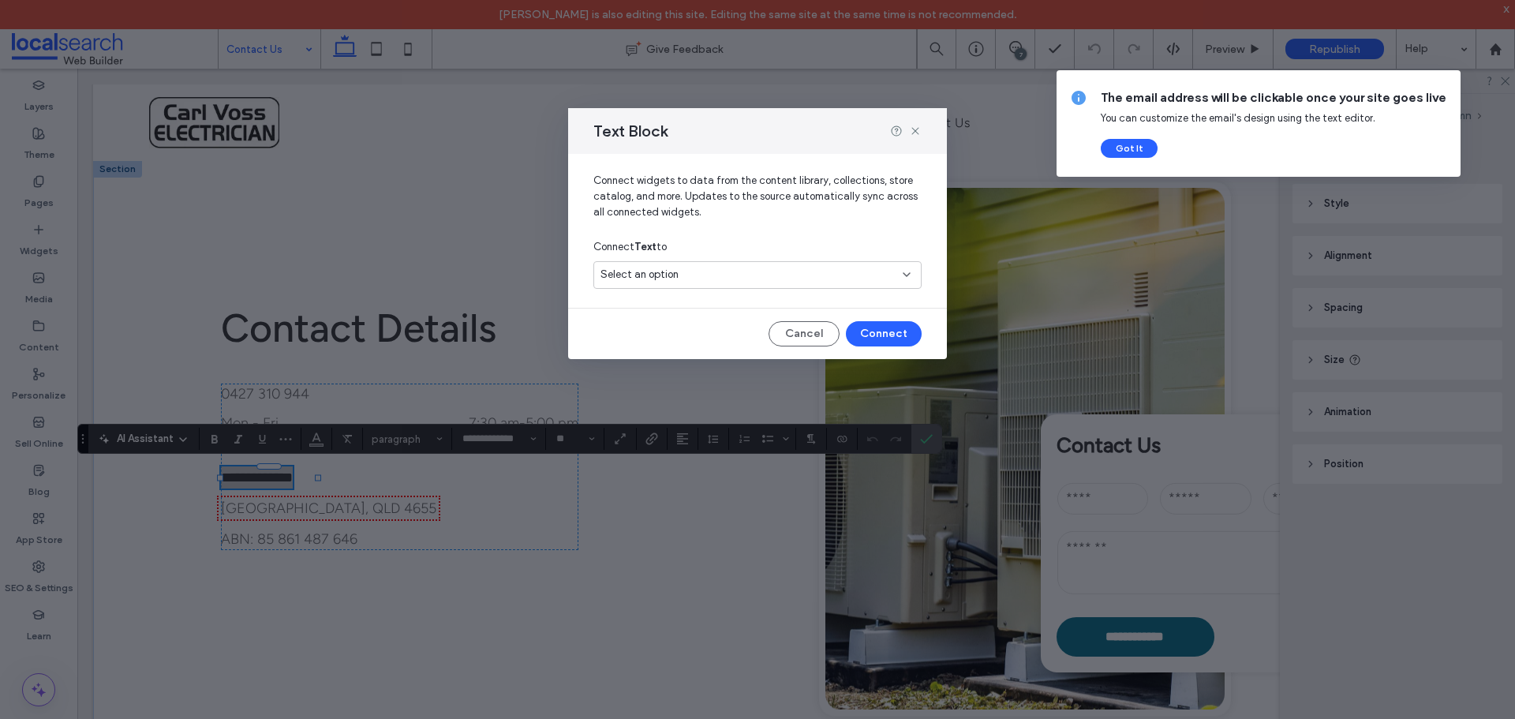
click at [688, 282] on div "Select an option" at bounding box center [747, 275] width 295 height 16
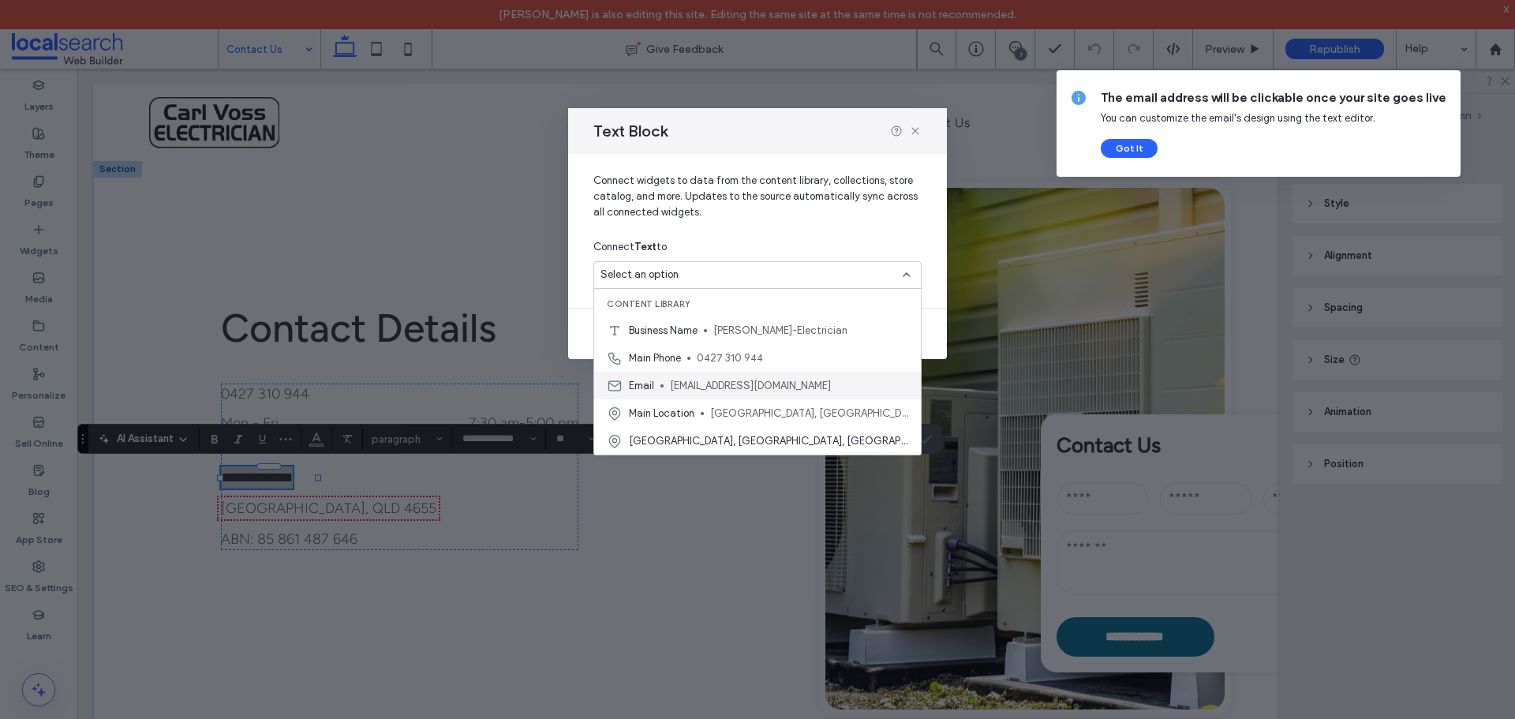
click at [692, 380] on span "[EMAIL_ADDRESS][DOMAIN_NAME]" at bounding box center [789, 386] width 238 height 16
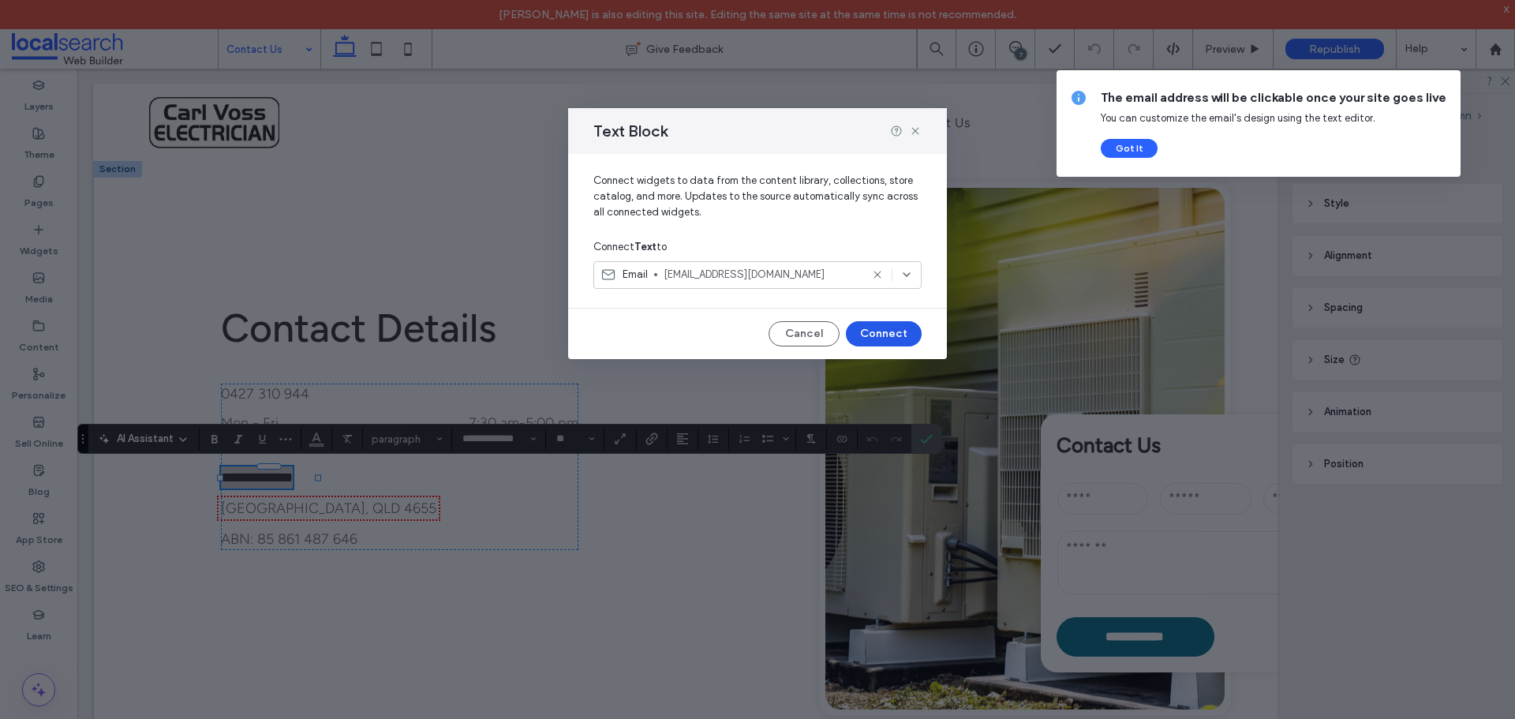
click at [887, 329] on button "Connect" at bounding box center [884, 333] width 76 height 25
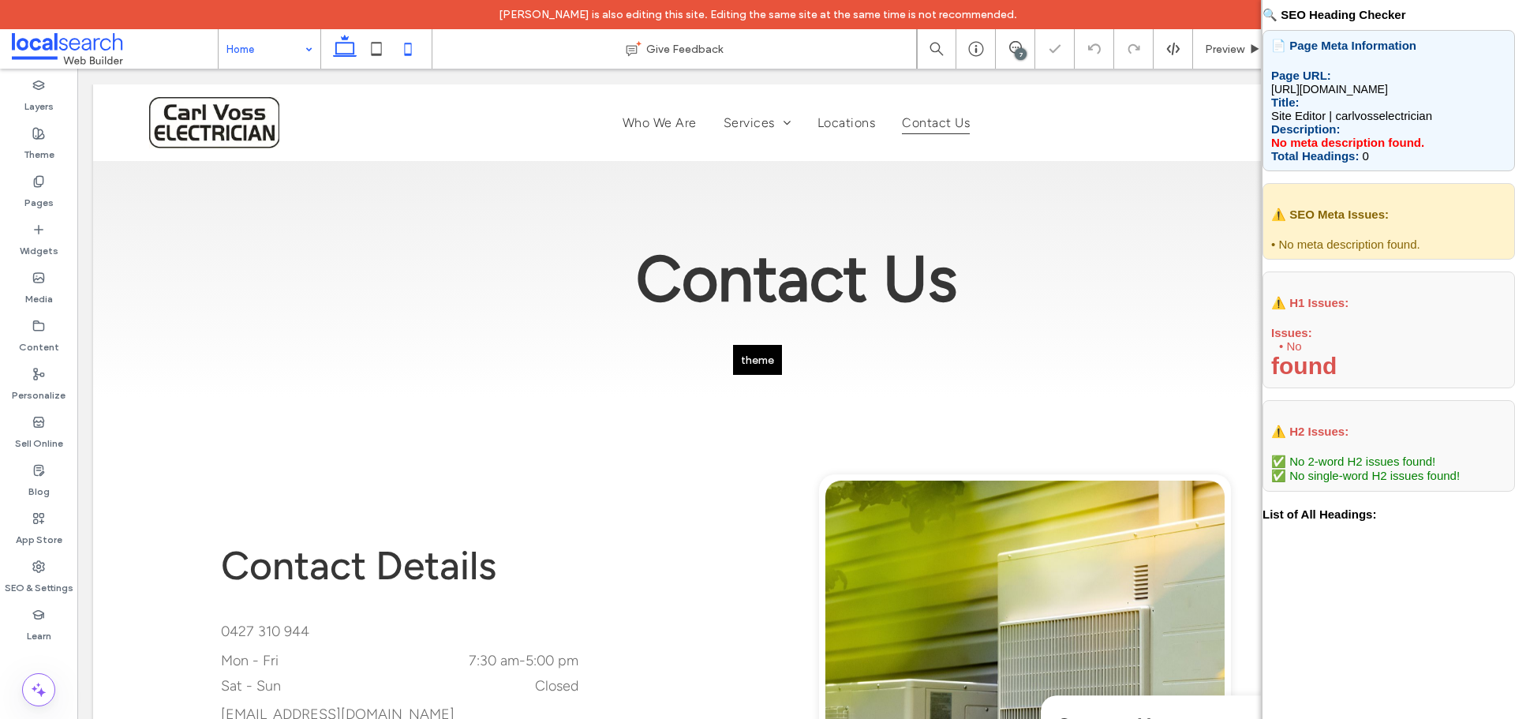
click at [409, 50] on icon at bounding box center [408, 49] width 32 height 32
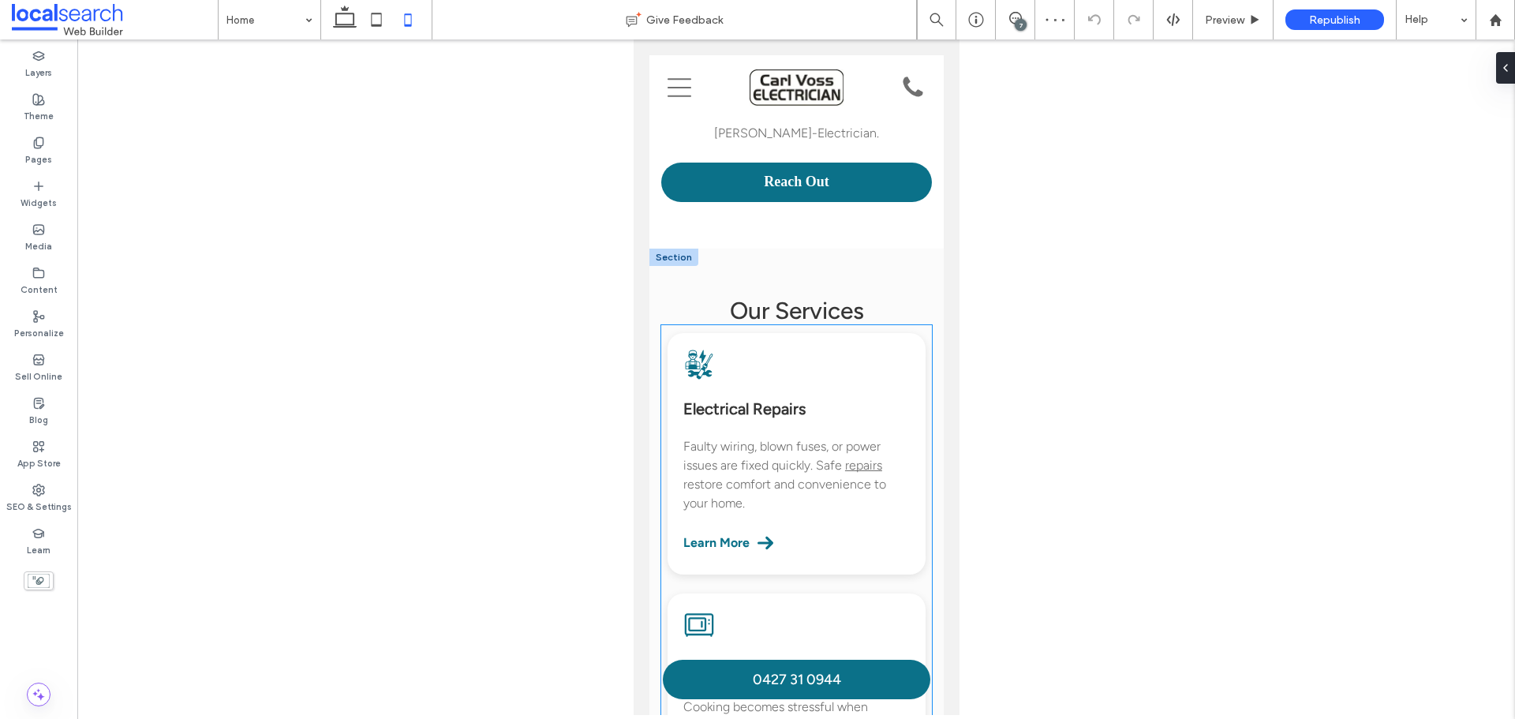
scroll to position [1341, 0]
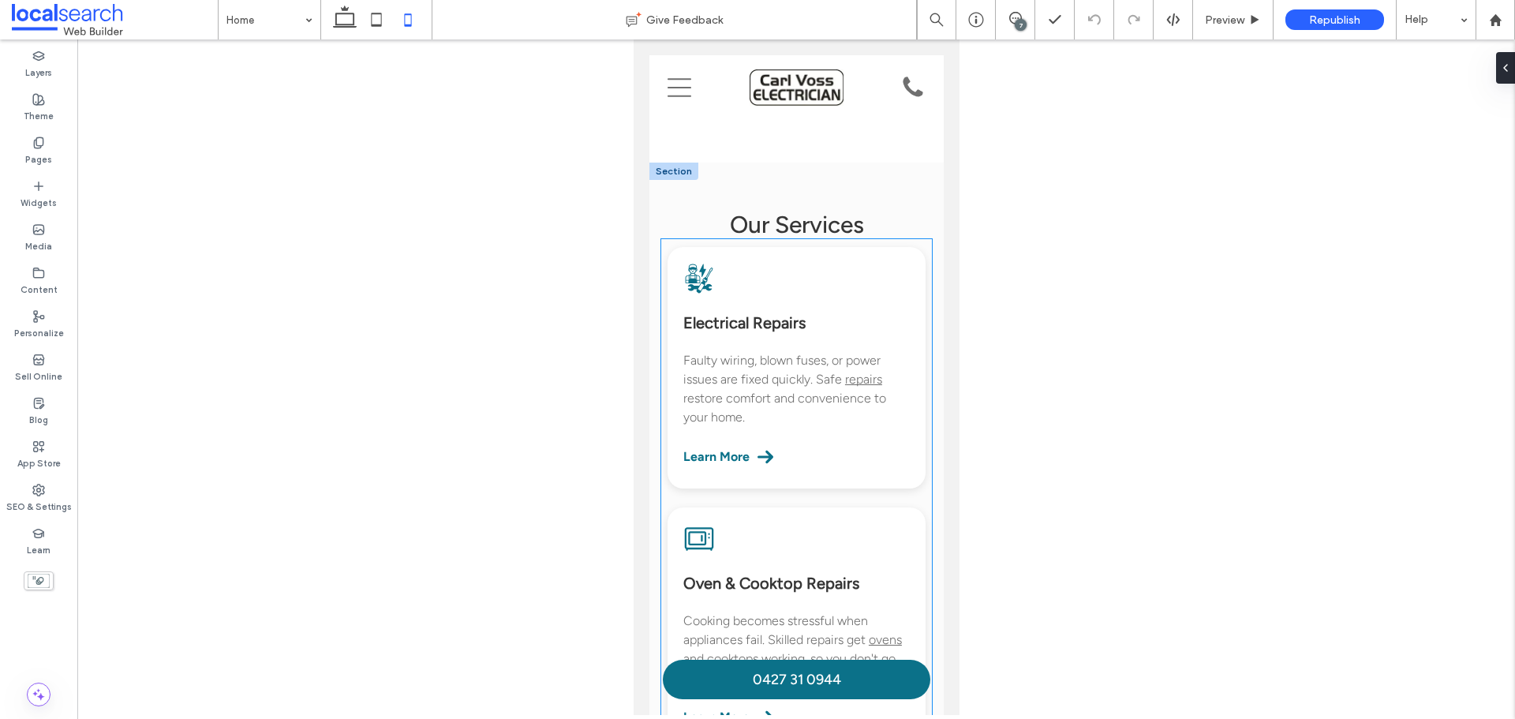
click at [710, 239] on div "Electrician With Tools Icon Electrical Repairs Faulty wiring, blown fuses, or p…" at bounding box center [795, 628] width 271 height 778
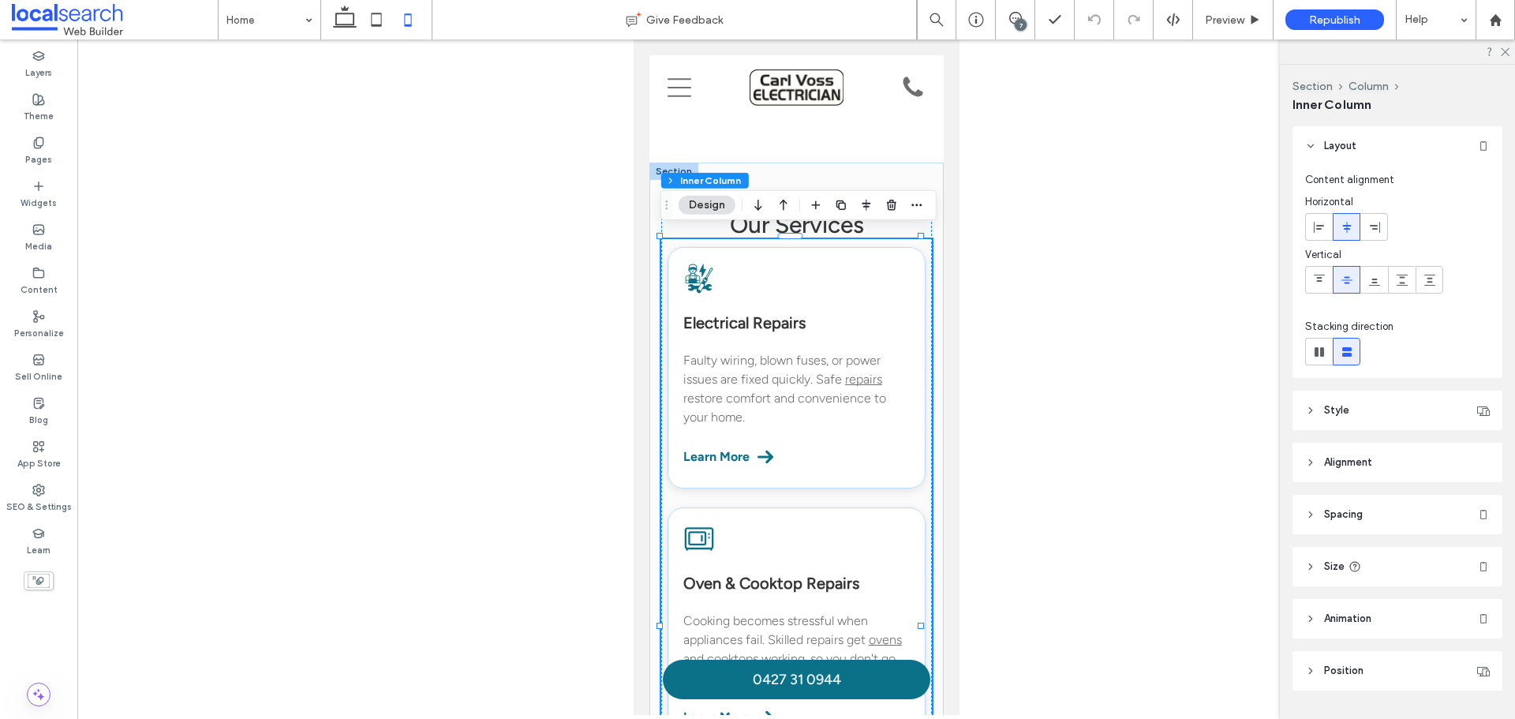
click at [1340, 402] on header "Style" at bounding box center [1397, 410] width 210 height 39
click at [1381, 519] on header "Spacing" at bounding box center [1397, 514] width 210 height 39
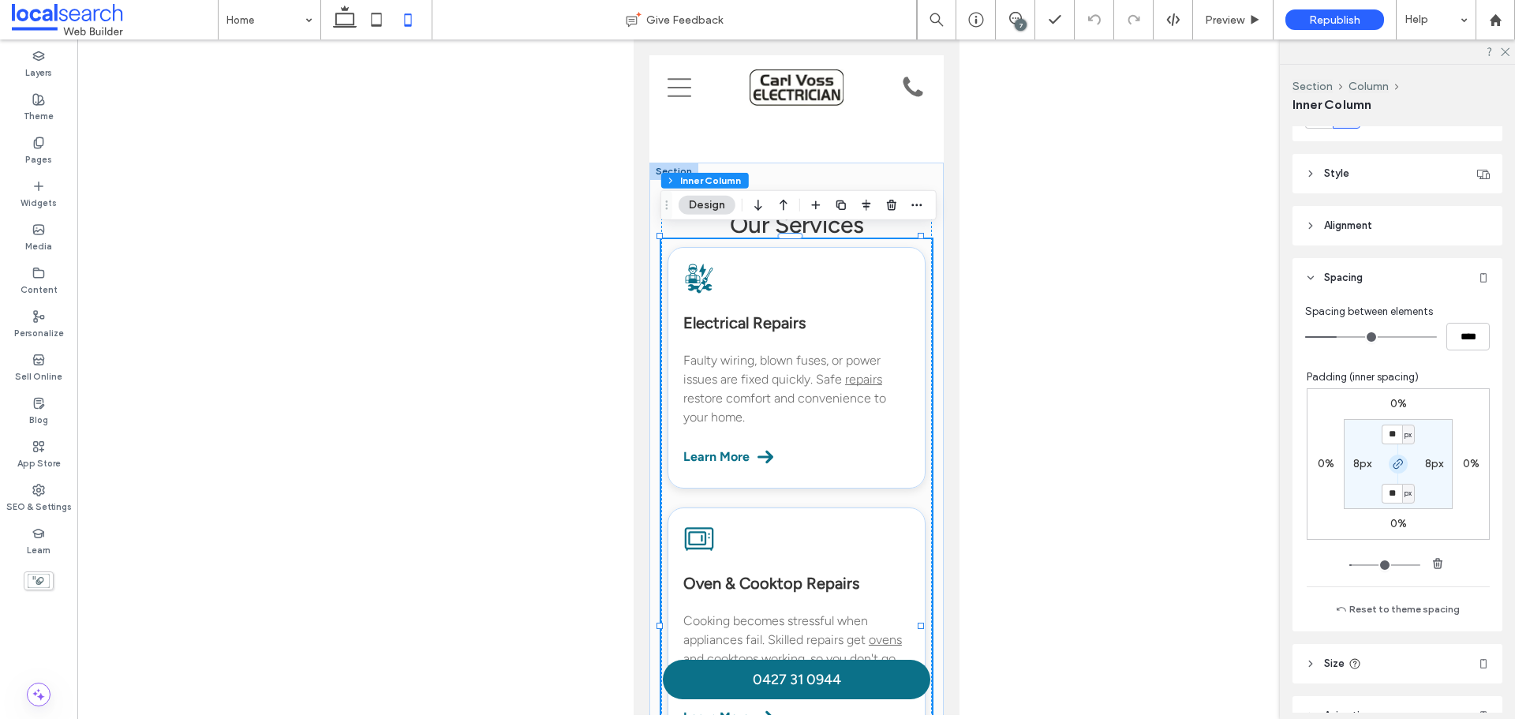
click at [1392, 465] on icon "button" at bounding box center [1398, 464] width 13 height 13
click at [1389, 432] on input "**" at bounding box center [1391, 434] width 21 height 20
type input "**"
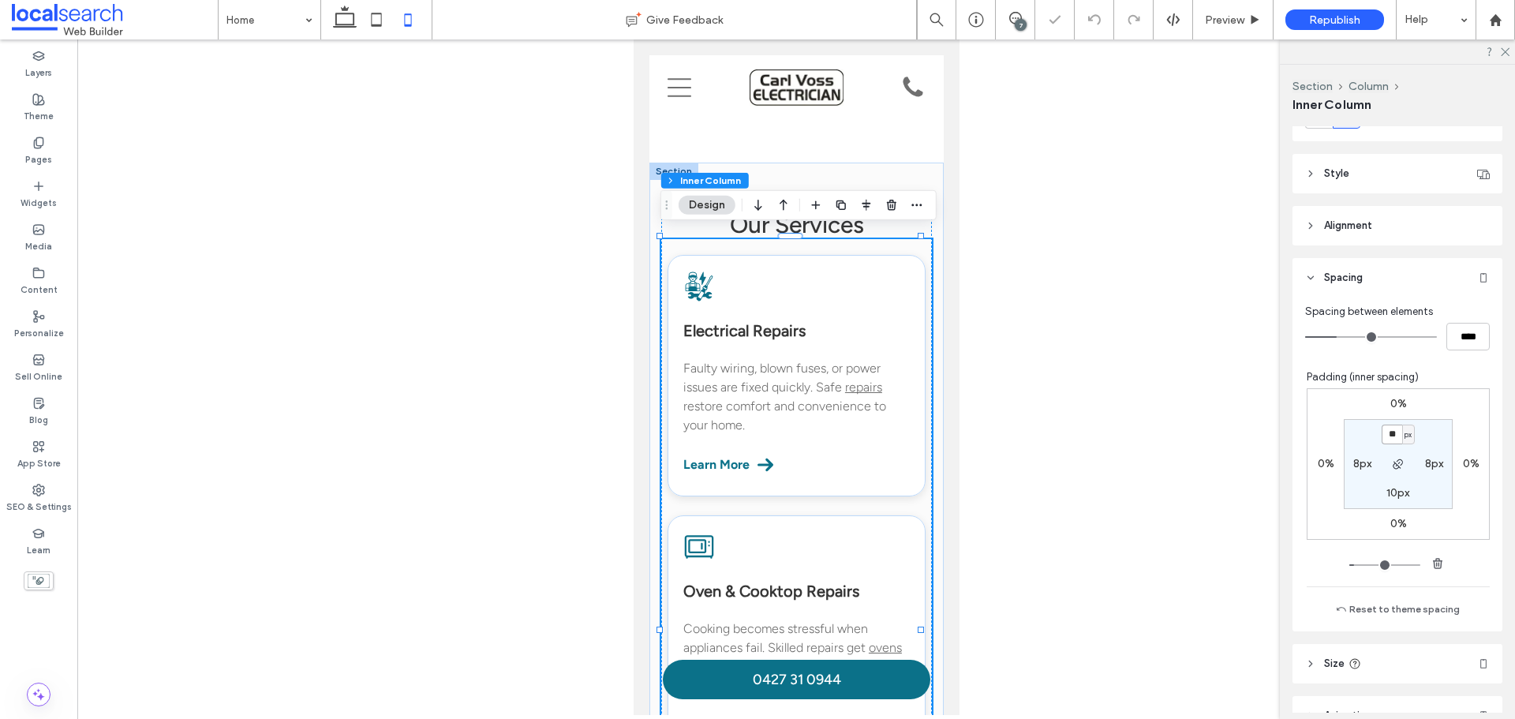
click at [1384, 431] on input "**" at bounding box center [1391, 434] width 21 height 20
type input "**"
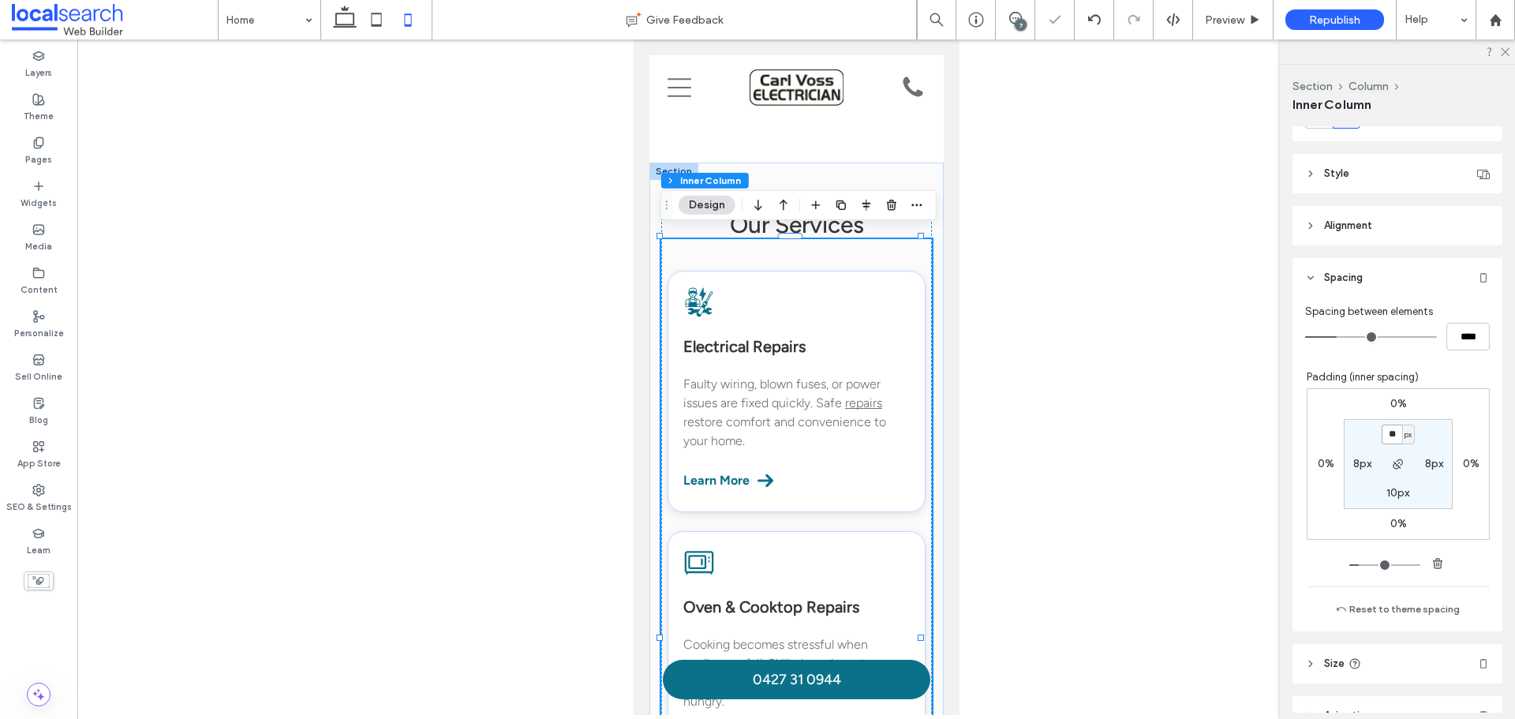
click at [1388, 432] on input "**" at bounding box center [1391, 434] width 21 height 20
type input "*"
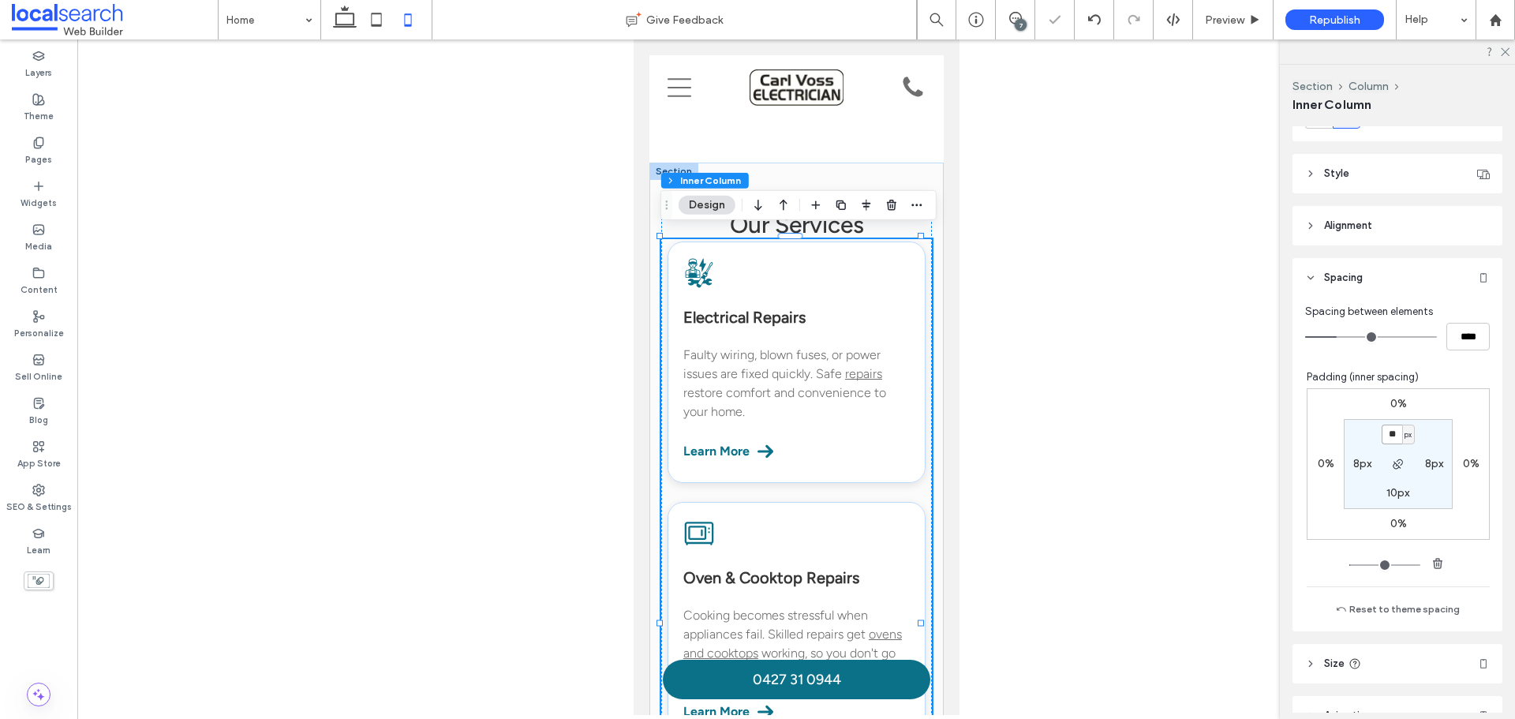
type input "**"
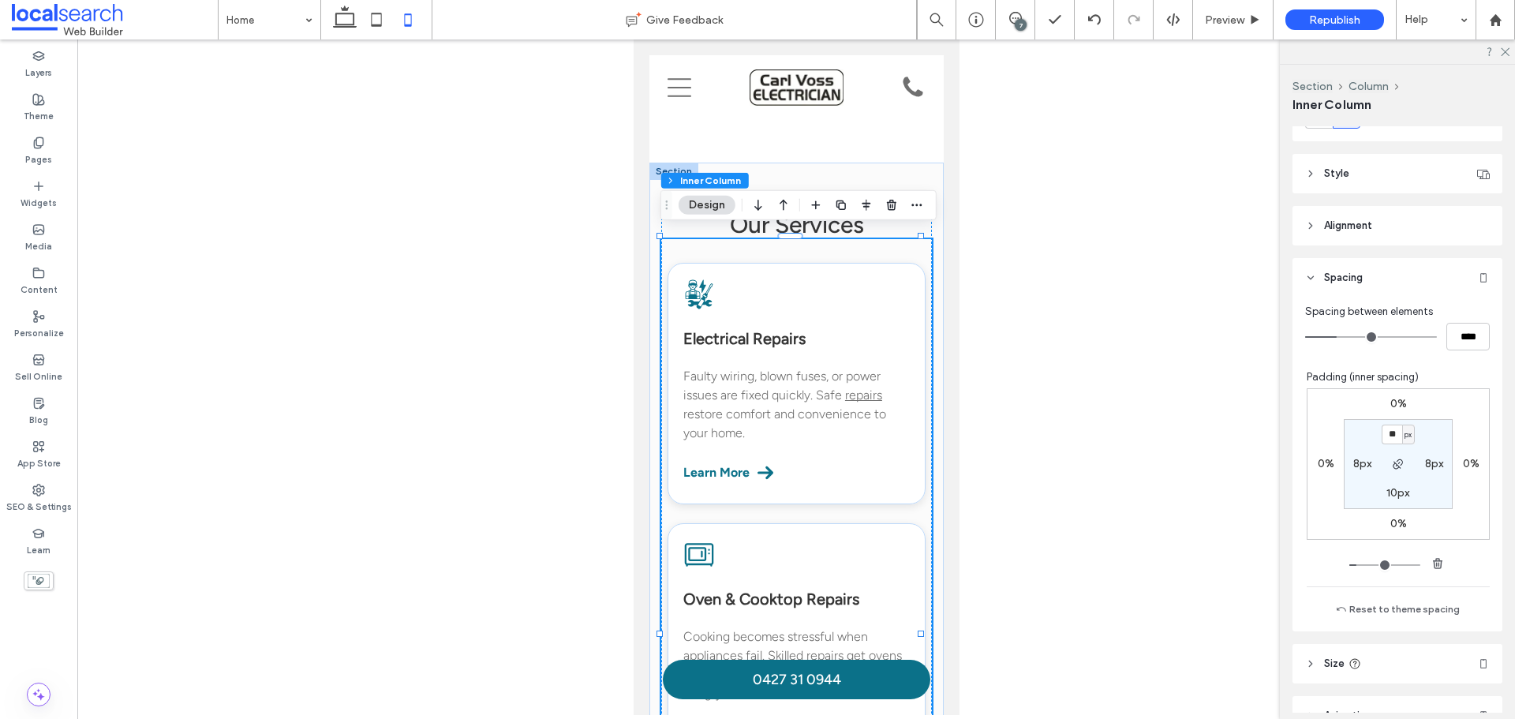
click at [414, 337] on div at bounding box center [795, 376] width 1437 height 675
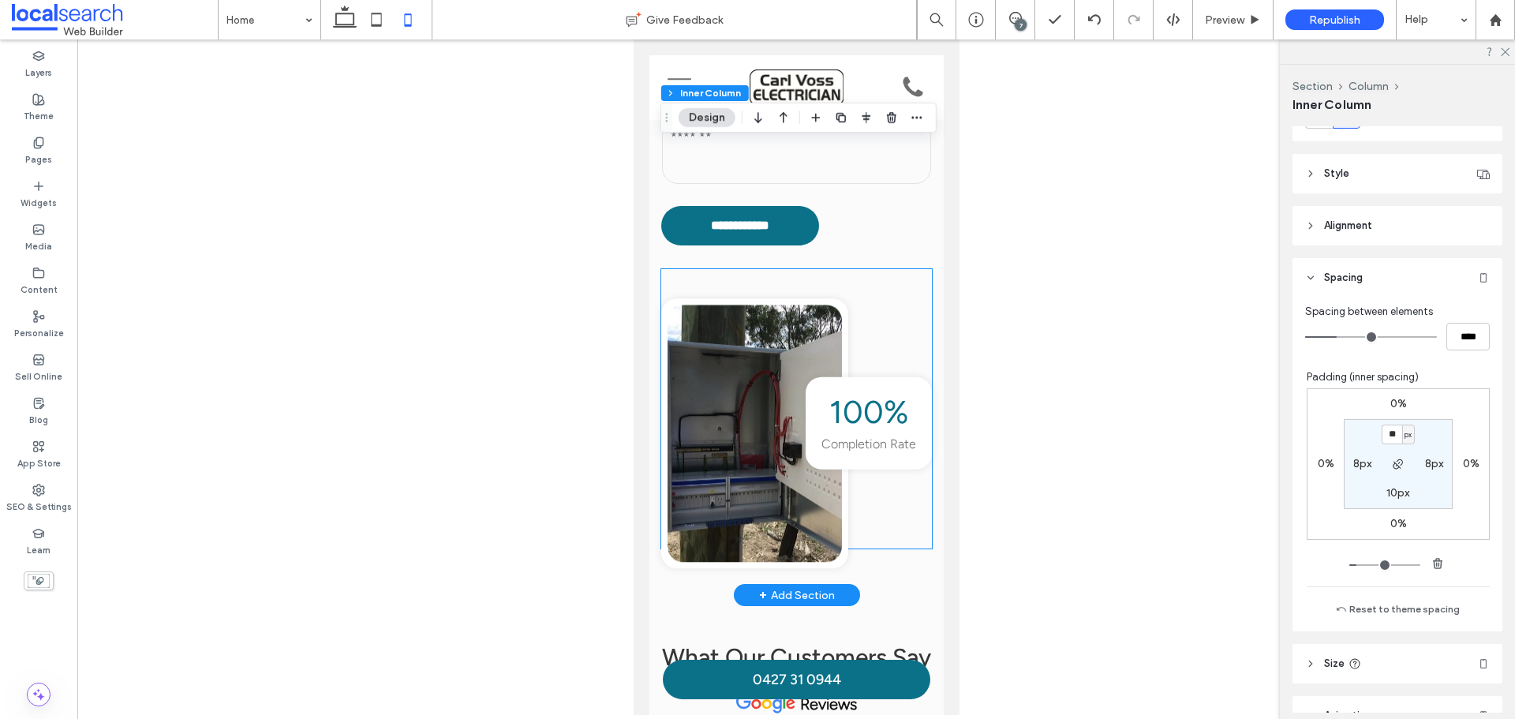
scroll to position [4418, 0]
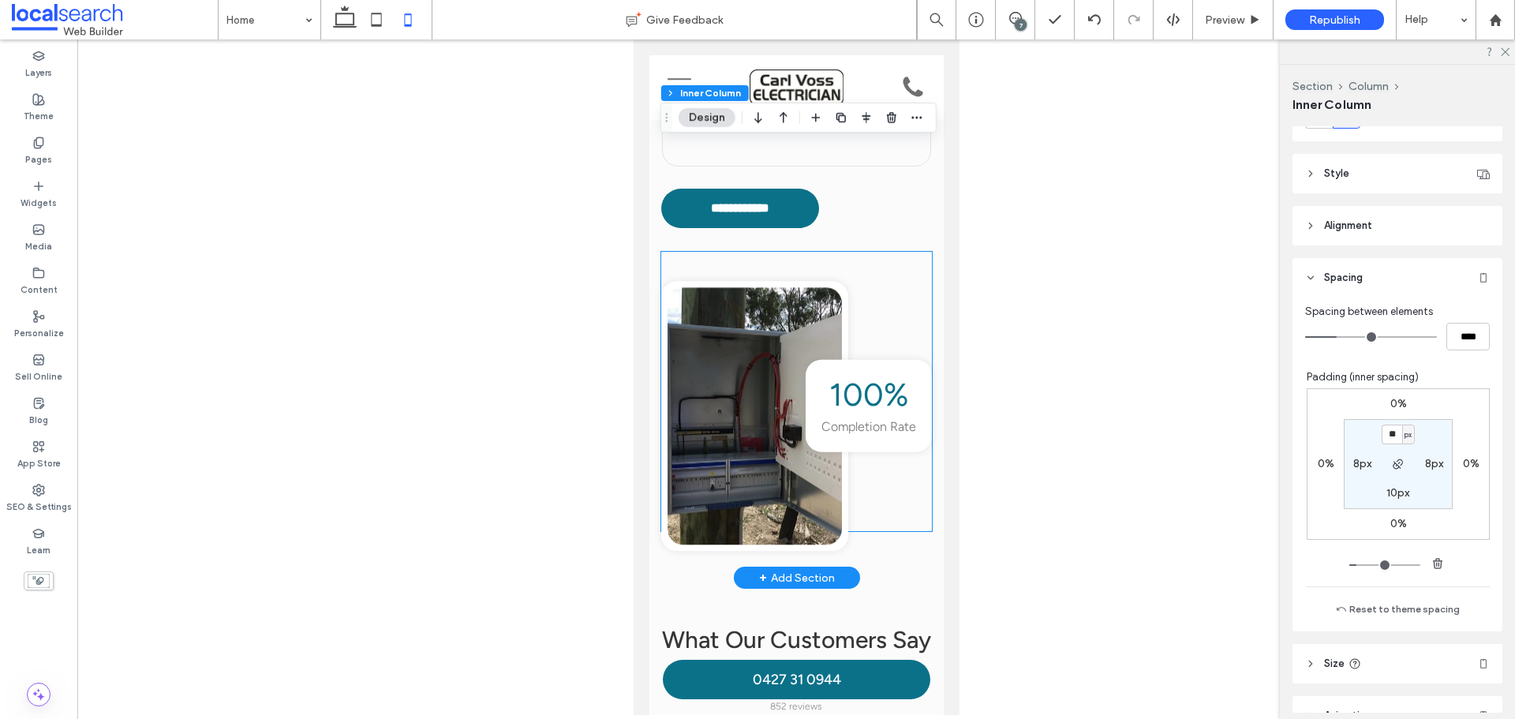
click at [887, 321] on div "100% Completion Rate" at bounding box center [795, 391] width 271 height 279
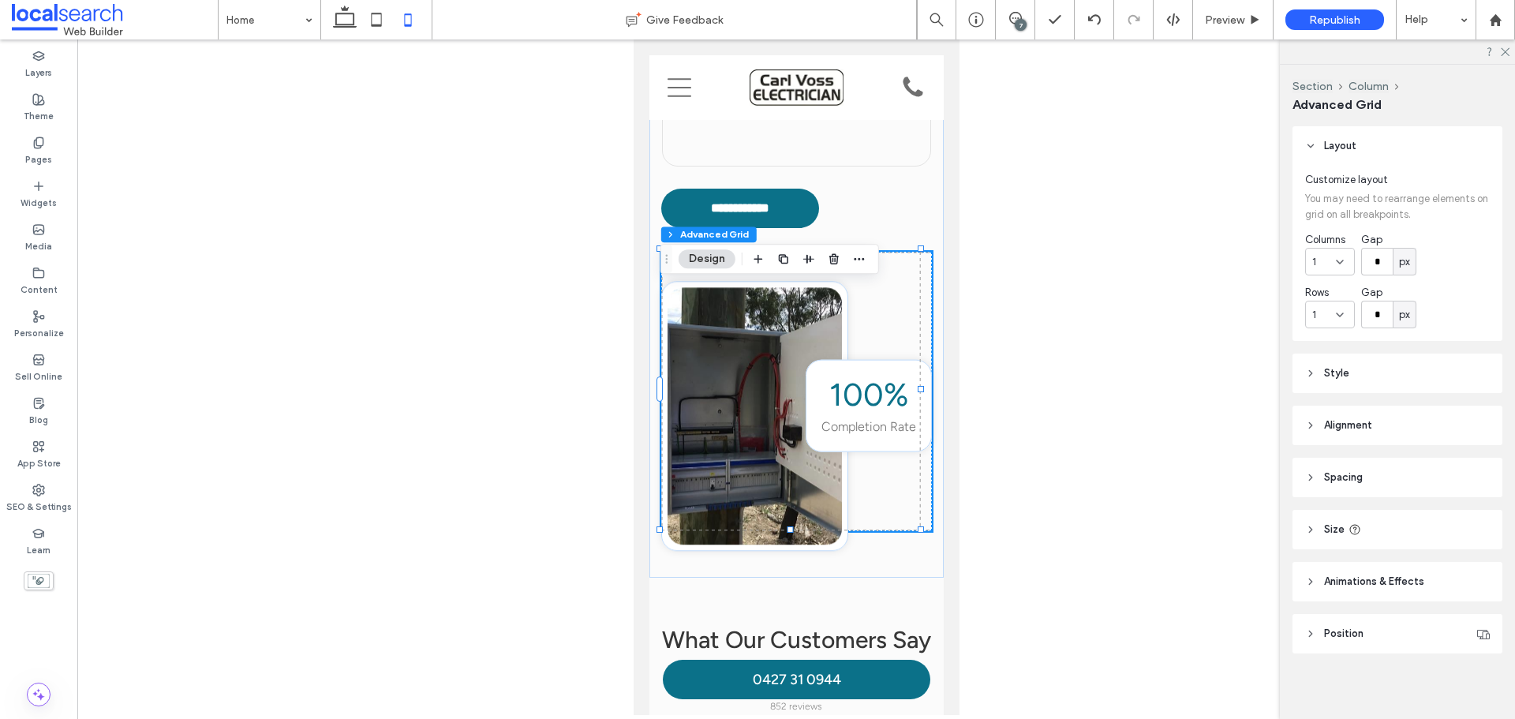
click at [1355, 542] on header "Size" at bounding box center [1397, 529] width 210 height 39
